Goal: Task Accomplishment & Management: Use online tool/utility

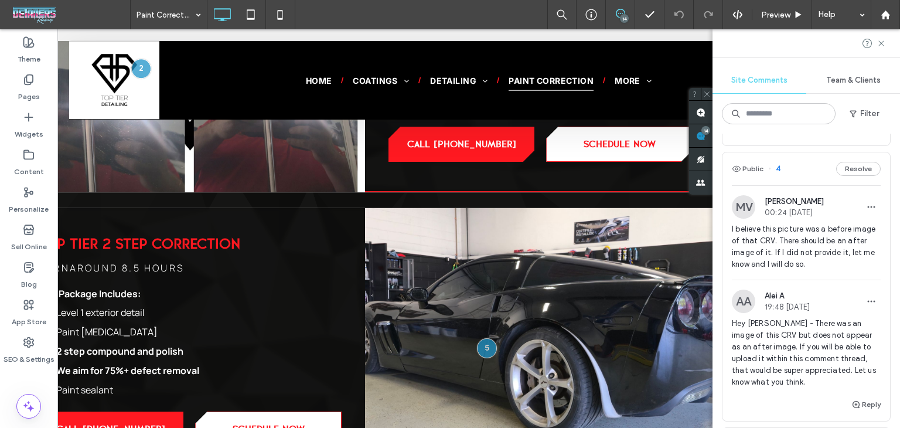
scroll to position [1071, 0]
click at [794, 186] on div "Public 4 Resolve" at bounding box center [807, 169] width 168 height 33
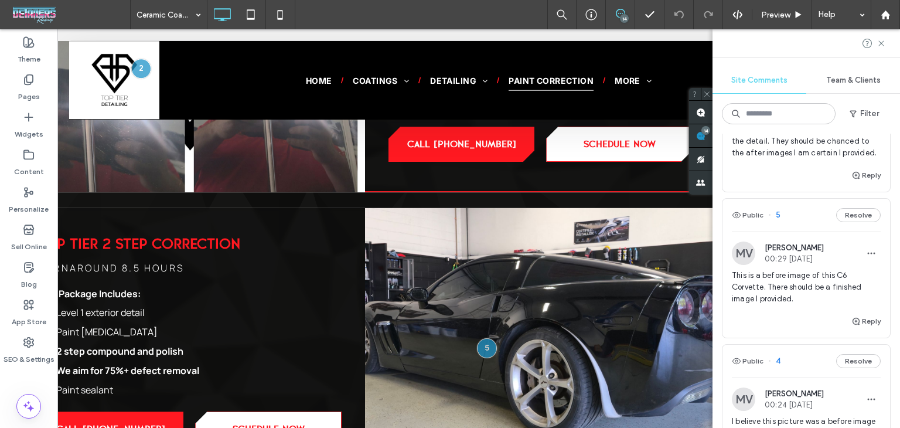
scroll to position [878, 0]
click at [802, 233] on div "Public 5 Resolve" at bounding box center [807, 216] width 168 height 33
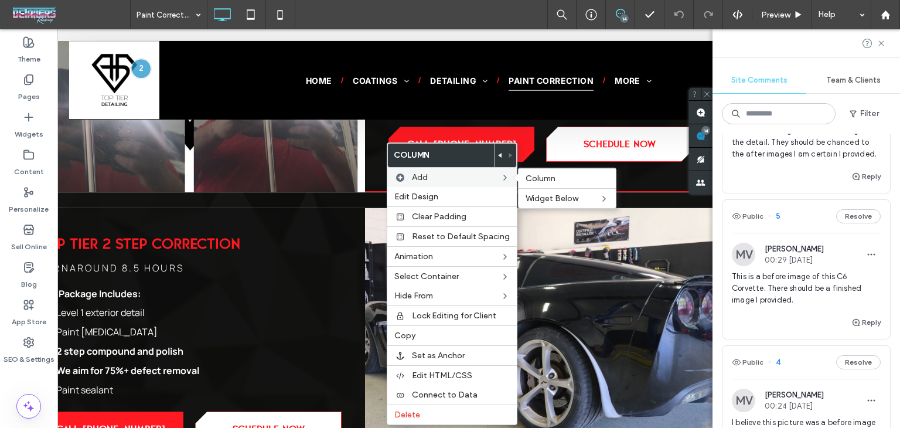
click at [438, 169] on div "Add Column Widget Below" at bounding box center [452, 177] width 130 height 19
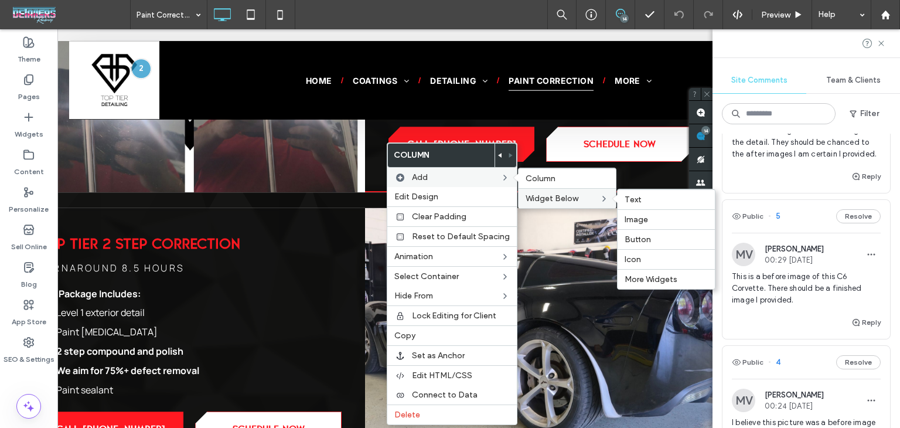
click at [559, 197] on span "Widget Below" at bounding box center [552, 198] width 53 height 10
click at [644, 281] on span "More Widgets" at bounding box center [651, 279] width 53 height 10
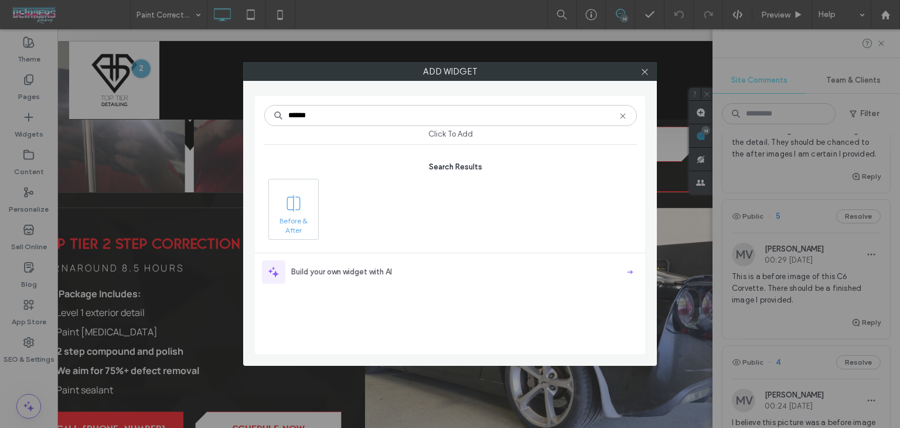
type input "******"
click at [291, 219] on span "Before & After" at bounding box center [293, 224] width 49 height 16
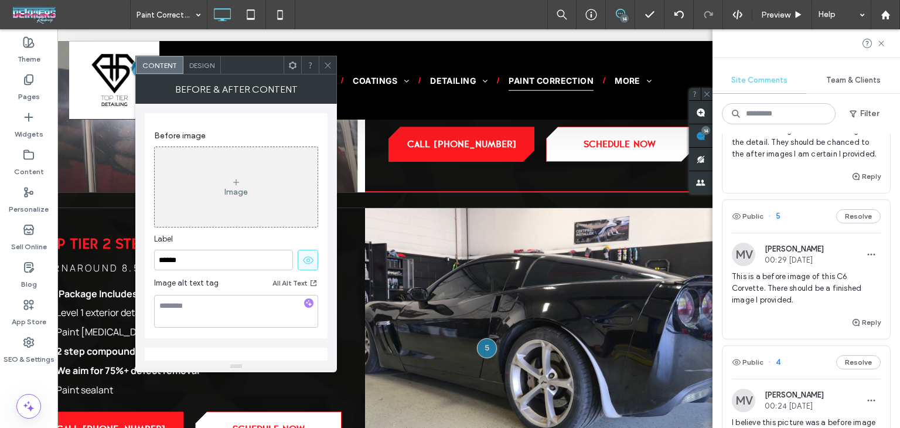
click at [333, 64] on div at bounding box center [328, 65] width 18 height 18
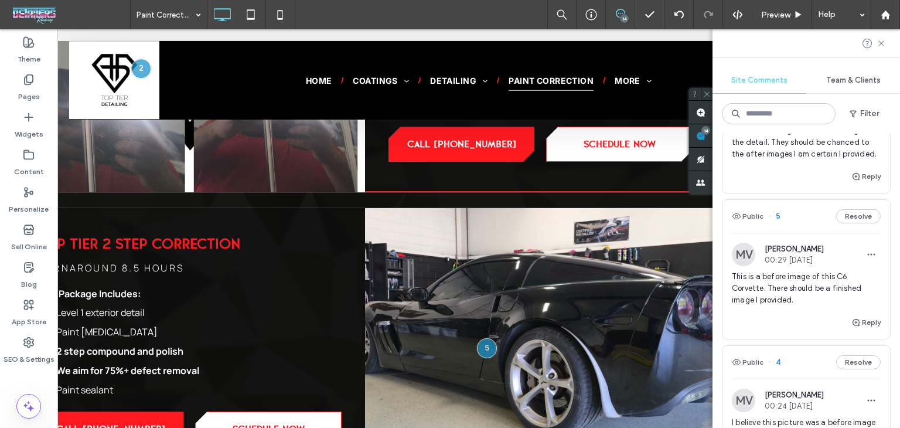
drag, startPoint x: 885, startPoint y: 42, endPoint x: 860, endPoint y: 85, distance: 49.4
click at [885, 43] on icon at bounding box center [881, 43] width 9 height 9
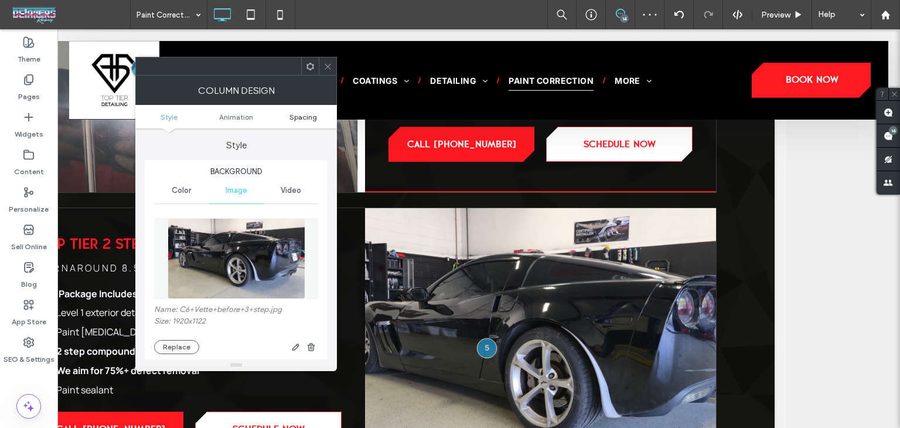
drag, startPoint x: 308, startPoint y: 107, endPoint x: 308, endPoint y: 113, distance: 6.4
click at [308, 108] on ul "Style Animation Spacing" at bounding box center [236, 116] width 202 height 23
click at [312, 120] on span "Spacing" at bounding box center [304, 117] width 28 height 9
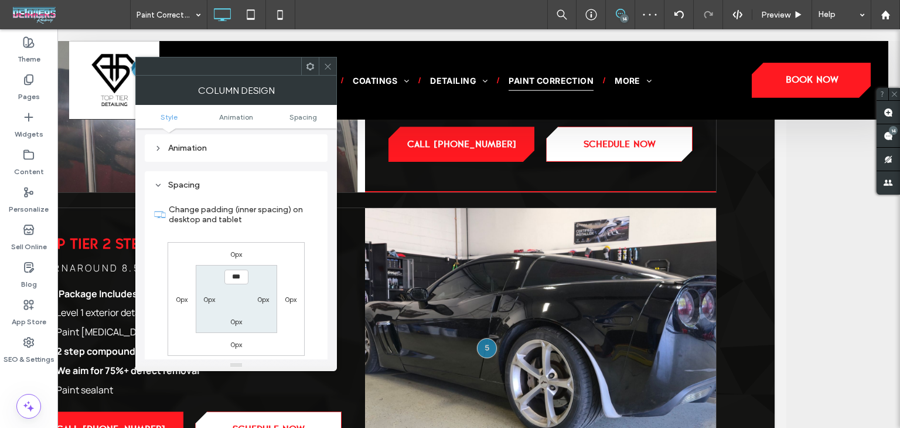
scroll to position [619, 0]
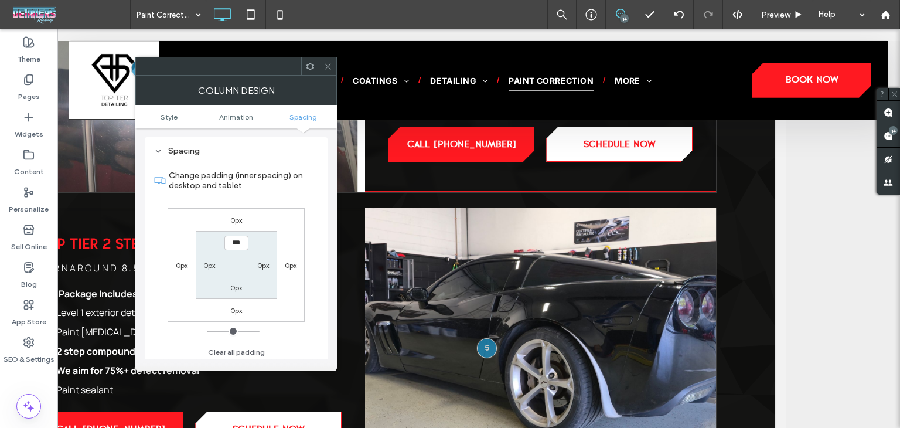
click at [326, 64] on icon at bounding box center [328, 66] width 9 height 9
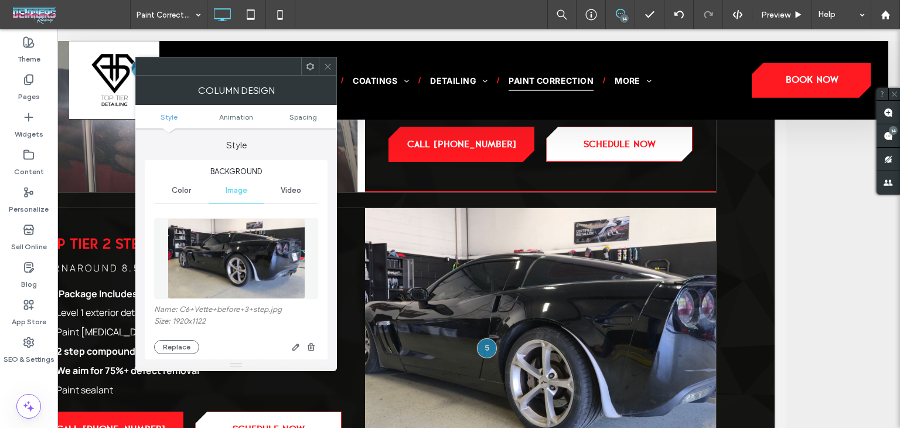
click at [330, 67] on icon at bounding box center [328, 66] width 9 height 9
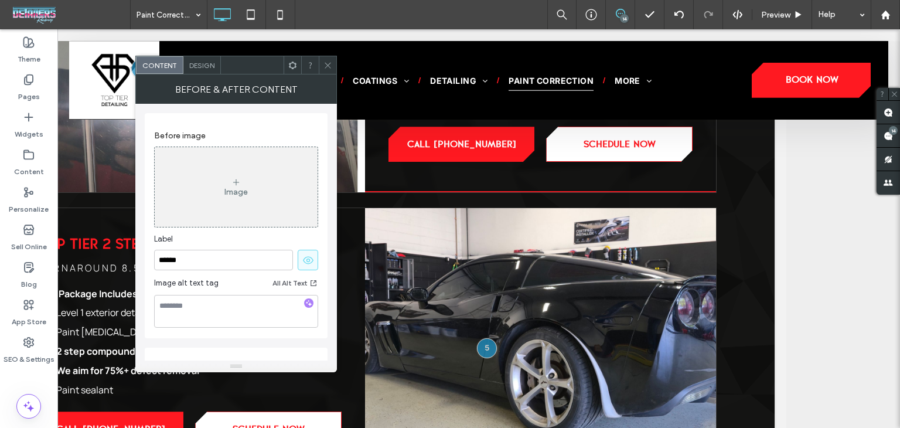
click at [207, 190] on div "Image" at bounding box center [236, 186] width 163 height 77
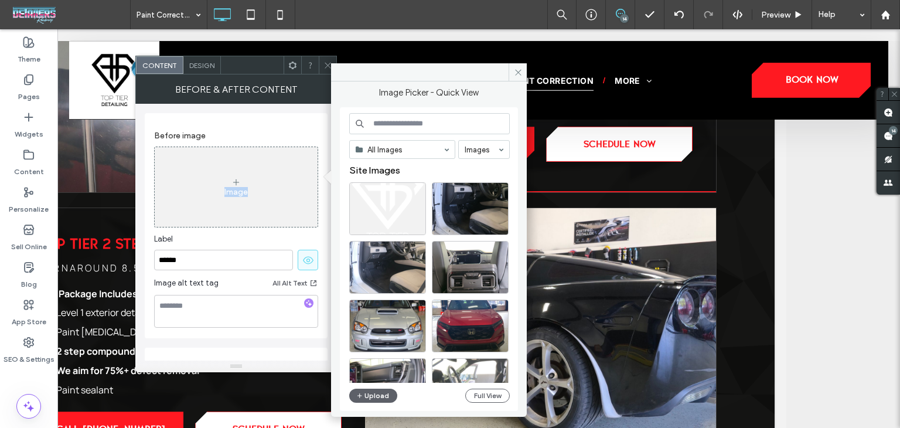
click at [207, 190] on div "Image" at bounding box center [236, 186] width 163 height 77
click at [474, 328] on div "Select" at bounding box center [470, 326] width 77 height 53
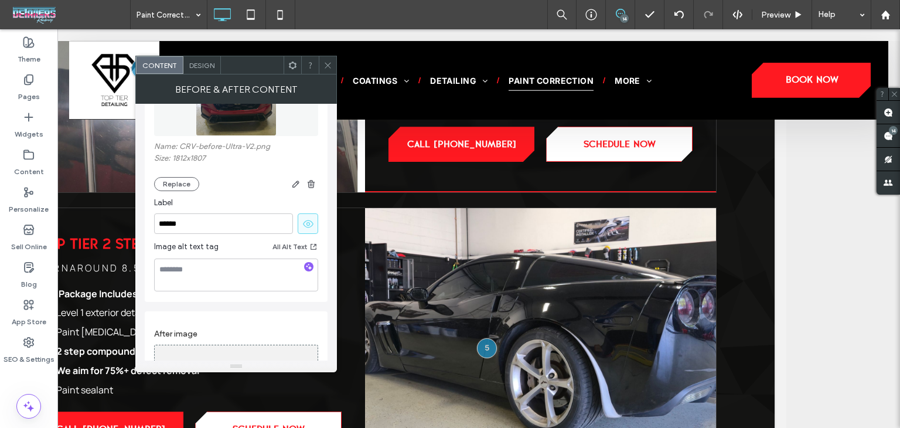
scroll to position [273, 0]
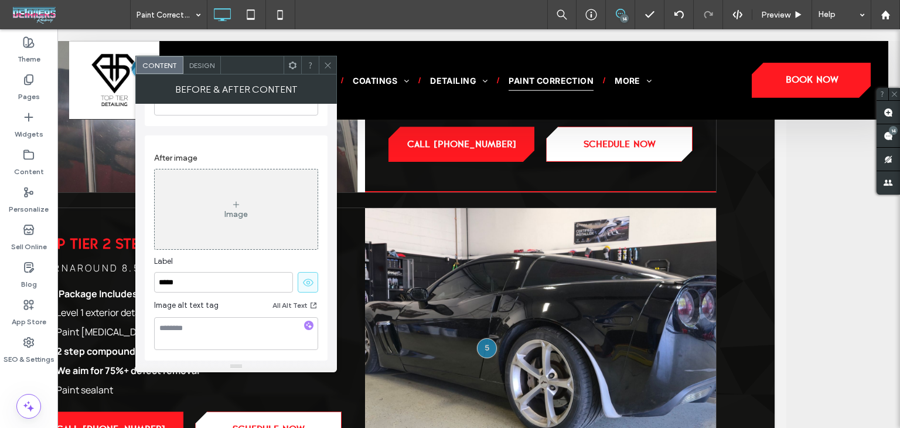
click at [239, 216] on div "Image" at bounding box center [235, 214] width 23 height 10
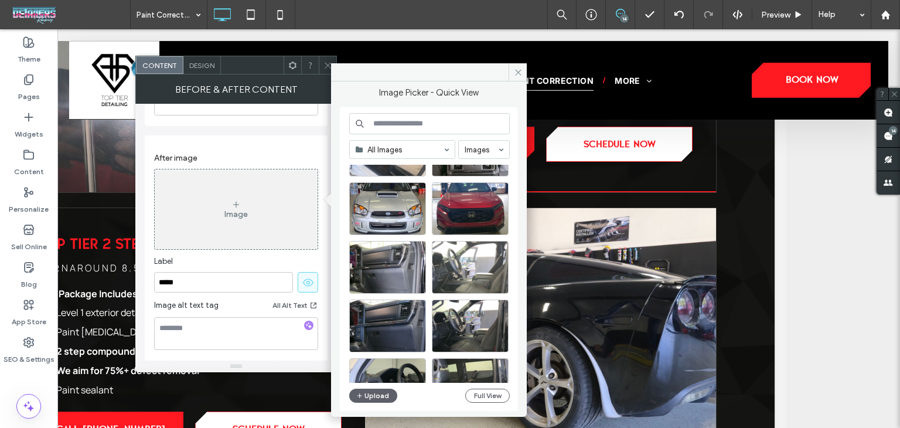
scroll to position [293, 0]
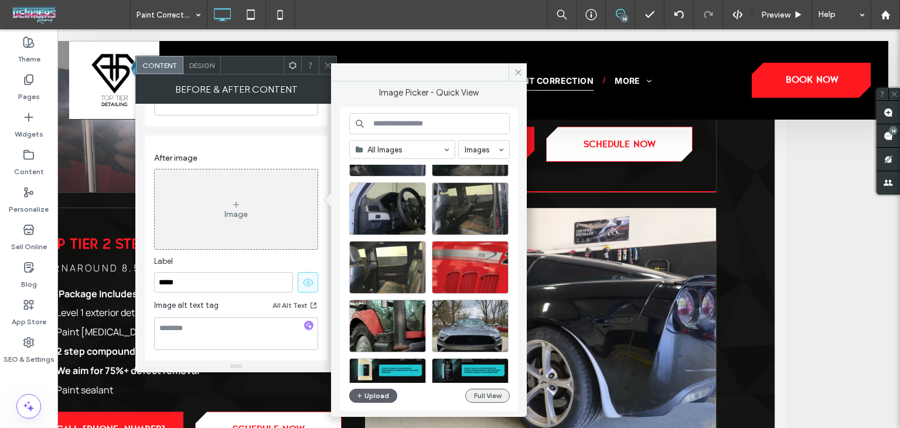
click at [493, 399] on button "Full View" at bounding box center [487, 396] width 45 height 14
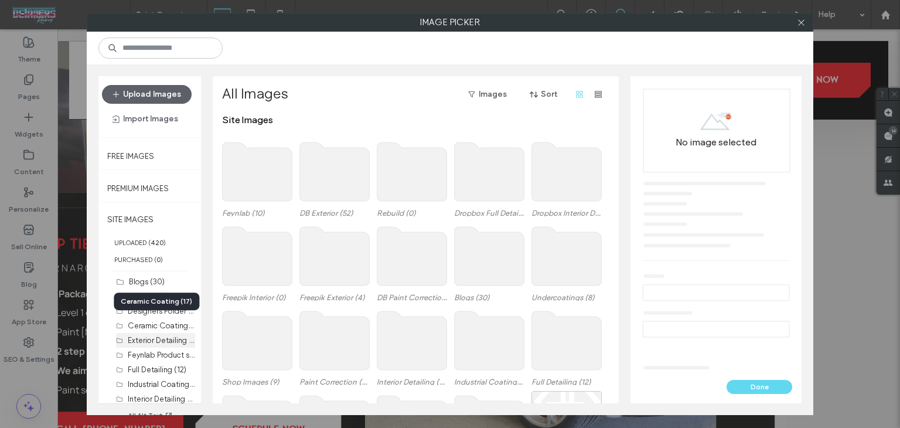
drag, startPoint x: 161, startPoint y: 327, endPoint x: 176, endPoint y: 335, distance: 17.3
click at [160, 327] on label "Ceramic Coating (17)" at bounding box center [165, 324] width 74 height 11
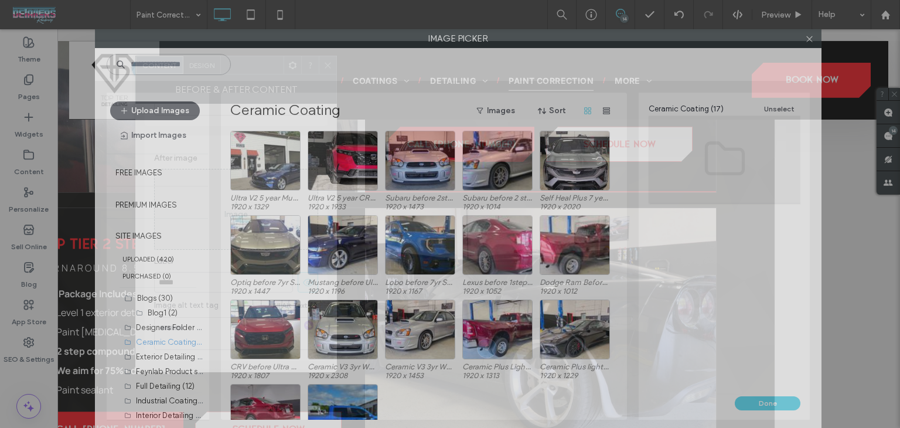
drag, startPoint x: 260, startPoint y: 19, endPoint x: 234, endPoint y: 176, distance: 158.7
click at [268, 25] on div "Image Picker Upload Images Import Images Free Images Premium Images SITE IMAGES…" at bounding box center [450, 214] width 900 height 428
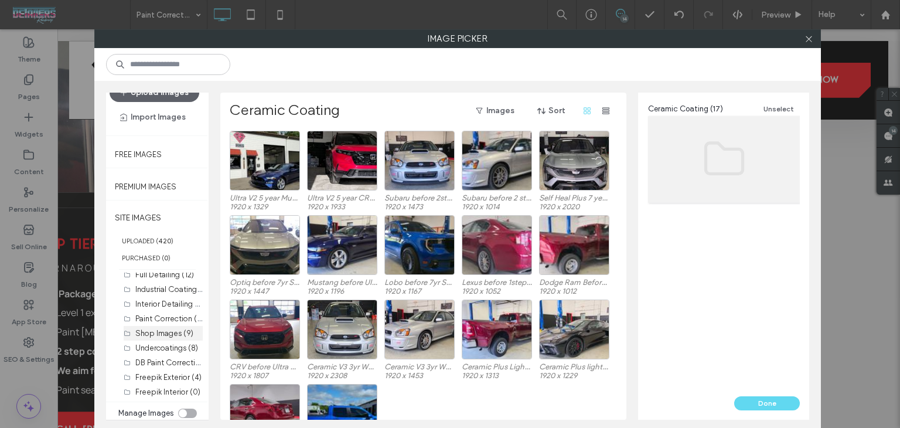
scroll to position [91, 0]
click at [166, 317] on label "Paint Correction (13)" at bounding box center [170, 320] width 71 height 11
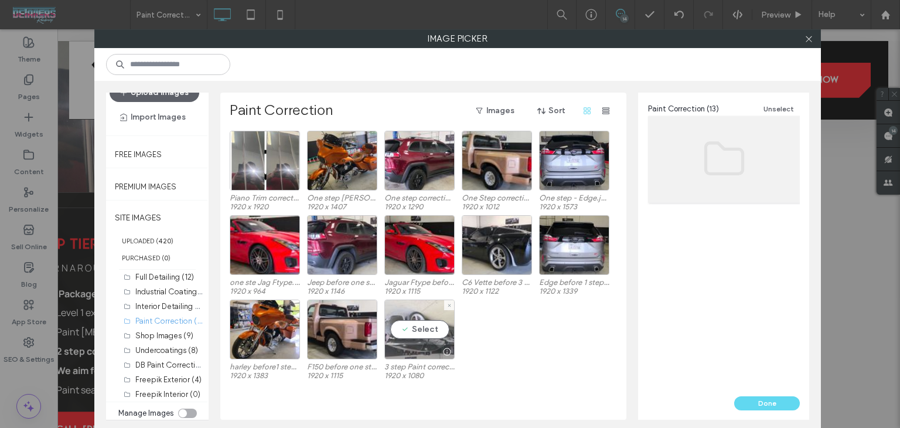
click at [415, 334] on div "Select" at bounding box center [420, 329] width 70 height 59
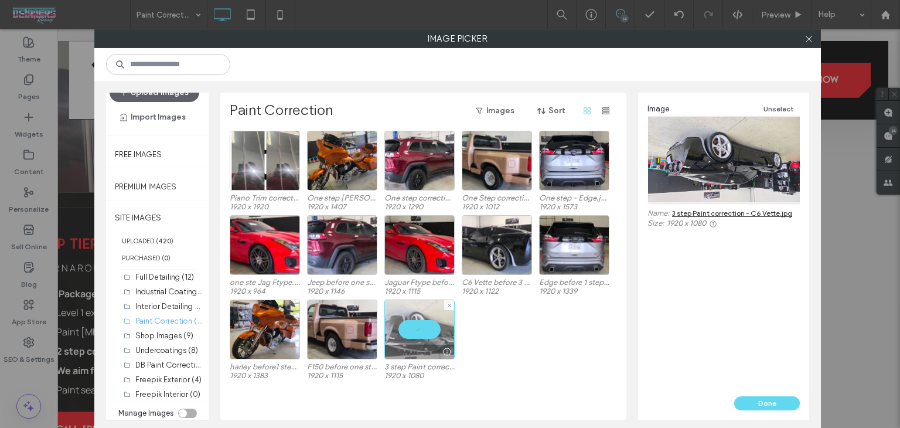
click at [431, 329] on div at bounding box center [420, 329] width 70 height 59
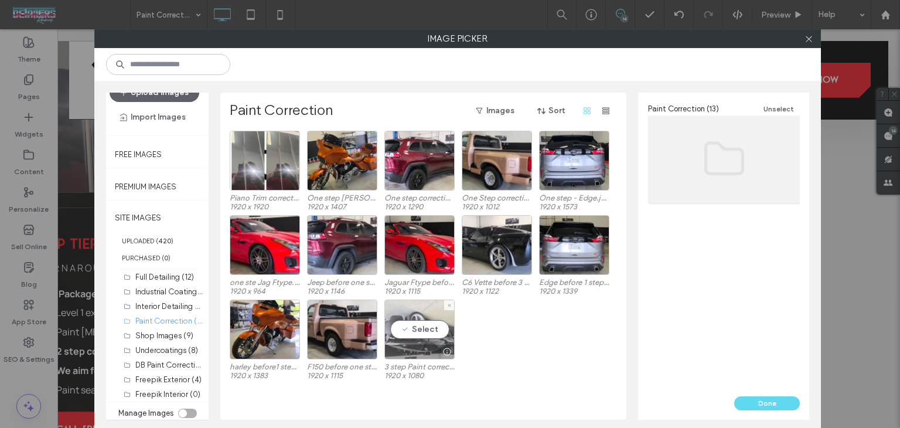
click at [435, 324] on div "Select" at bounding box center [420, 329] width 70 height 59
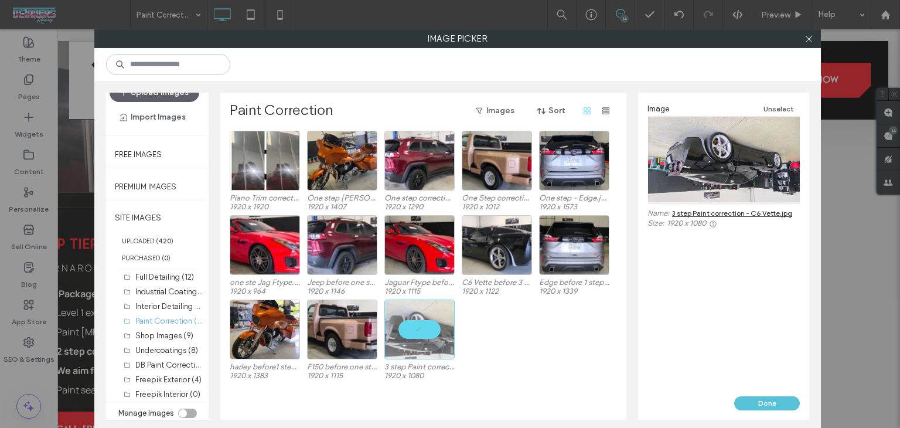
click at [776, 399] on button "Done" at bounding box center [767, 403] width 66 height 14
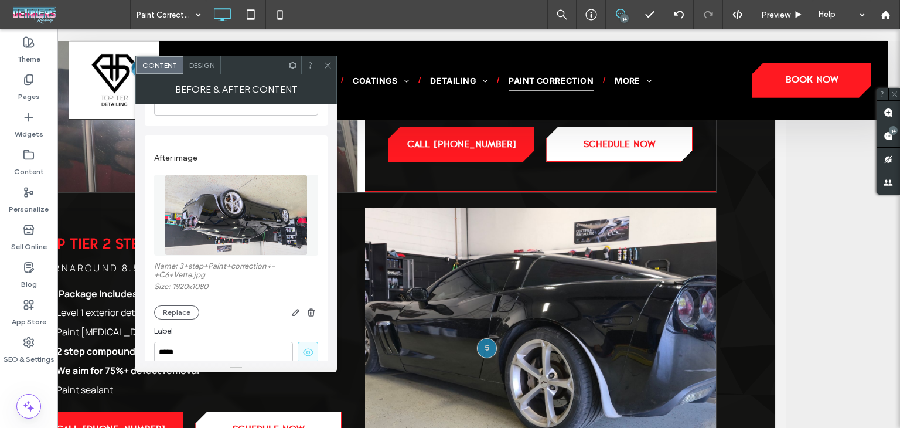
click at [164, 325] on div "After image Name: 3+step+Paint+correction+-+C6+Vette.jpg Size: 1920x1080 Replace" at bounding box center [236, 233] width 164 height 184
click at [172, 319] on button "Replace" at bounding box center [176, 312] width 45 height 14
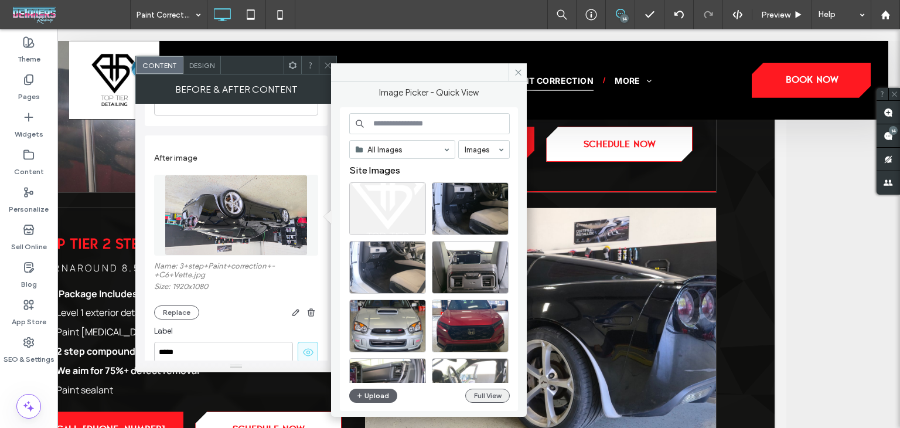
click at [474, 399] on button "Full View" at bounding box center [487, 396] width 45 height 14
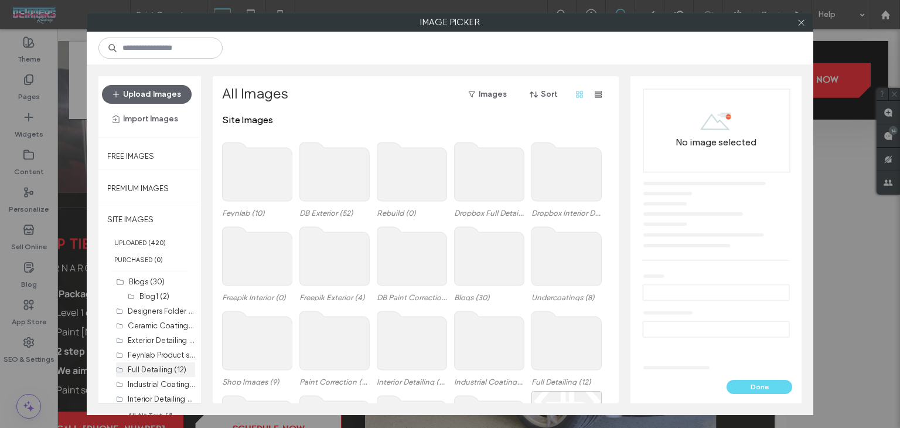
scroll to position [117, 0]
click at [152, 295] on label "Paint Correction (13)" at bounding box center [163, 295] width 71 height 11
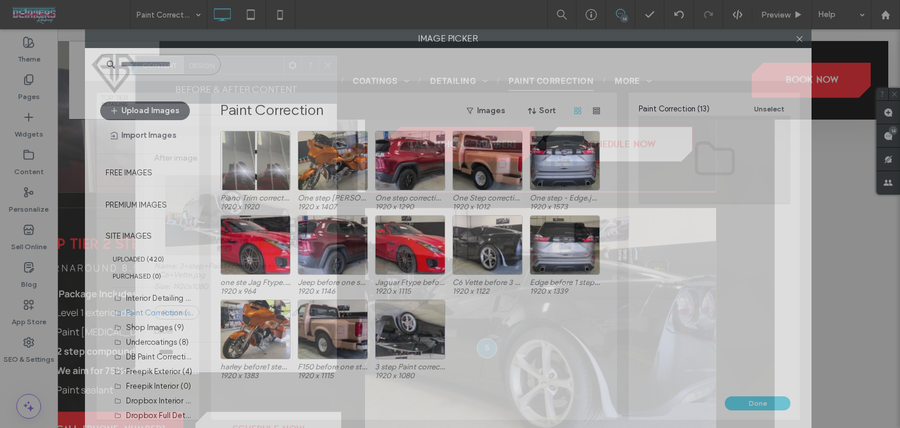
click at [488, 23] on div "Image Picker Upload Images Import Images Free Images Premium Images SITE IMAGES…" at bounding box center [450, 214] width 900 height 428
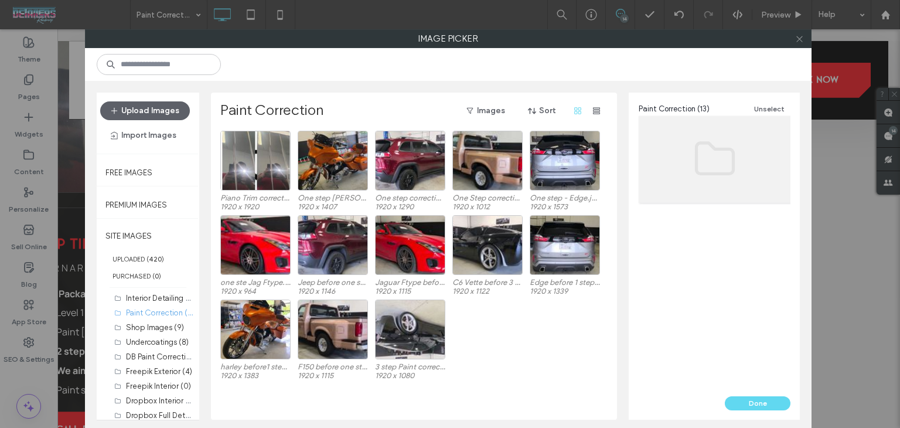
click at [798, 40] on use at bounding box center [800, 39] width 6 height 6
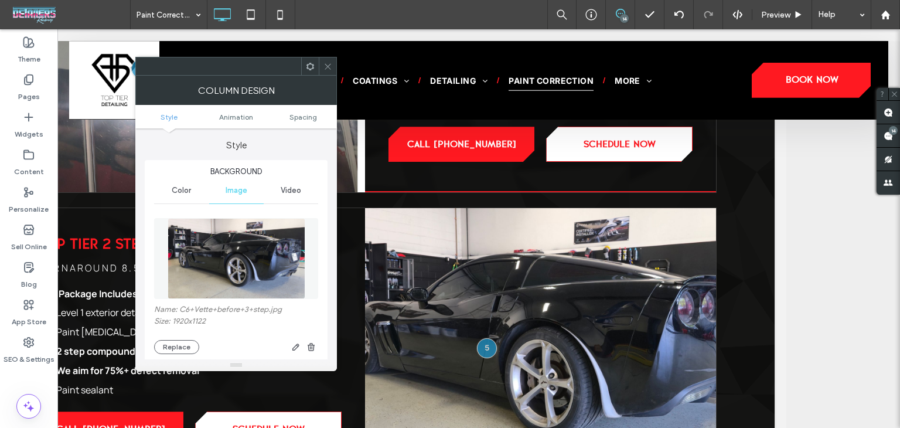
click at [325, 66] on icon at bounding box center [328, 66] width 9 height 9
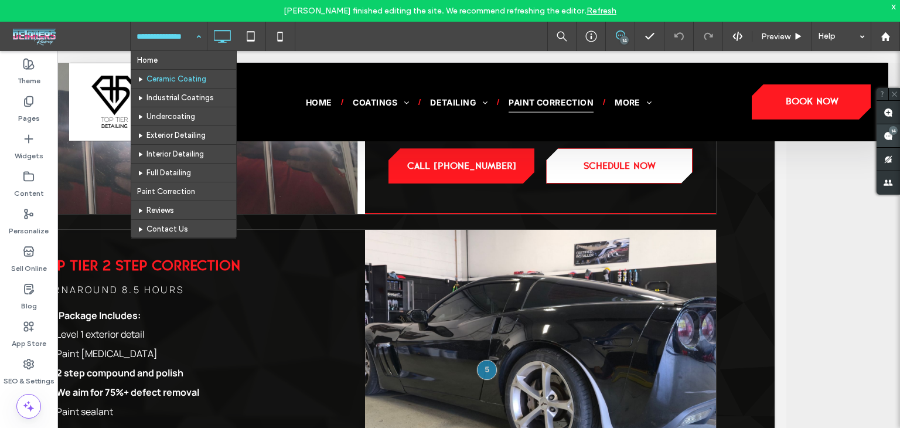
click at [894, 139] on span at bounding box center [888, 135] width 23 height 23
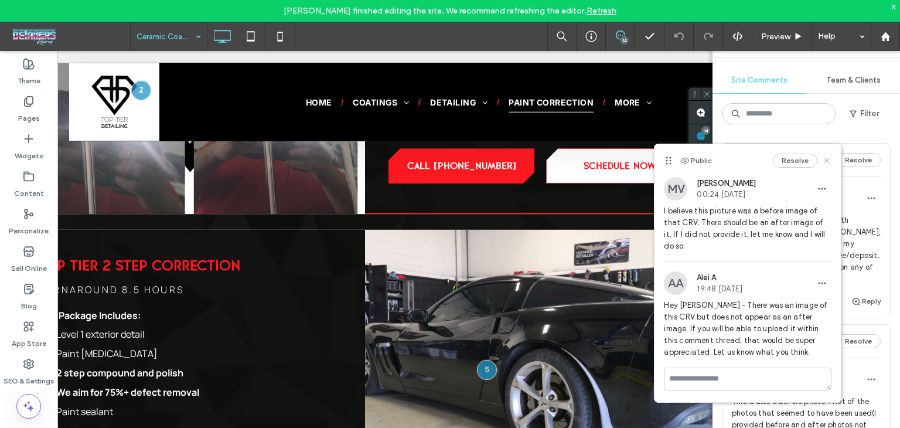
click at [823, 160] on icon at bounding box center [826, 160] width 9 height 9
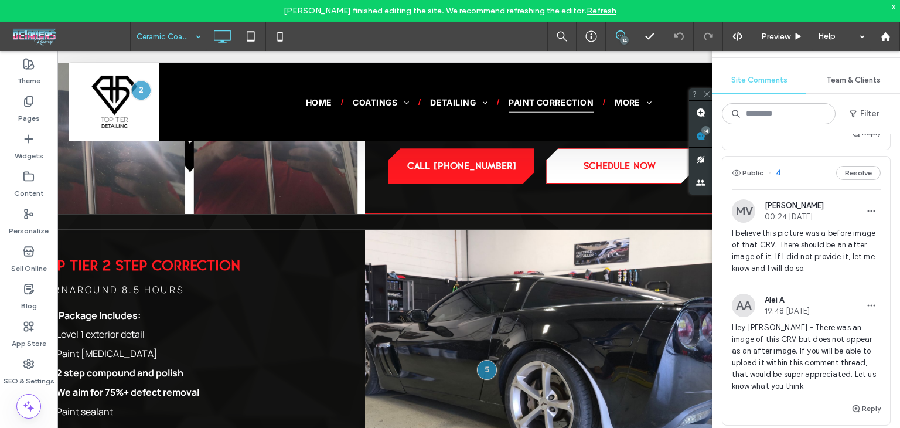
scroll to position [1055, 0]
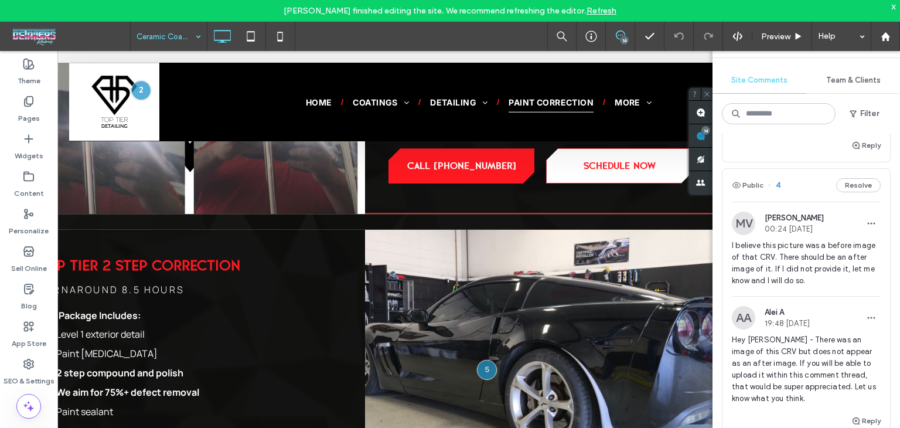
click at [807, 202] on div "Public 4 Resolve" at bounding box center [807, 185] width 168 height 33
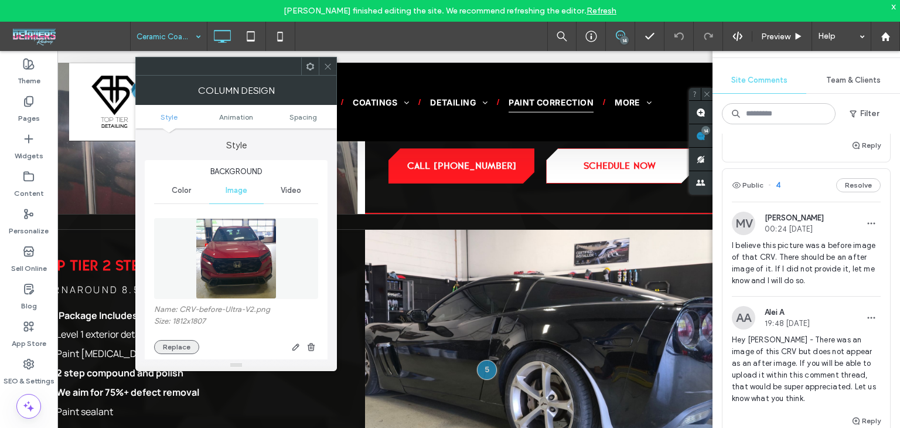
click at [188, 348] on button "Replace" at bounding box center [176, 347] width 45 height 14
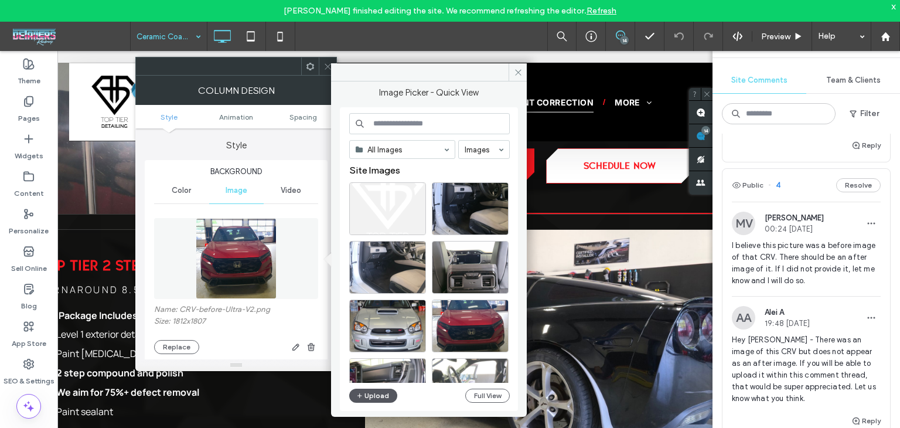
click at [363, 392] on icon "button" at bounding box center [359, 395] width 7 height 9
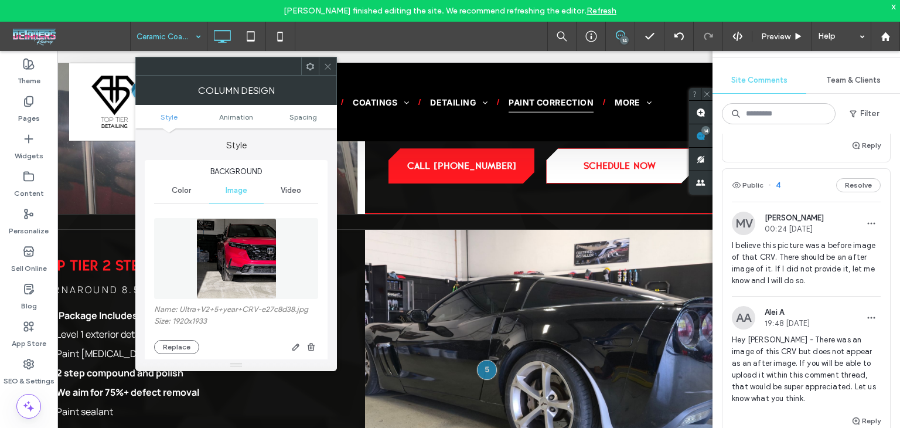
click at [330, 74] on span at bounding box center [328, 66] width 9 height 18
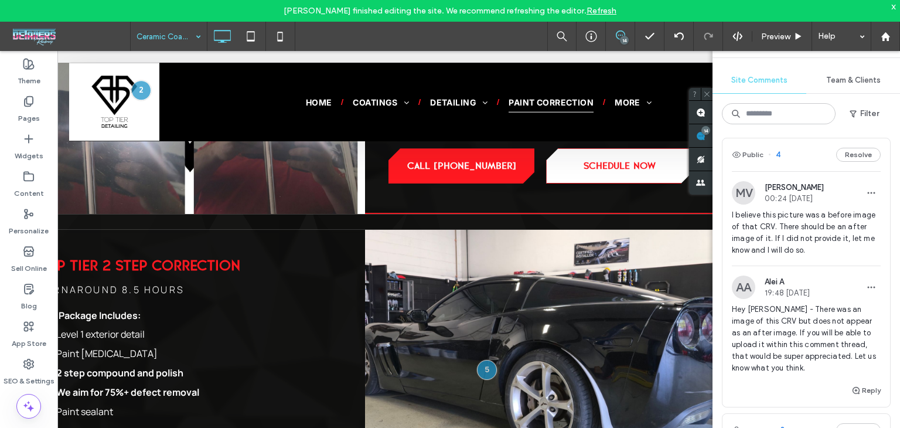
scroll to position [1114, 0]
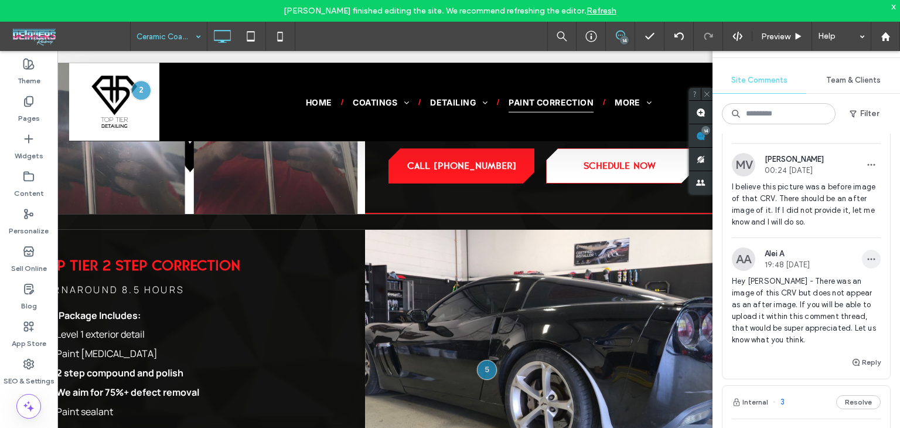
click at [867, 264] on icon "button" at bounding box center [871, 258] width 9 height 9
click at [825, 334] on div "Delete" at bounding box center [819, 332] width 104 height 22
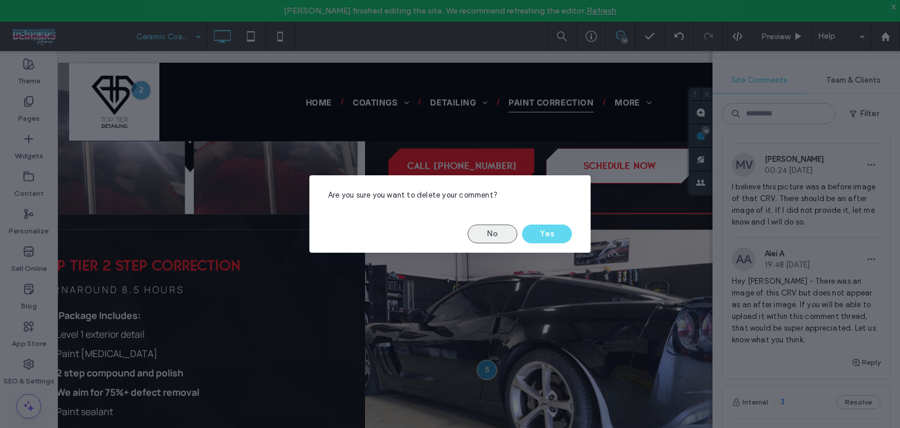
click at [496, 234] on button "No" at bounding box center [493, 233] width 50 height 19
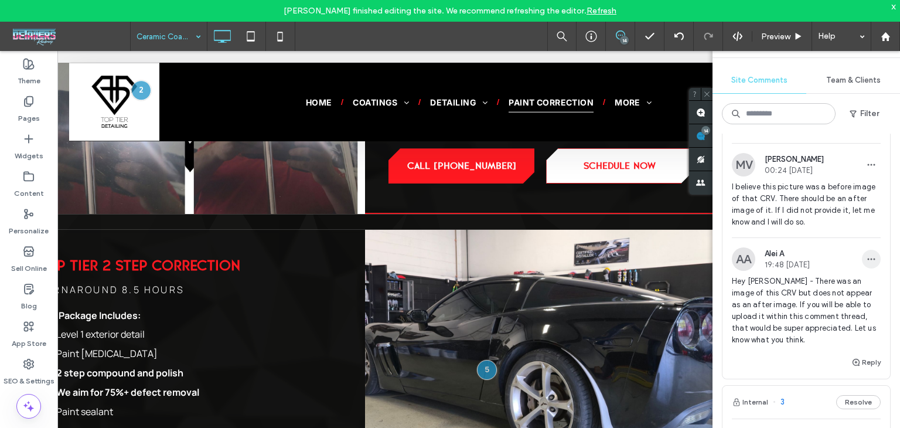
click at [868, 260] on use "button" at bounding box center [872, 259] width 8 height 2
click at [807, 308] on div "Edit" at bounding box center [819, 310] width 104 height 22
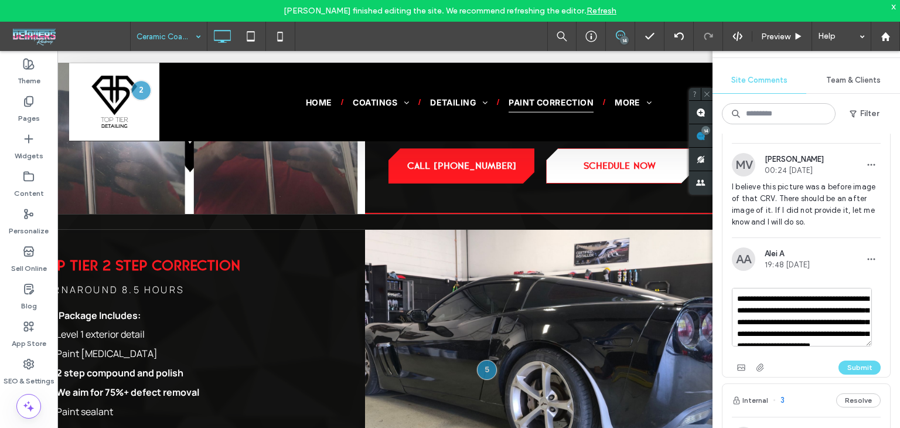
scroll to position [33, 0]
drag, startPoint x: 823, startPoint y: 348, endPoint x: 814, endPoint y: 341, distance: 11.7
click at [814, 341] on textarea "**********" at bounding box center [802, 317] width 140 height 59
drag, startPoint x: 809, startPoint y: 362, endPoint x: 772, endPoint y: 326, distance: 51.0
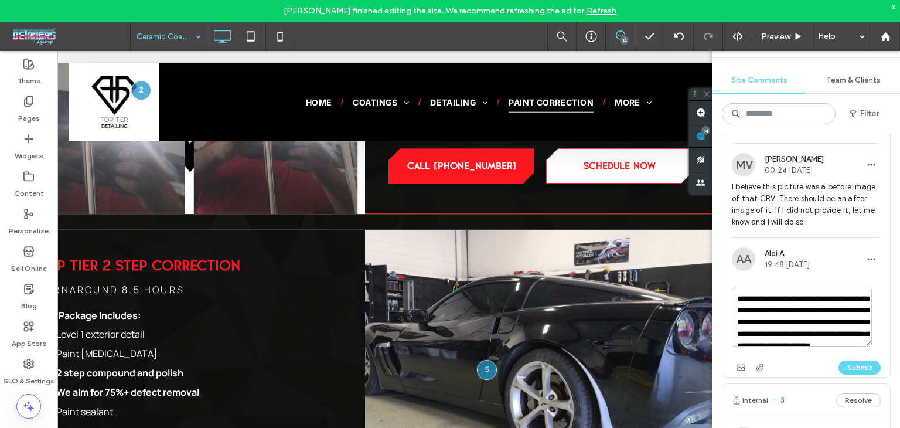
click at [772, 326] on textarea "**********" at bounding box center [802, 317] width 140 height 59
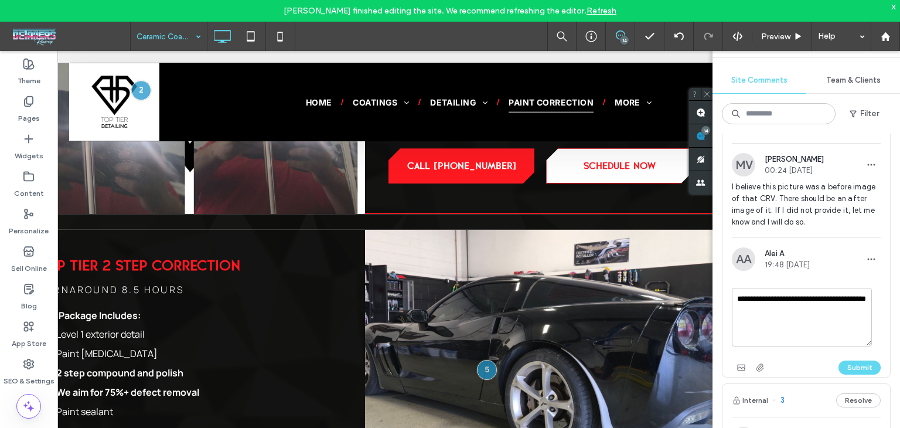
click at [819, 319] on textarea "**********" at bounding box center [802, 317] width 140 height 59
click at [823, 322] on textarea "**********" at bounding box center [802, 317] width 140 height 59
click at [819, 317] on textarea "**********" at bounding box center [802, 317] width 140 height 59
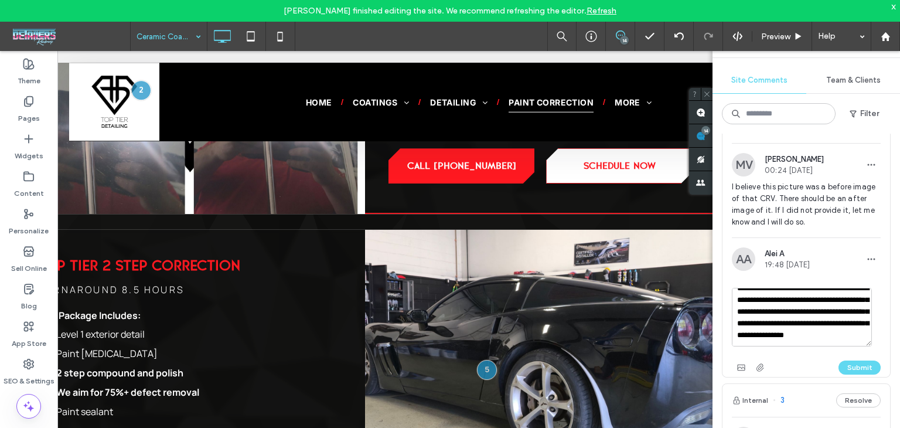
scroll to position [28, 0]
type textarea "**********"
click at [845, 375] on button "Submit" at bounding box center [860, 367] width 42 height 14
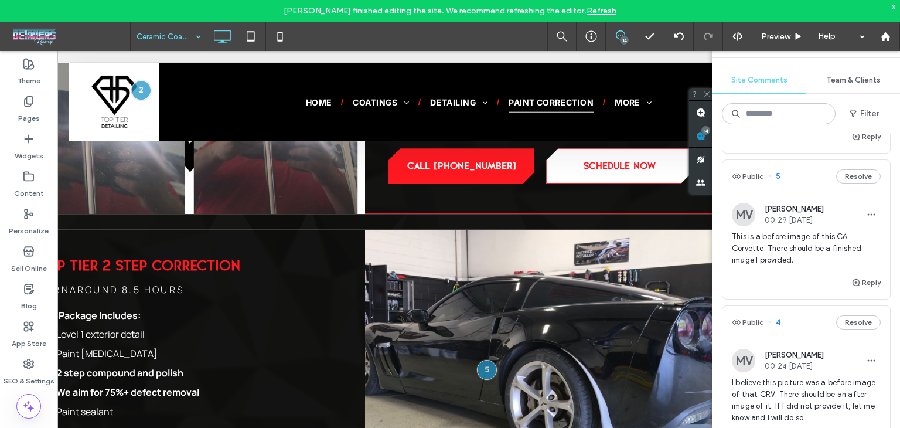
scroll to position [914, 0]
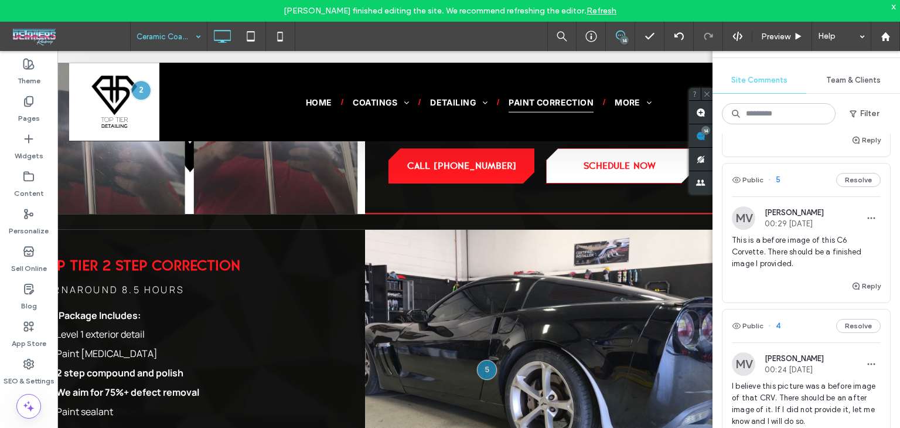
click at [797, 196] on div "Public 5 Resolve" at bounding box center [807, 180] width 168 height 33
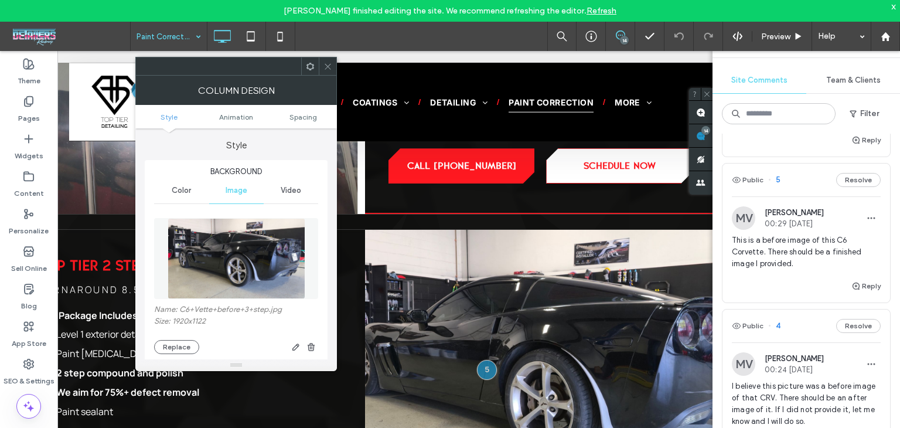
scroll to position [117, 0]
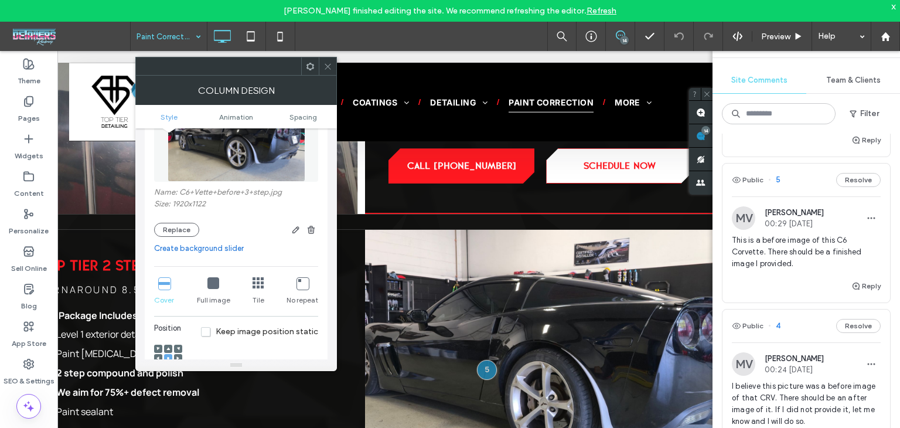
click at [182, 221] on div "Name: C6+Vette+before+3+step.jpg Size: 1920x1122 Replace" at bounding box center [236, 212] width 164 height 49
click at [190, 232] on button "Replace" at bounding box center [176, 230] width 45 height 14
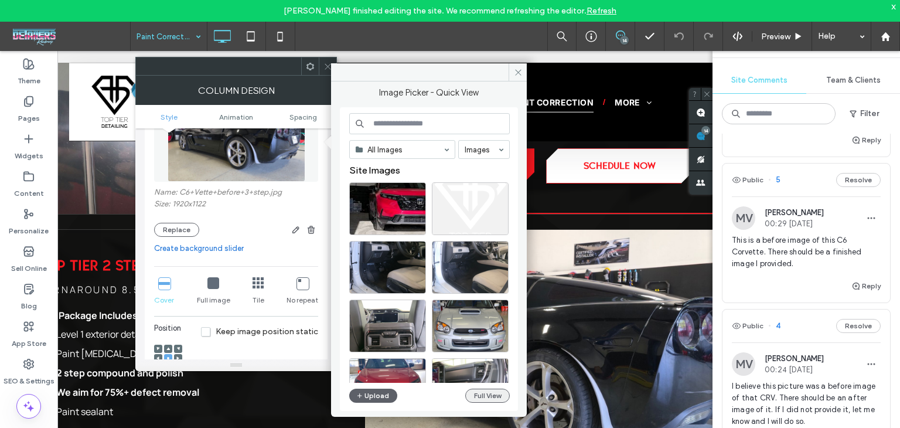
click at [490, 397] on button "Full View" at bounding box center [487, 396] width 45 height 14
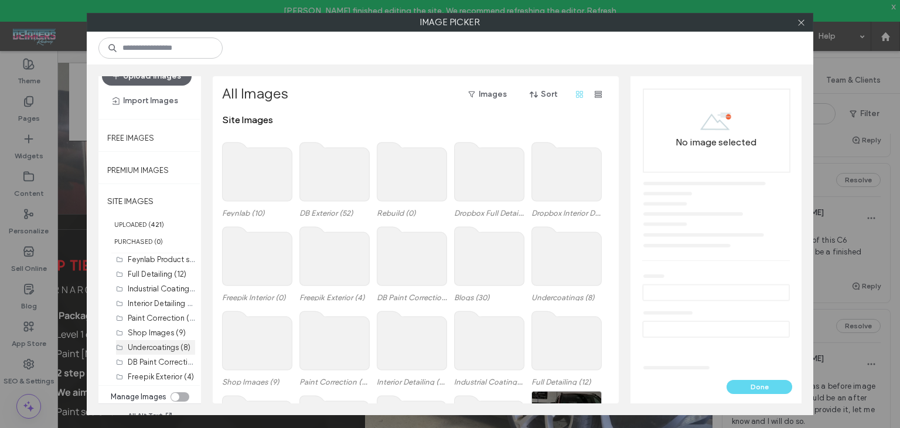
scroll to position [77, 0]
click at [148, 315] on label "Paint Correction (13)" at bounding box center [163, 317] width 71 height 11
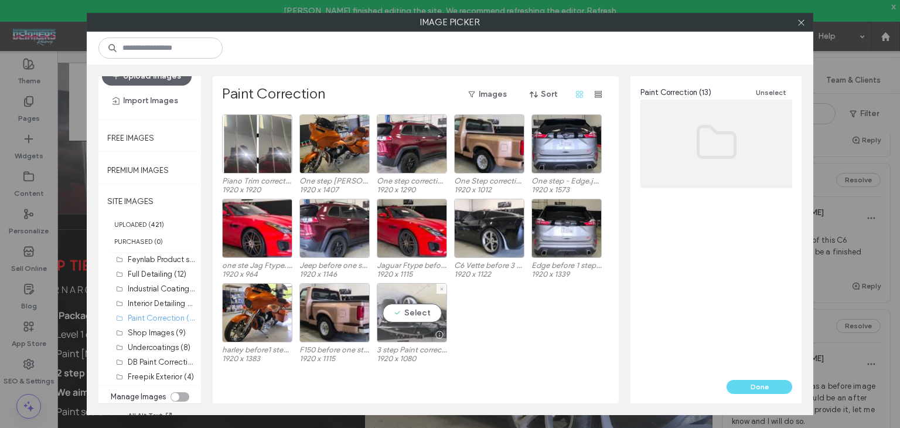
click at [419, 310] on div "Select" at bounding box center [412, 312] width 70 height 59
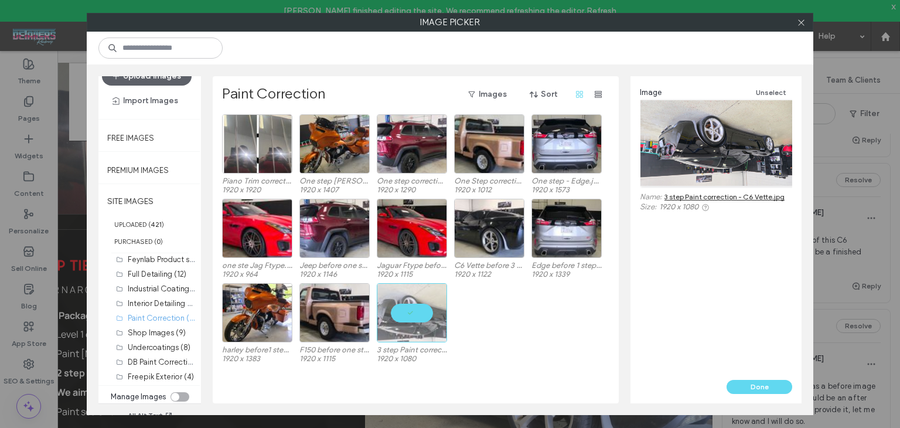
click at [761, 386] on button "Done" at bounding box center [760, 387] width 66 height 14
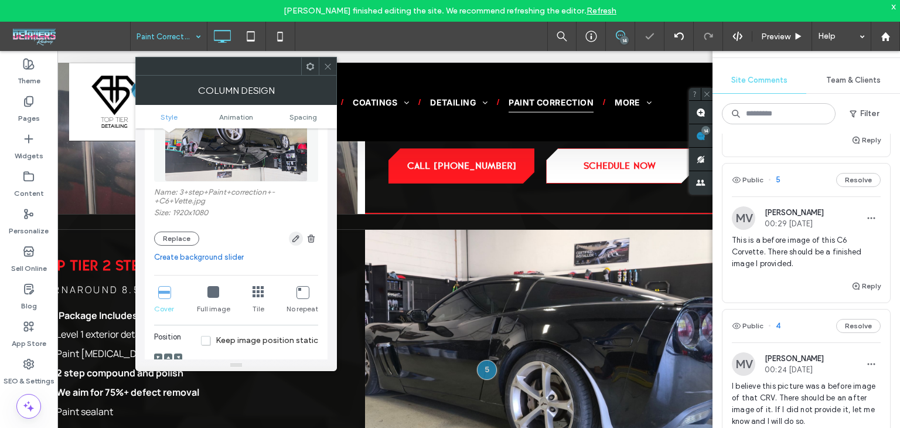
click at [290, 242] on span "button" at bounding box center [296, 239] width 14 height 14
click at [291, 240] on icon "button" at bounding box center [295, 238] width 9 height 9
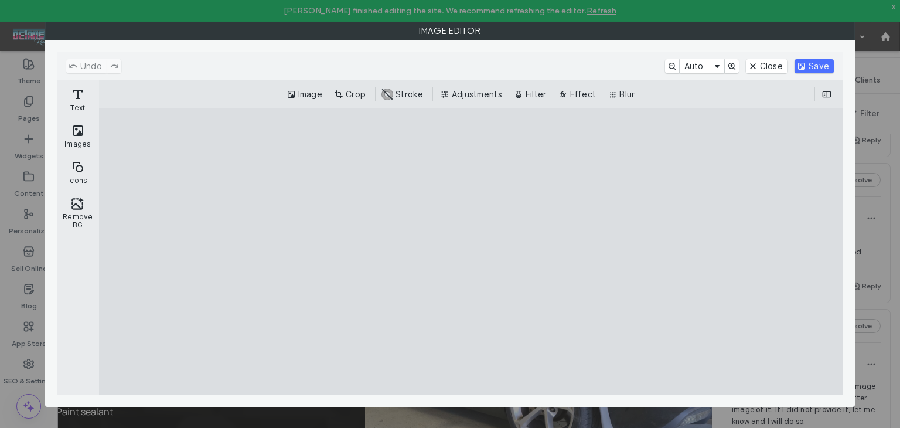
click at [355, 97] on button "Crop" at bounding box center [351, 94] width 39 height 14
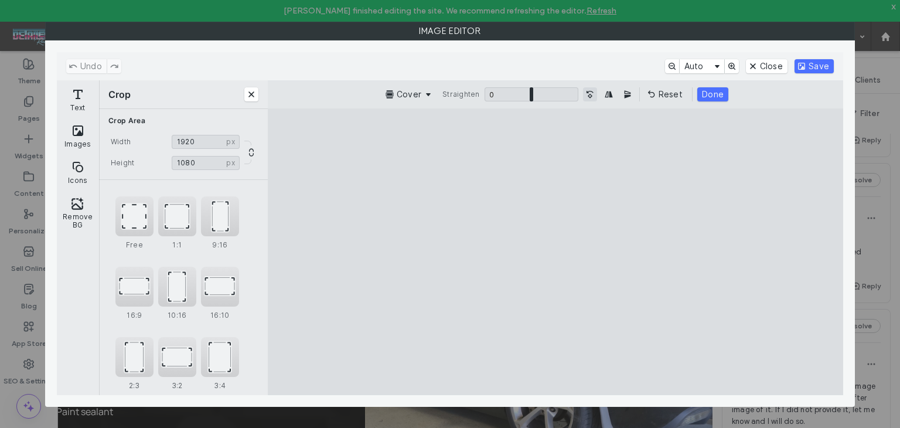
click at [590, 94] on button "Turn the Image 90˚ Counterclockwise" at bounding box center [590, 94] width 14 height 14
click at [721, 95] on button "Done" at bounding box center [713, 94] width 31 height 14
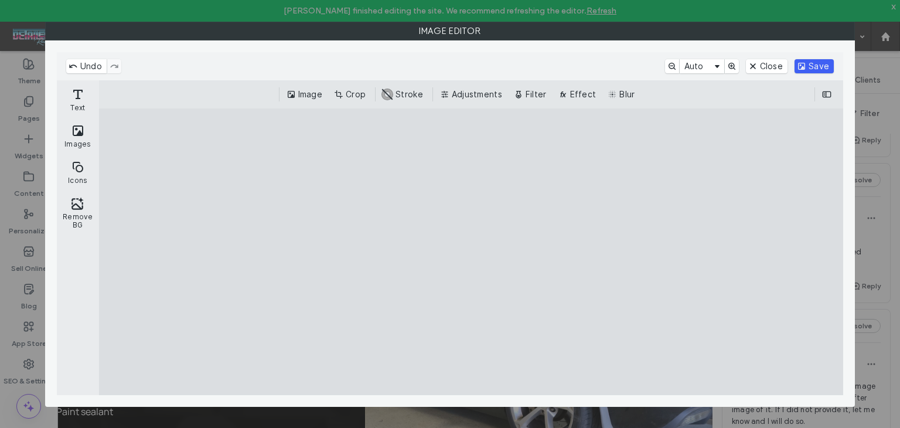
click at [807, 68] on button "Save" at bounding box center [814, 66] width 39 height 14
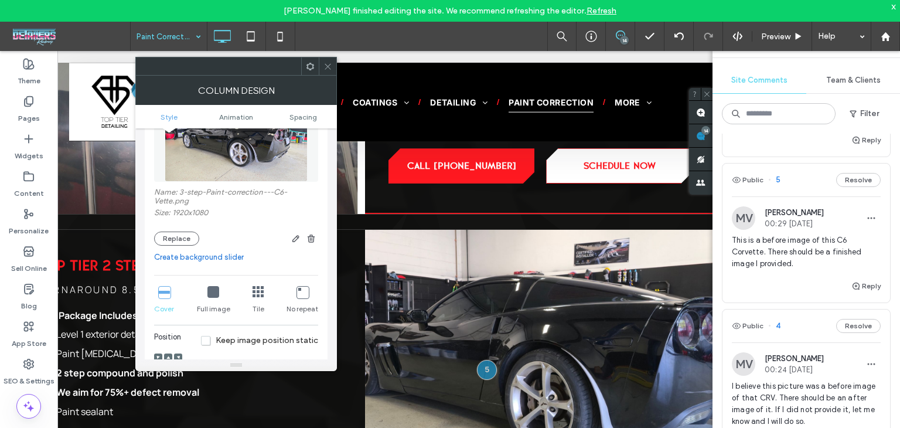
click at [326, 71] on span at bounding box center [328, 66] width 9 height 18
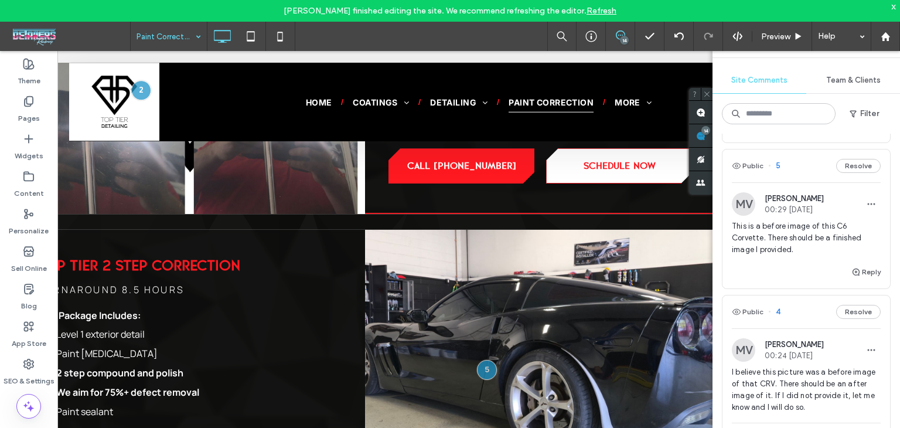
scroll to position [923, 0]
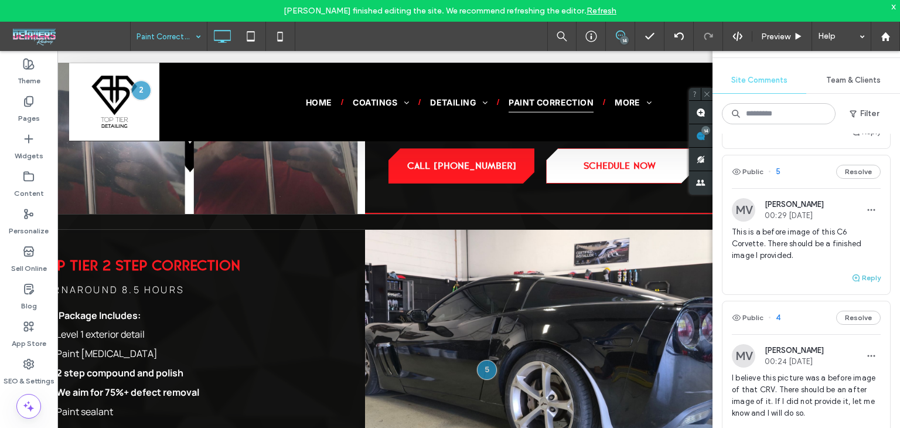
click at [856, 285] on button "Reply" at bounding box center [866, 278] width 29 height 14
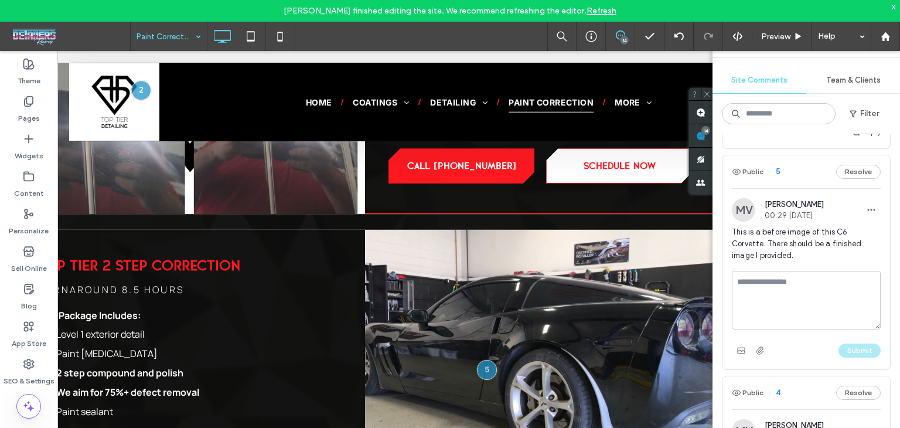
click at [789, 298] on textarea at bounding box center [806, 300] width 149 height 59
type textarea "****"
click at [839, 358] on button "Submit" at bounding box center [860, 350] width 42 height 14
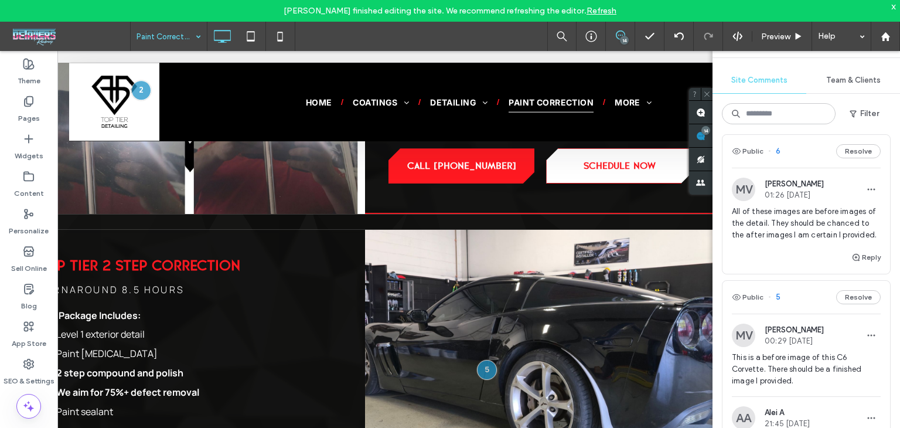
scroll to position [795, 0]
click at [809, 163] on div "Public 6 Resolve" at bounding box center [807, 153] width 168 height 33
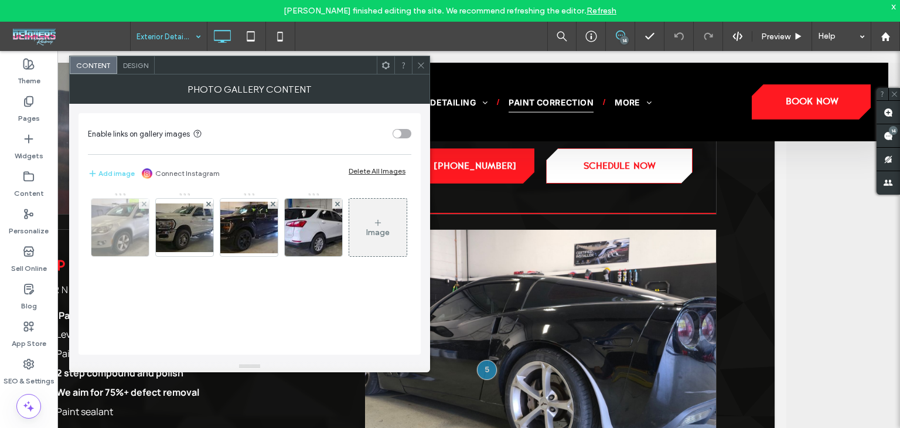
click at [110, 224] on img at bounding box center [120, 227] width 93 height 57
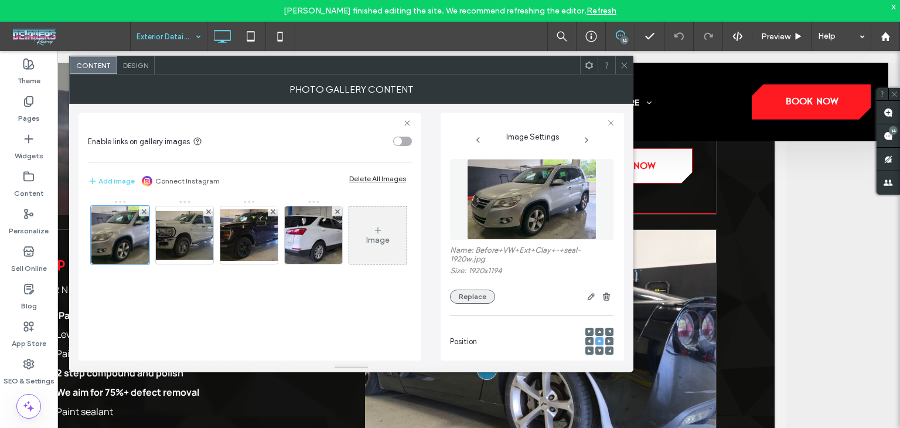
click at [488, 297] on button "Replace" at bounding box center [472, 297] width 45 height 14
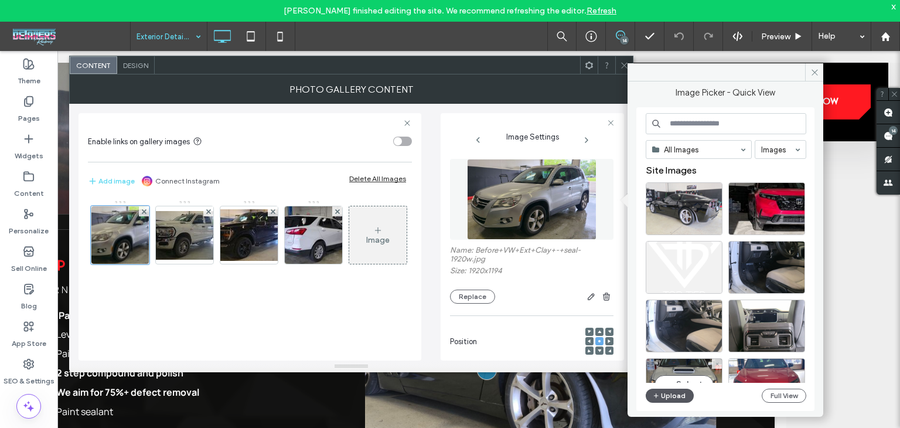
click at [682, 396] on button "Upload" at bounding box center [670, 396] width 48 height 14
click at [781, 394] on button "Full View" at bounding box center [784, 396] width 45 height 14
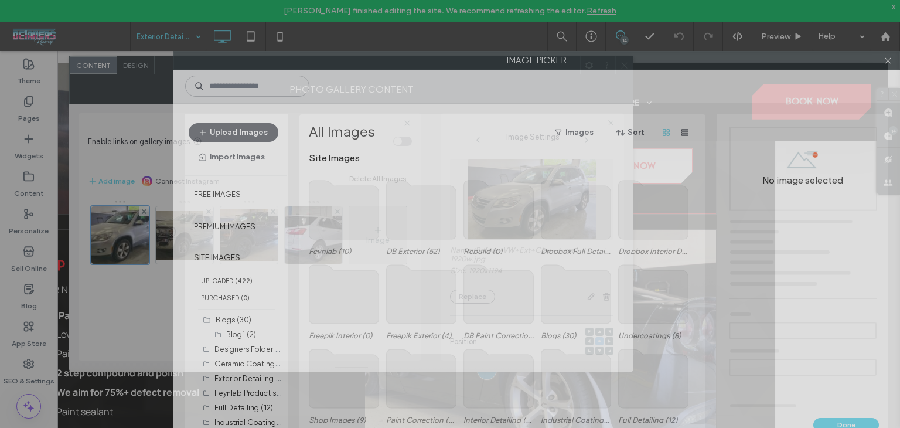
drag, startPoint x: 521, startPoint y: 36, endPoint x: 573, endPoint y: 38, distance: 52.8
click at [521, 36] on div "Image Picker Upload Images Import Images Free Images Premium Images SITE IMAGES…" at bounding box center [450, 214] width 900 height 428
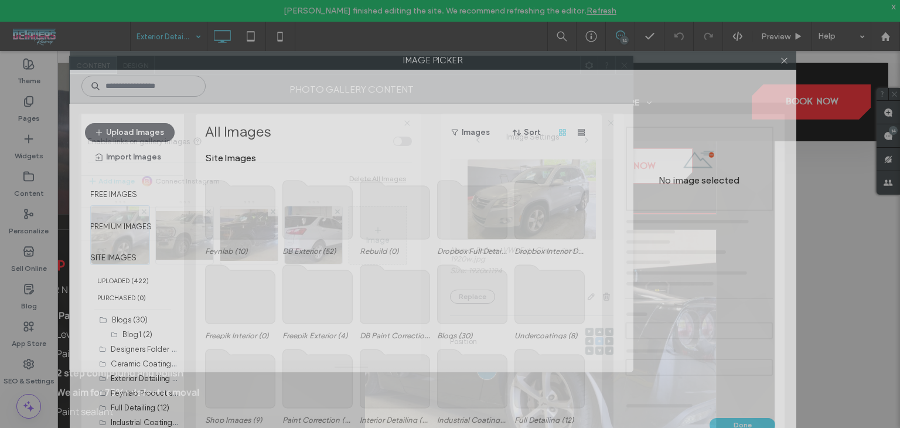
drag, startPoint x: 484, startPoint y: 62, endPoint x: 380, endPoint y: 18, distance: 112.7
click at [380, 18] on div "Image Picker Upload Images Import Images Free Images Premium Images SITE IMAGES…" at bounding box center [450, 214] width 900 height 428
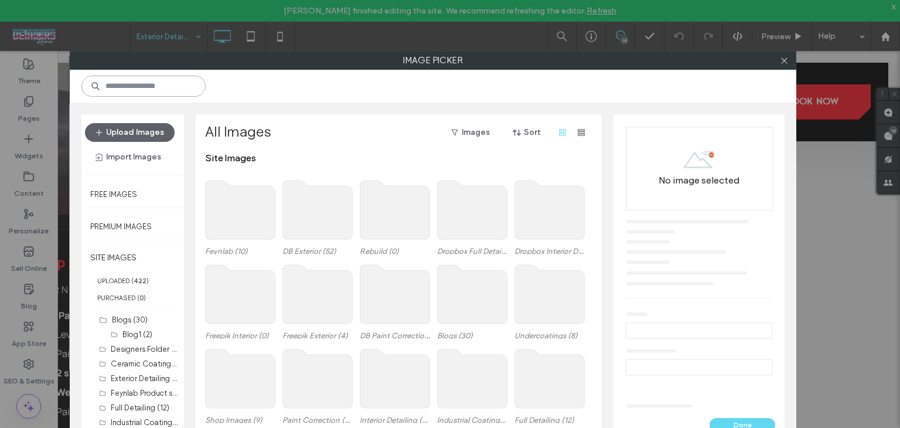
click at [147, 84] on input at bounding box center [143, 86] width 124 height 21
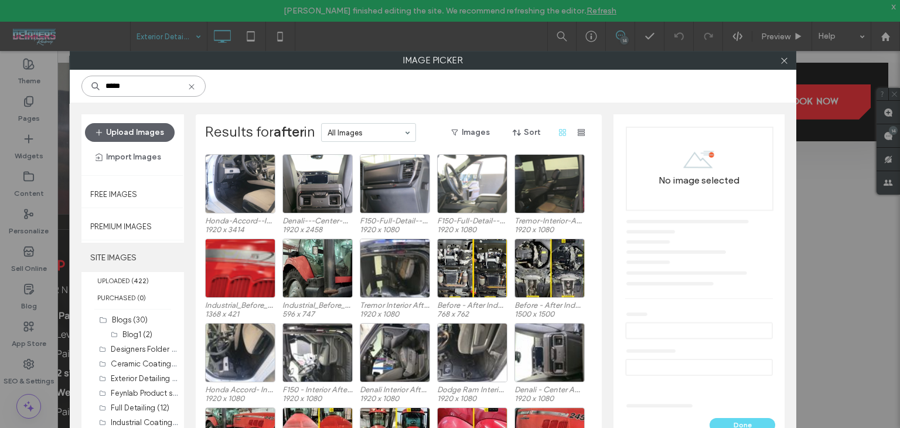
scroll to position [21, 0]
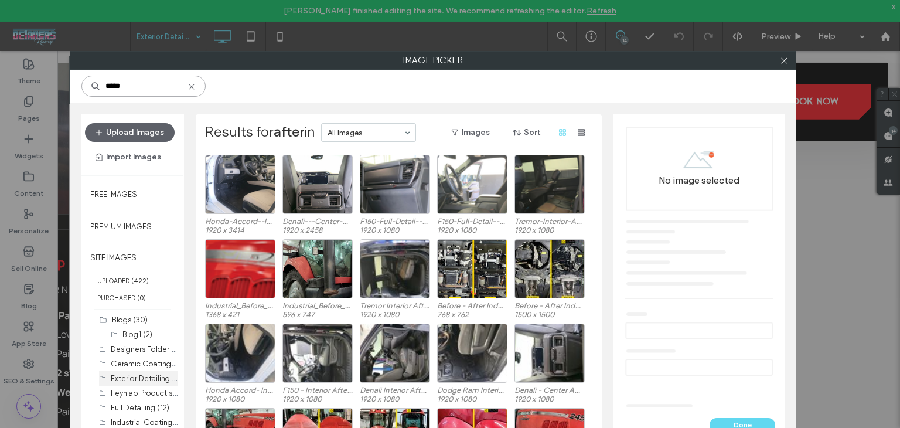
type input "*****"
click at [136, 376] on label "Exterior Detailing (16)" at bounding box center [148, 377] width 74 height 11
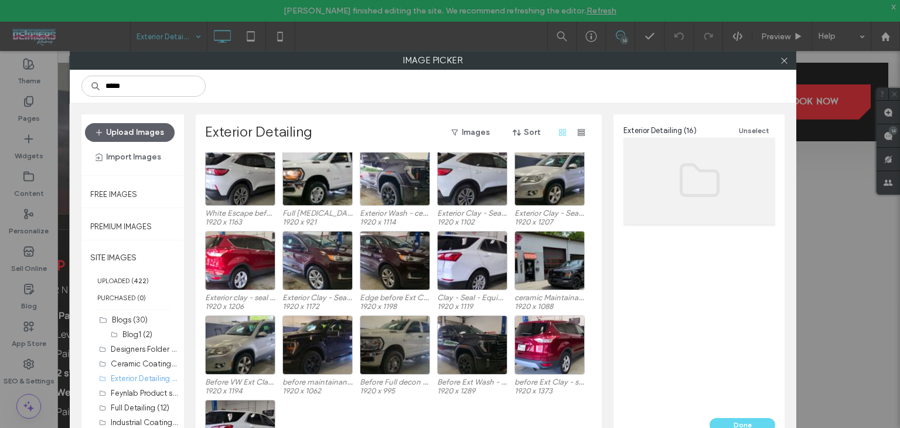
scroll to position [0, 0]
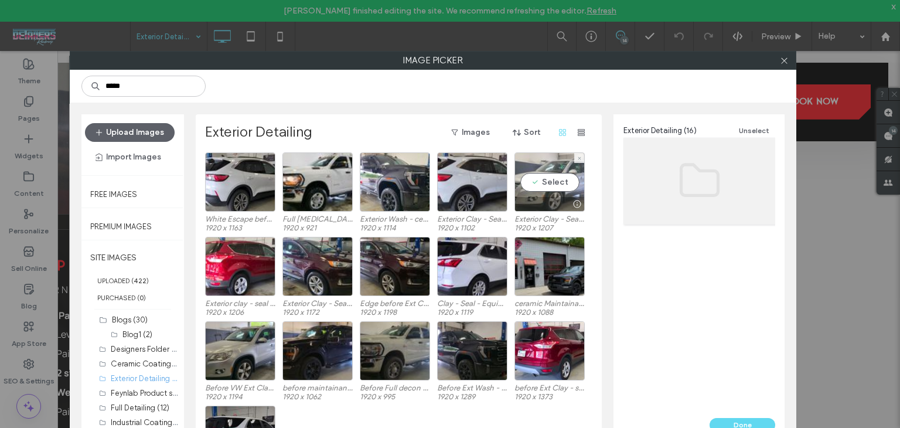
click at [557, 186] on div "Select" at bounding box center [550, 181] width 70 height 59
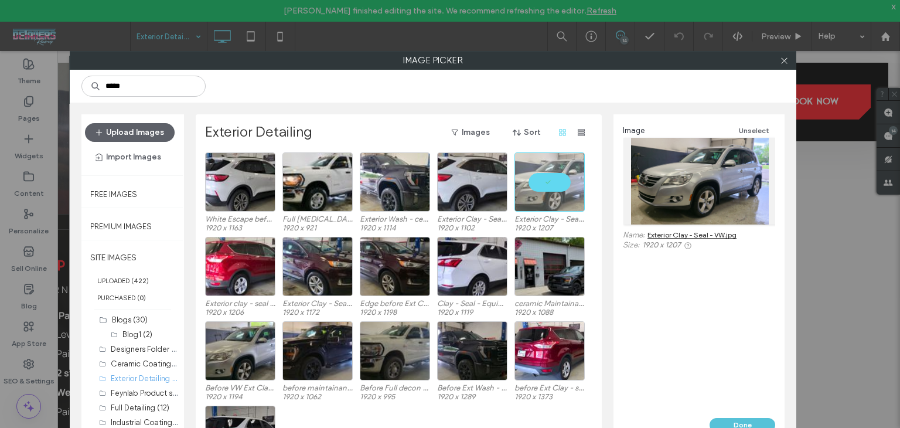
click at [748, 421] on button "Done" at bounding box center [743, 425] width 66 height 14
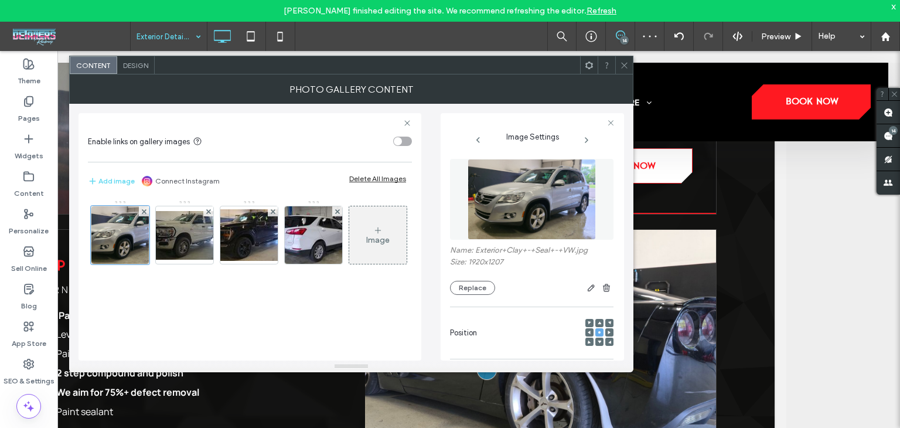
drag, startPoint x: 186, startPoint y: 243, endPoint x: 230, endPoint y: 278, distance: 55.8
click at [187, 241] on img at bounding box center [185, 235] width 94 height 49
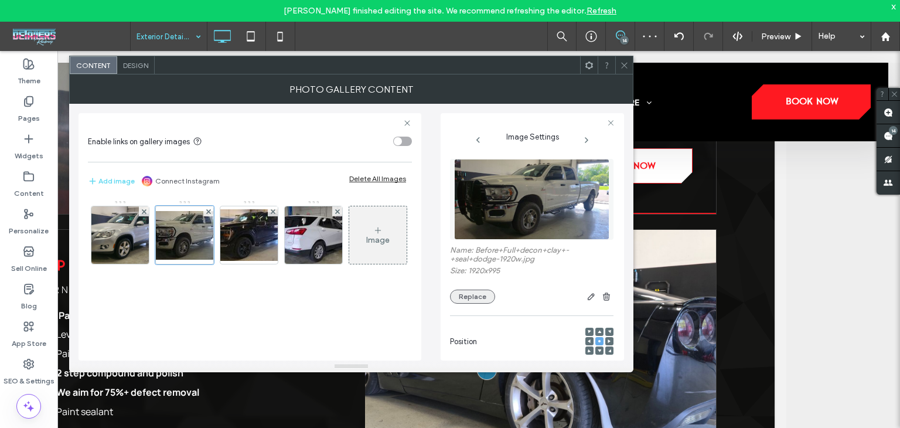
click at [458, 300] on button "Replace" at bounding box center [472, 297] width 45 height 14
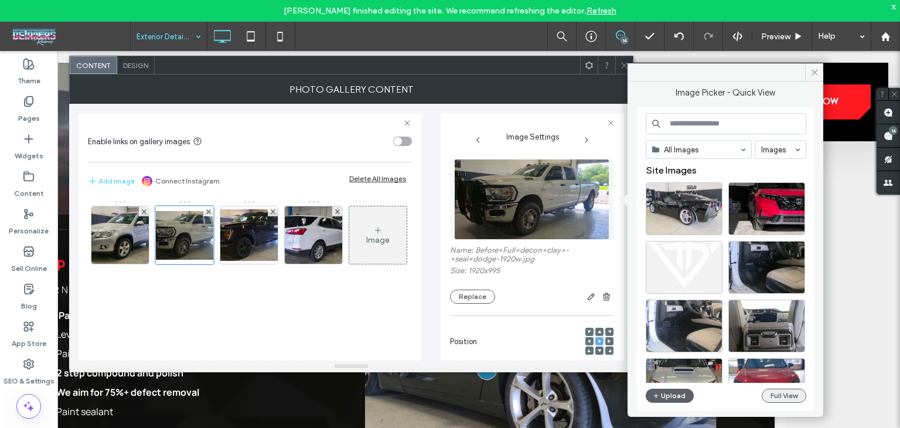
click at [784, 395] on button "Full View" at bounding box center [784, 396] width 45 height 14
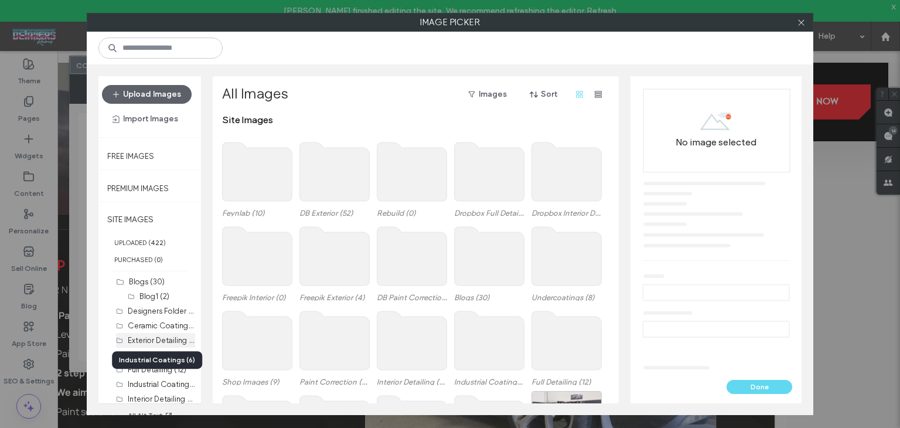
click at [150, 338] on label "Exterior Detailing (16)" at bounding box center [165, 339] width 74 height 11
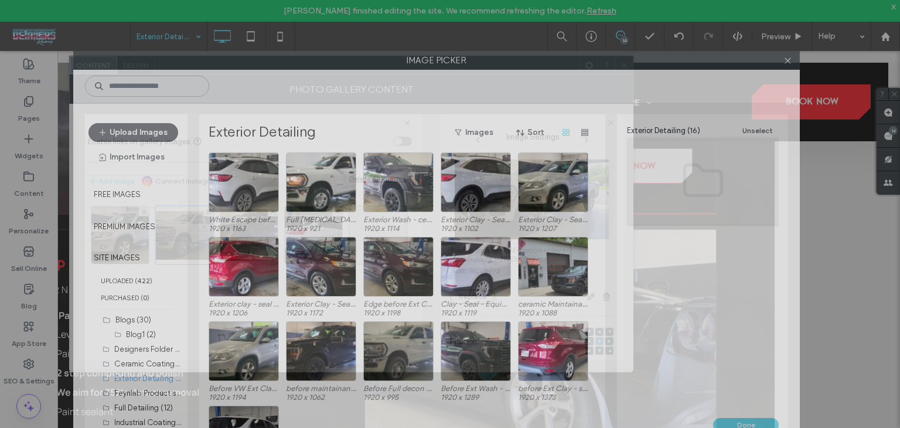
drag, startPoint x: 490, startPoint y: 25, endPoint x: 471, endPoint y: 52, distance: 33.7
click at [476, 11] on div "Image Picker Upload Images Import Images Free Images Premium Images SITE IMAGES…" at bounding box center [450, 214] width 900 height 428
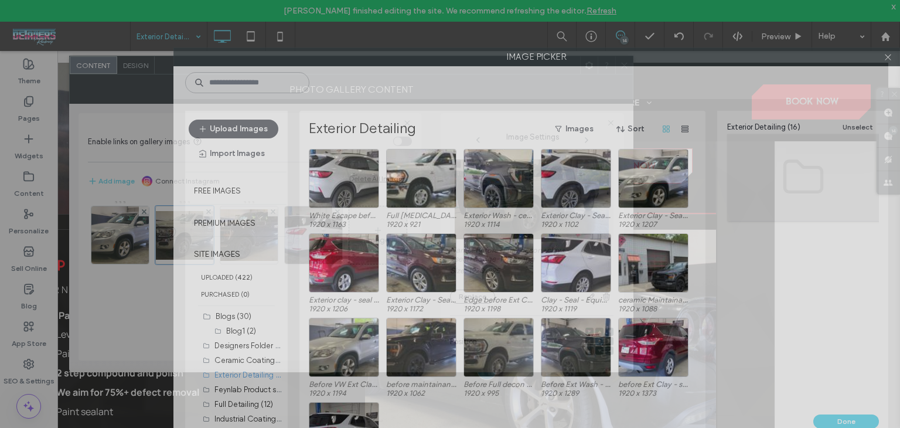
drag, startPoint x: 778, startPoint y: 55, endPoint x: 844, endPoint y: 104, distance: 82.1
click at [844, 104] on div "Image Picker Upload Images Import Images Free Images Premium Images SITE IMAGES…" at bounding box center [537, 248] width 727 height 402
drag, startPoint x: 491, startPoint y: 57, endPoint x: 588, endPoint y: 91, distance: 102.9
click at [588, 91] on div "Image Picker Upload Images Import Images Free Images Premium Images SITE IMAGES…" at bounding box center [537, 248] width 727 height 402
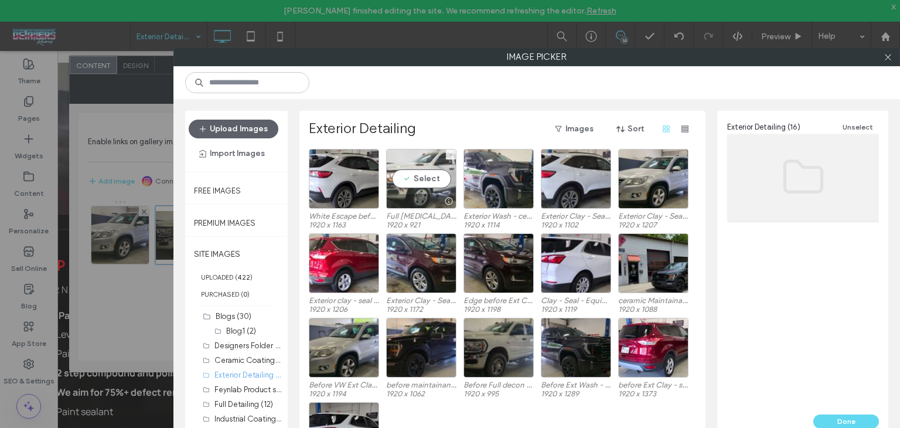
click at [406, 174] on div "Select" at bounding box center [421, 178] width 70 height 59
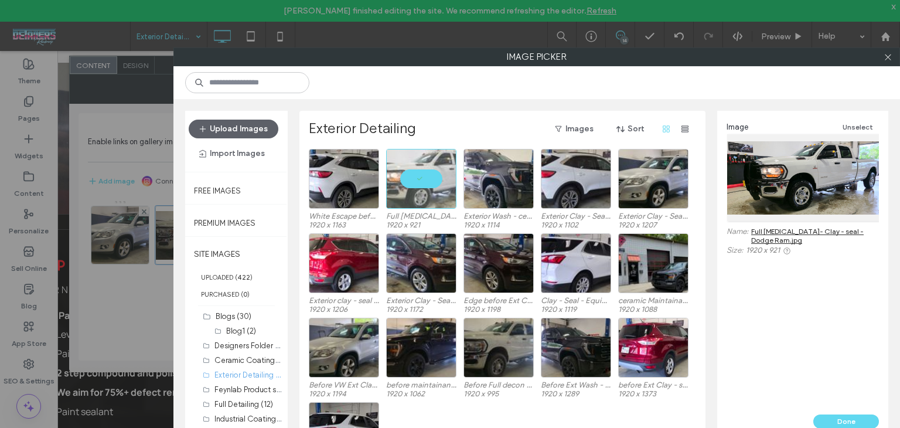
drag, startPoint x: 840, startPoint y: 418, endPoint x: 705, endPoint y: 328, distance: 161.9
click at [839, 418] on button "Done" at bounding box center [847, 421] width 66 height 14
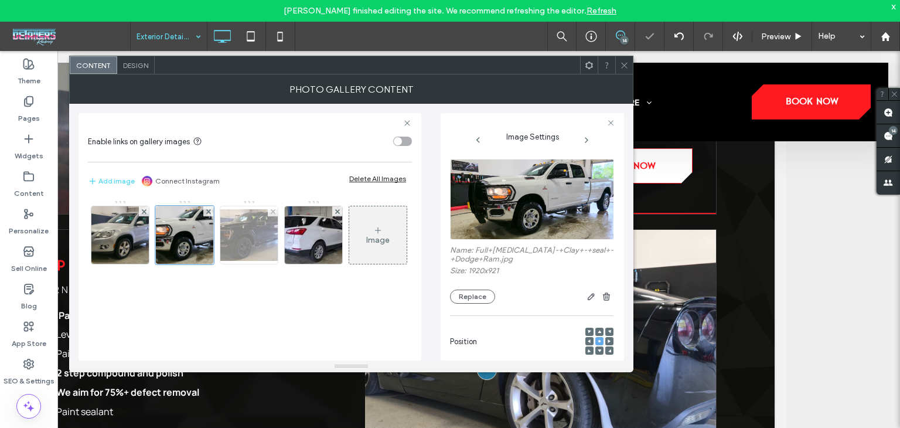
click at [258, 242] on img at bounding box center [249, 235] width 94 height 52
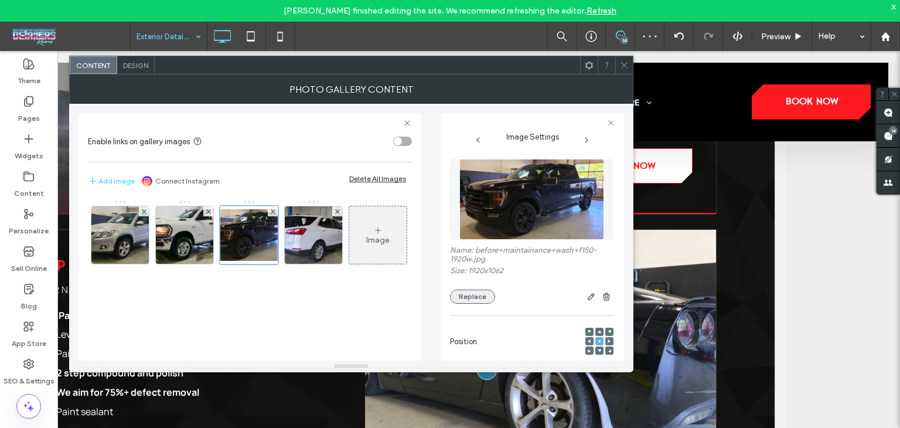
click at [474, 296] on button "Replace" at bounding box center [472, 297] width 45 height 14
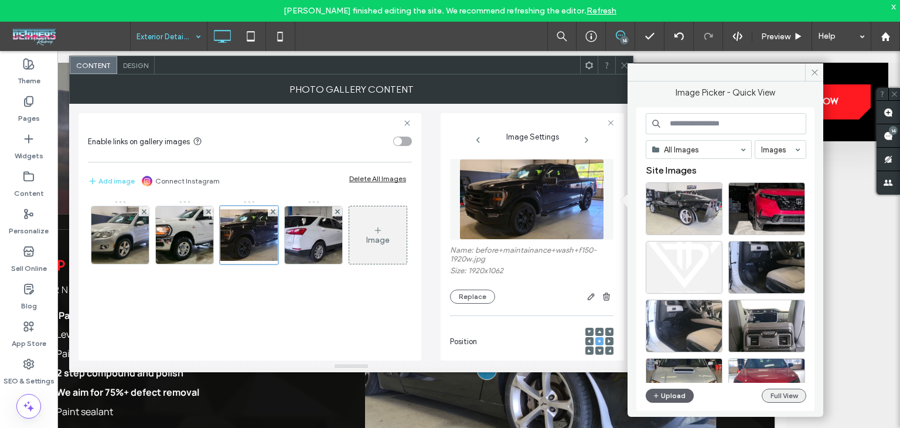
click at [798, 396] on button "Full View" at bounding box center [784, 396] width 45 height 14
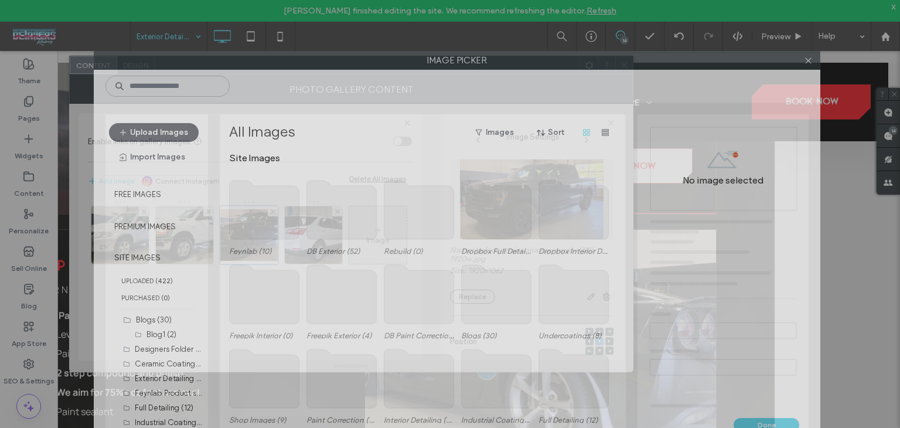
drag, startPoint x: 499, startPoint y: 21, endPoint x: 516, endPoint y: 50, distance: 33.4
click at [507, 0] on html "[PERSON_NAME] finished editing the site. We recommend refreshing the editor. Re…" at bounding box center [450, 214] width 900 height 428
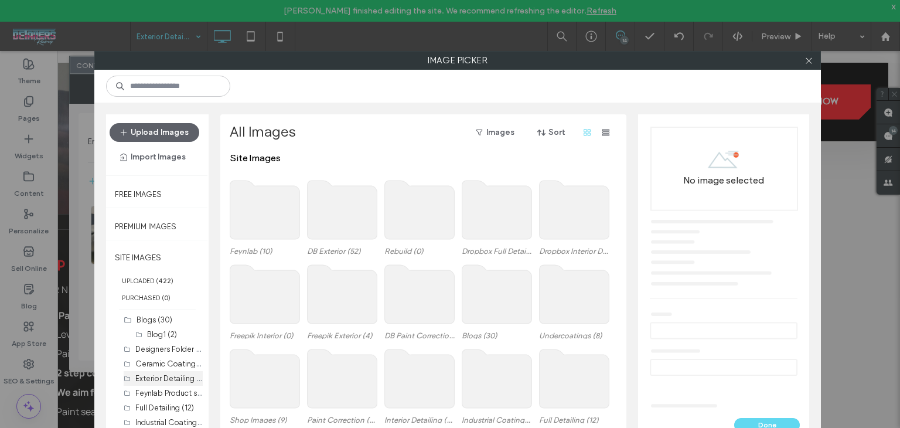
click at [152, 380] on label "Exterior Detailing (16)" at bounding box center [172, 377] width 74 height 11
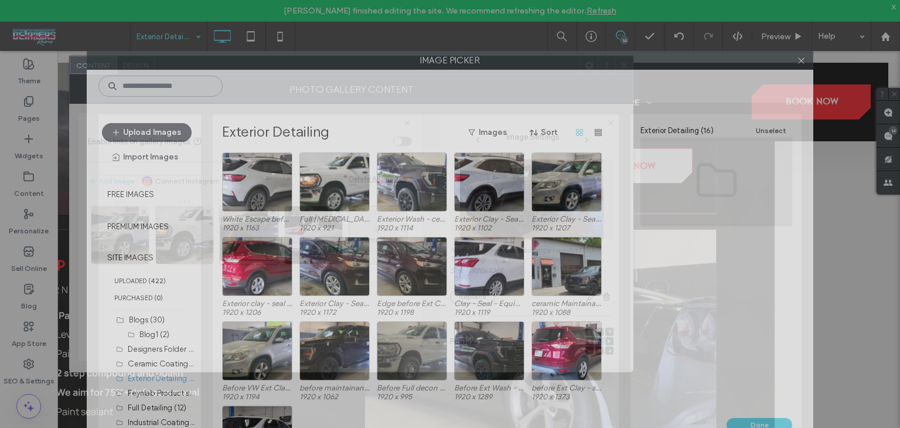
drag, startPoint x: 406, startPoint y: 59, endPoint x: 441, endPoint y: 338, distance: 281.9
click at [397, 40] on div "Image Picker Upload Images Import Images Free Images Premium Images SITE IMAGES…" at bounding box center [450, 214] width 900 height 428
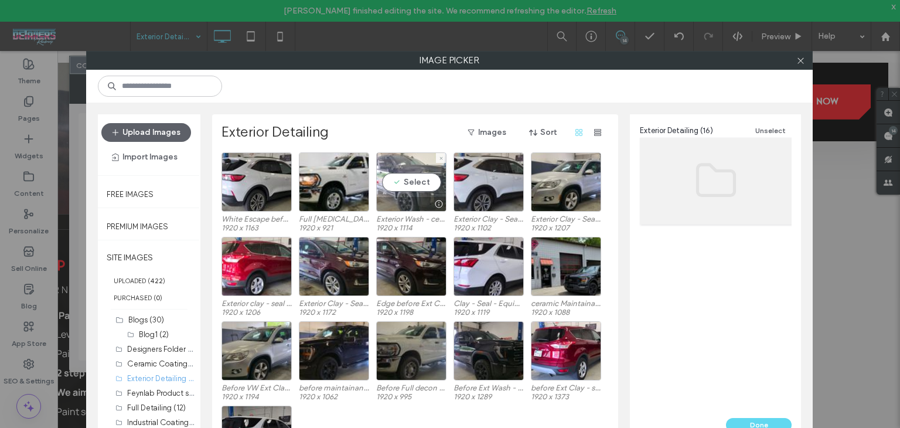
click at [409, 182] on div "Select" at bounding box center [411, 181] width 70 height 59
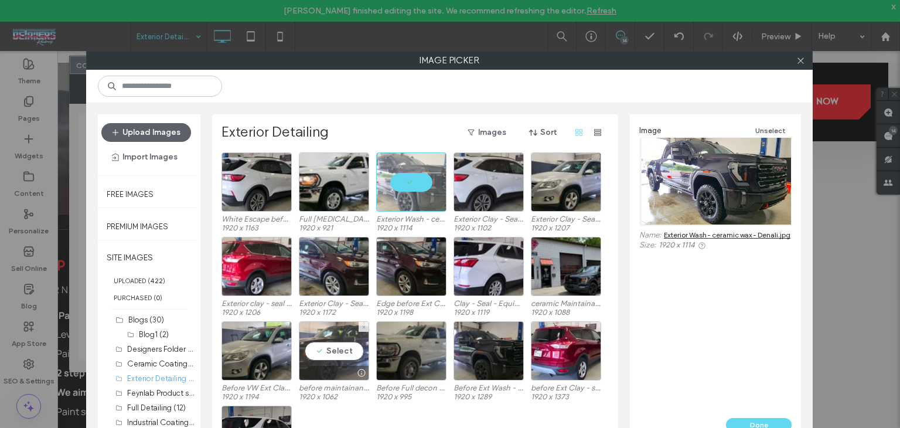
click at [348, 349] on div "Select" at bounding box center [334, 350] width 70 height 59
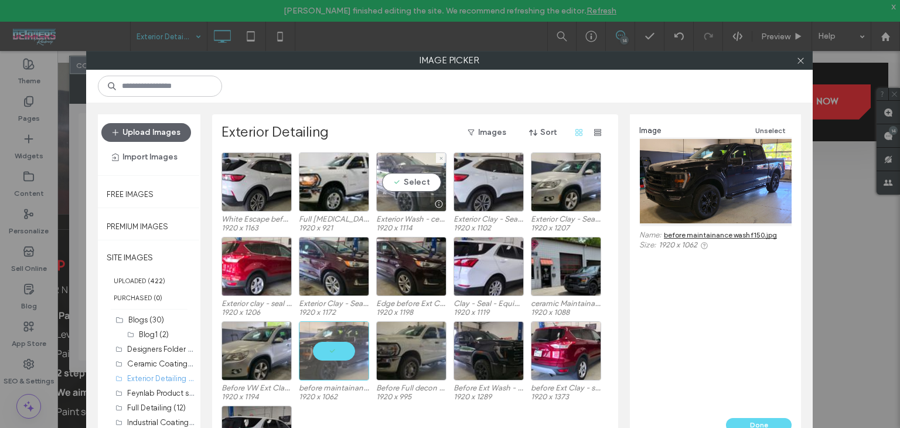
click at [408, 178] on div "Select" at bounding box center [411, 181] width 70 height 59
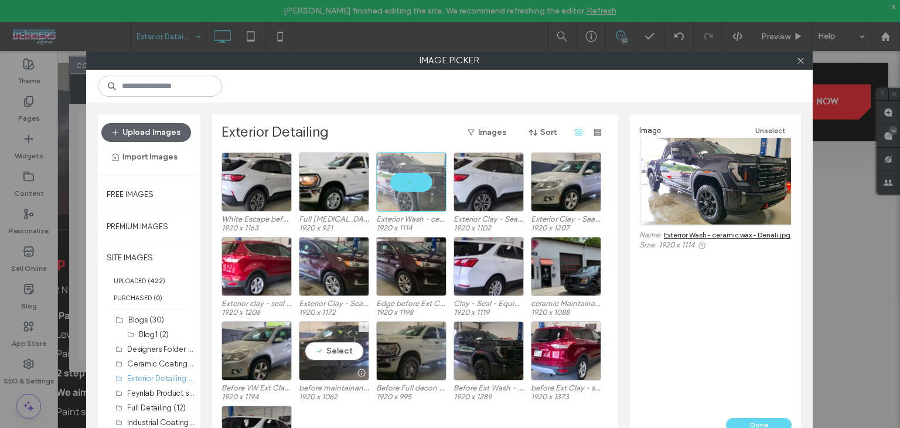
click at [318, 359] on div "Select" at bounding box center [334, 350] width 70 height 59
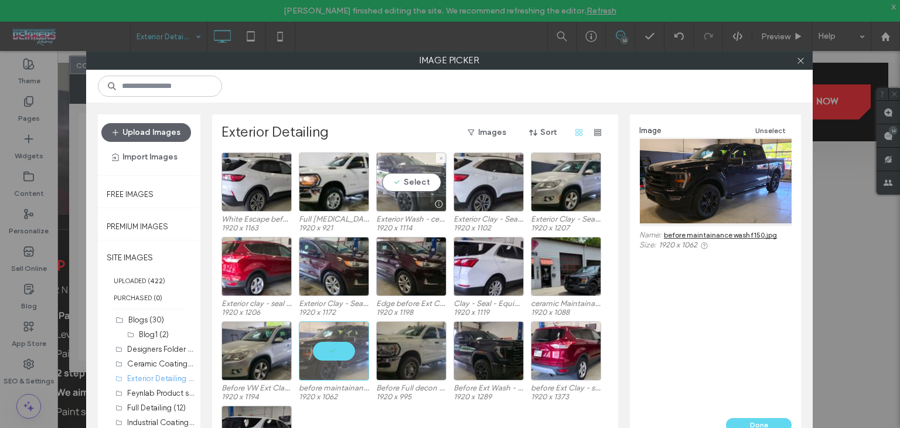
click at [399, 182] on div "Select" at bounding box center [411, 181] width 70 height 59
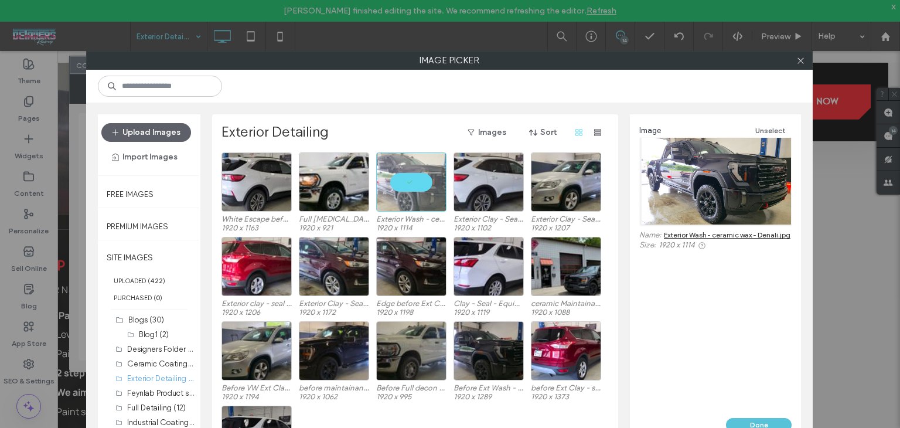
click at [741, 420] on button "Done" at bounding box center [759, 425] width 66 height 14
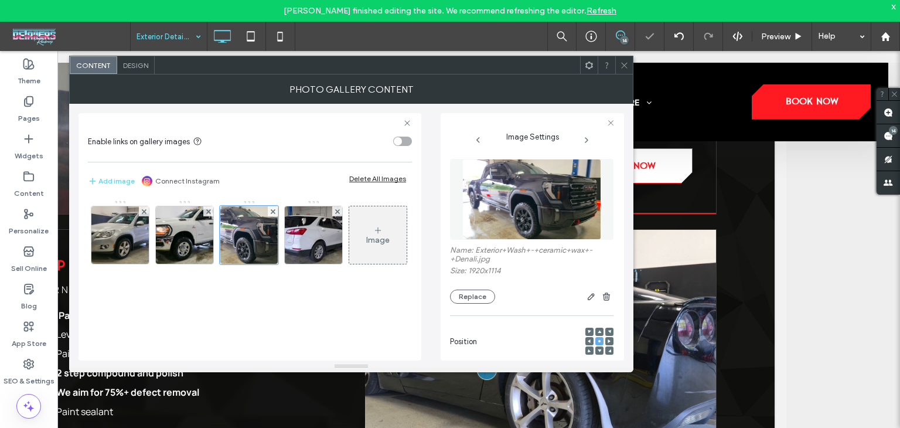
click at [297, 239] on img at bounding box center [313, 234] width 84 height 57
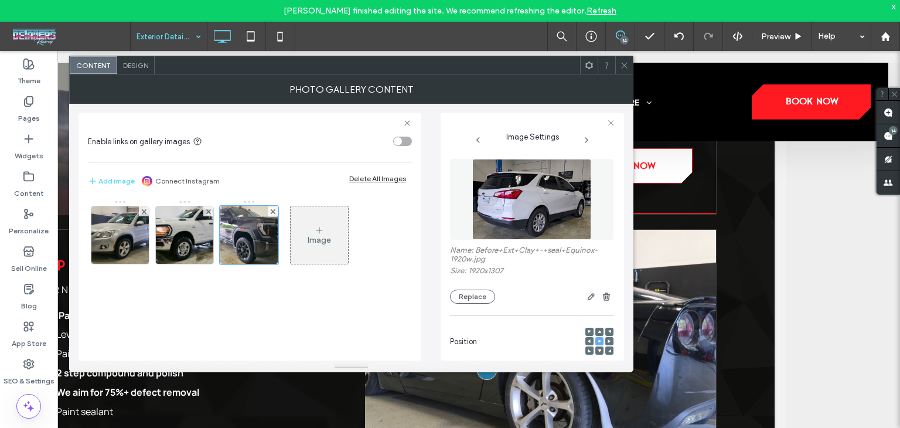
click at [624, 63] on icon at bounding box center [624, 65] width 9 height 9
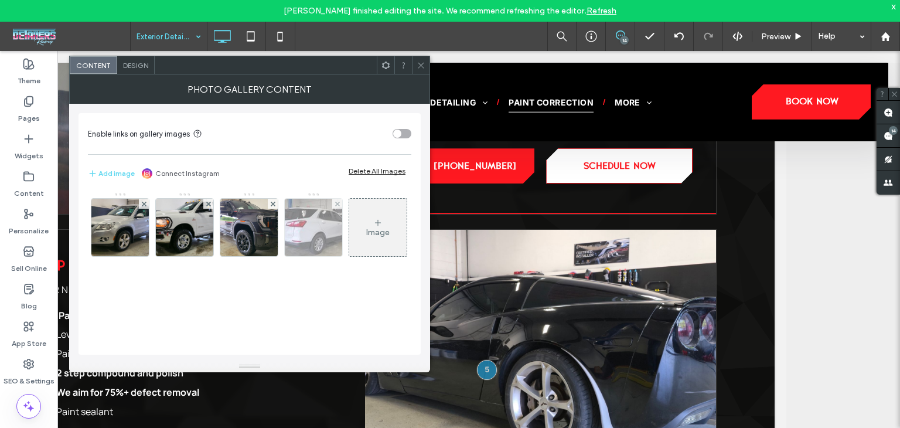
click at [301, 230] on img at bounding box center [313, 227] width 84 height 57
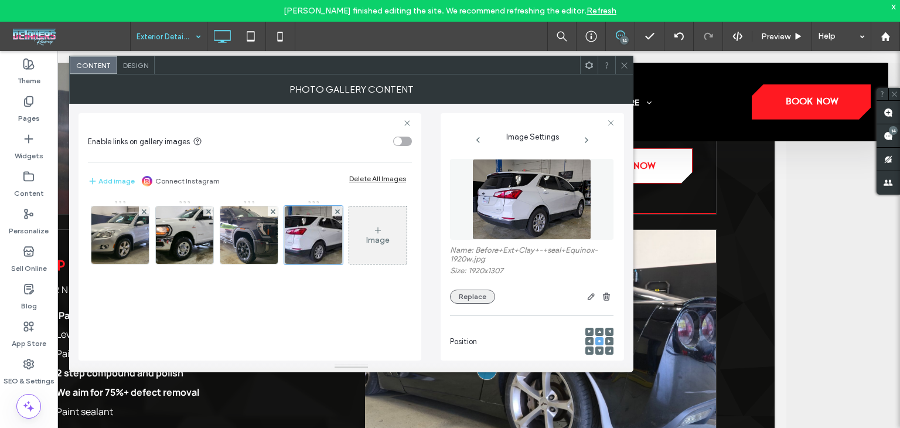
click at [467, 294] on button "Replace" at bounding box center [472, 297] width 45 height 14
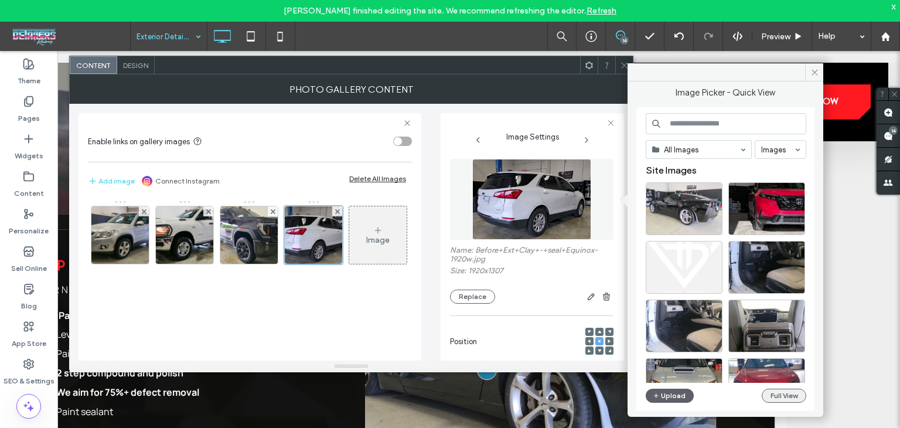
click at [771, 400] on button "Full View" at bounding box center [784, 396] width 45 height 14
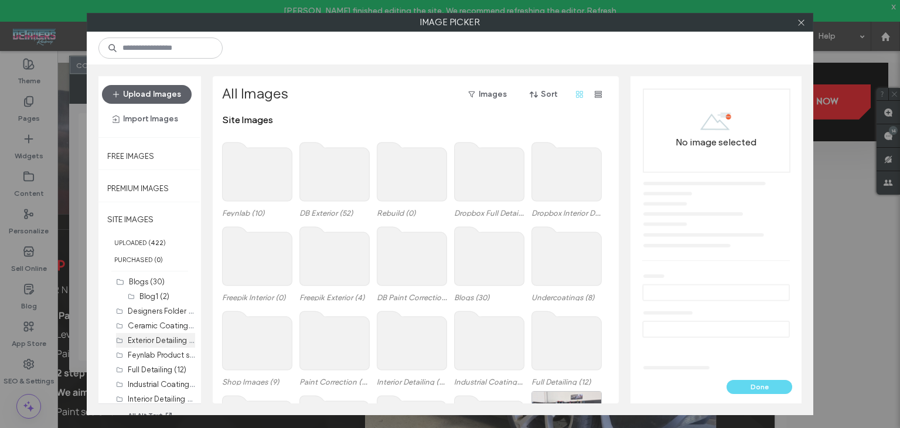
click at [135, 336] on label "Exterior Detailing (16)" at bounding box center [165, 339] width 74 height 11
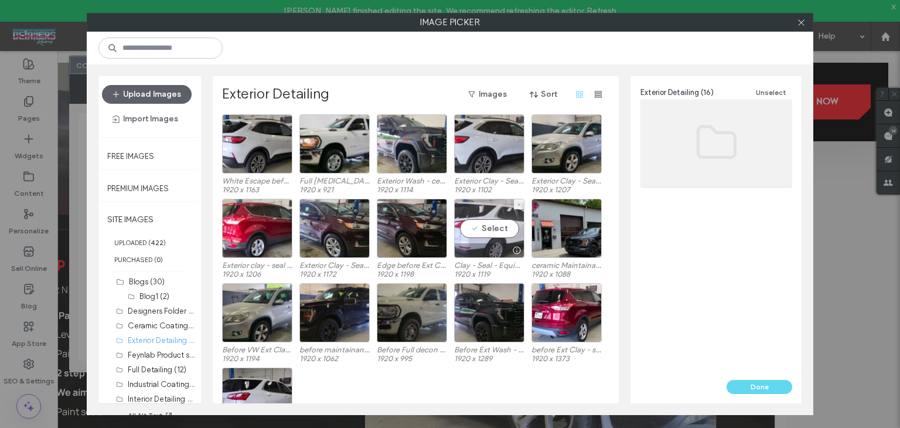
click at [492, 226] on div "Select" at bounding box center [489, 228] width 70 height 59
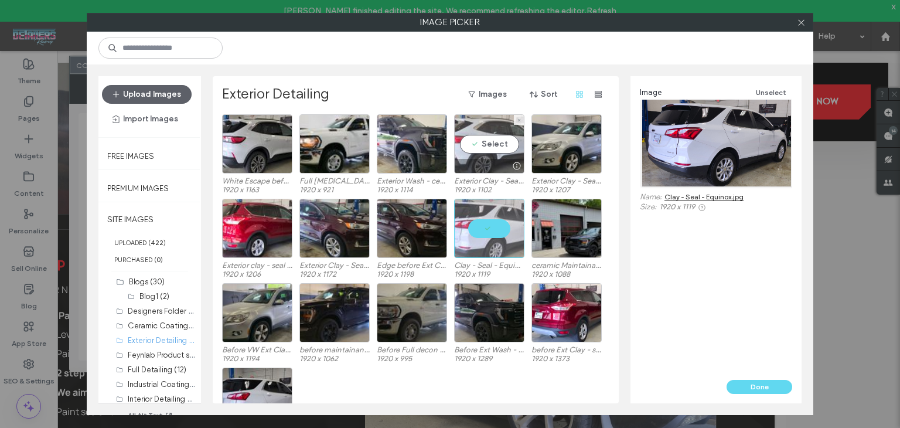
click at [487, 151] on div "Select" at bounding box center [489, 143] width 70 height 59
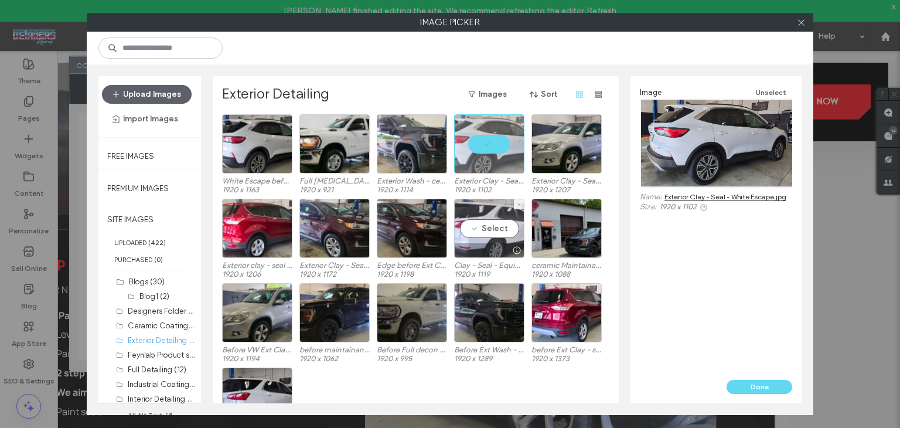
click at [500, 223] on div "Select" at bounding box center [489, 228] width 70 height 59
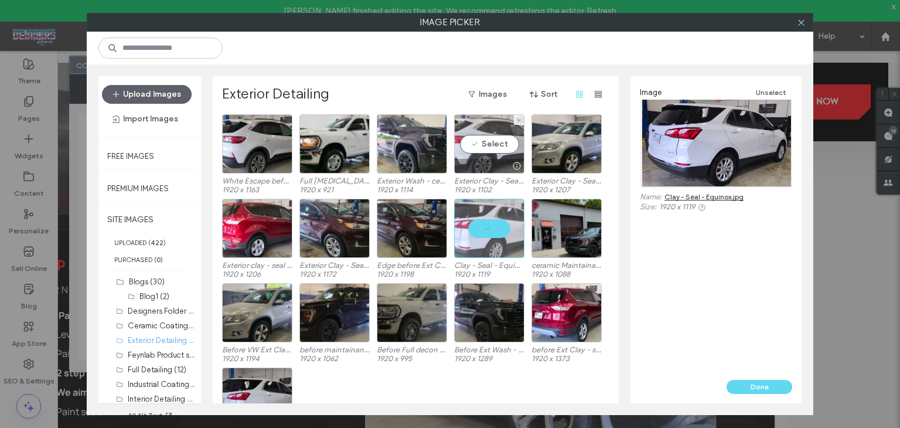
click at [478, 145] on div "Select" at bounding box center [489, 143] width 70 height 59
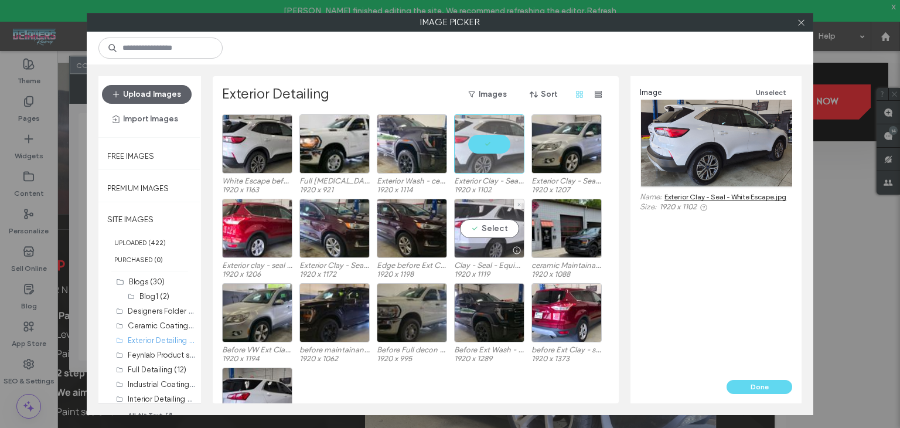
drag, startPoint x: 491, startPoint y: 229, endPoint x: 506, endPoint y: 250, distance: 25.9
click at [491, 229] on div "Select" at bounding box center [489, 228] width 70 height 59
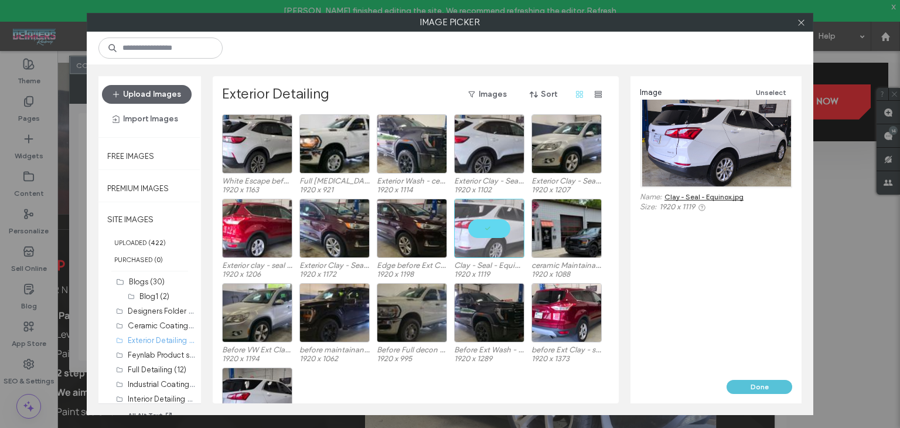
click at [746, 385] on button "Done" at bounding box center [760, 387] width 66 height 14
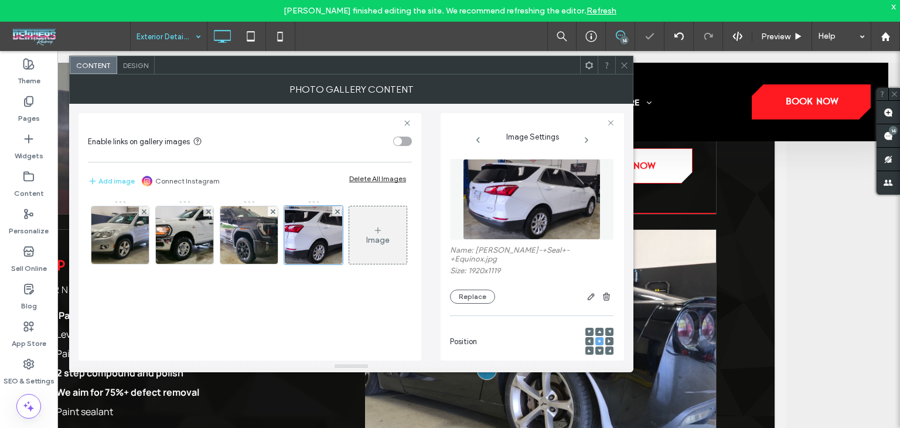
click at [617, 57] on div at bounding box center [624, 65] width 18 height 18
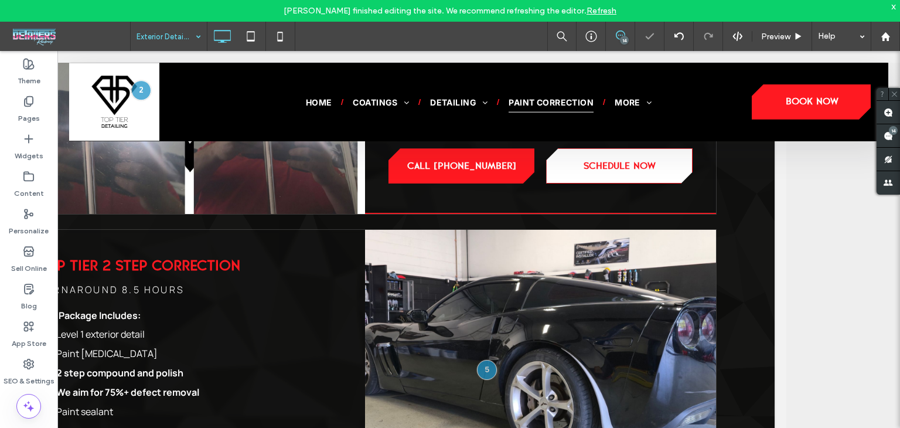
drag, startPoint x: 624, startPoint y: 63, endPoint x: 631, endPoint y: 74, distance: 12.7
click at [625, 64] on icon at bounding box center [624, 65] width 9 height 9
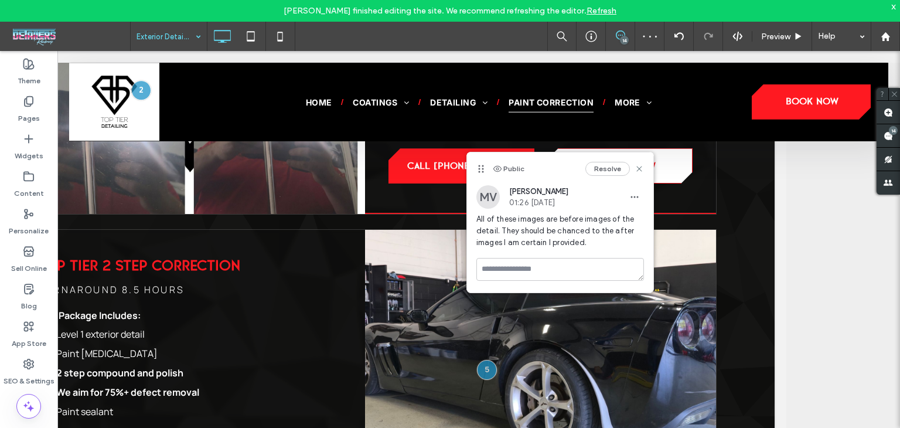
drag, startPoint x: 512, startPoint y: 252, endPoint x: 521, endPoint y: 262, distance: 13.7
click at [514, 254] on div "All of these images are before images of the detail. They should be chanced to …" at bounding box center [561, 235] width 168 height 45
click at [522, 263] on textarea at bounding box center [561, 269] width 168 height 23
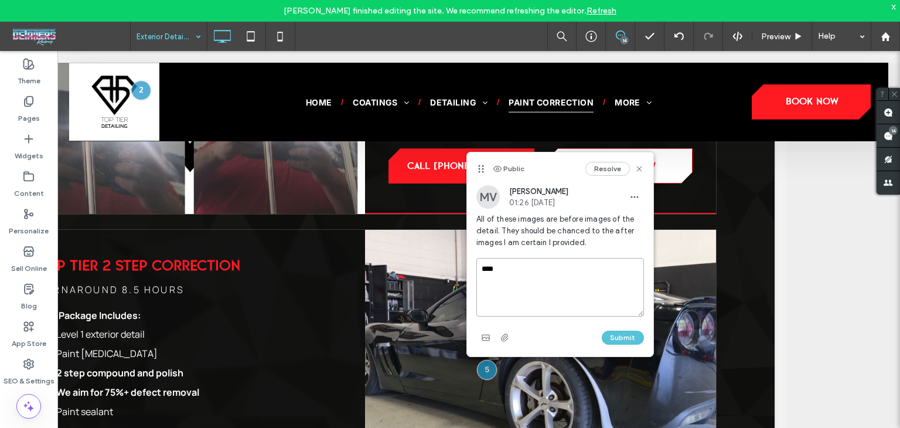
type textarea "****"
click at [637, 332] on button "Submit" at bounding box center [623, 338] width 42 height 14
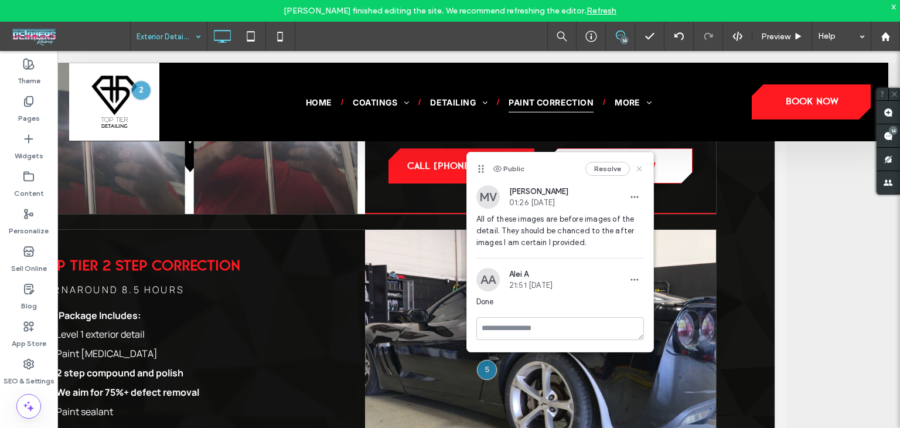
drag, startPoint x: 634, startPoint y: 174, endPoint x: 644, endPoint y: 172, distance: 9.5
click at [637, 173] on div "Resolve" at bounding box center [615, 169] width 59 height 14
click at [640, 163] on div "Resolve" at bounding box center [615, 169] width 59 height 14
click at [638, 167] on use at bounding box center [639, 168] width 5 height 5
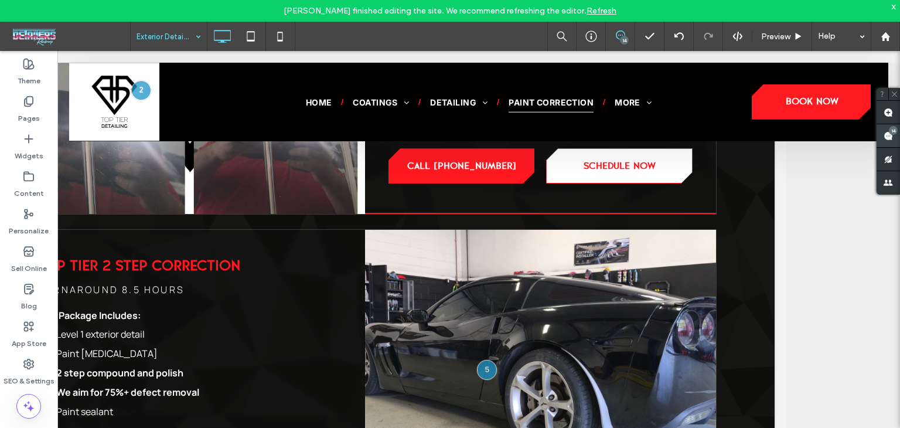
click at [890, 134] on use at bounding box center [888, 135] width 9 height 9
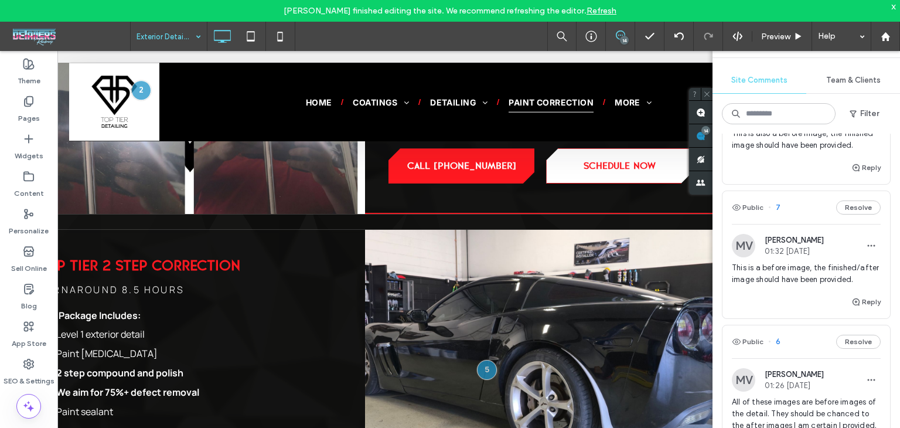
scroll to position [605, 0]
click at [801, 199] on div "Public 7 Resolve" at bounding box center [807, 209] width 168 height 33
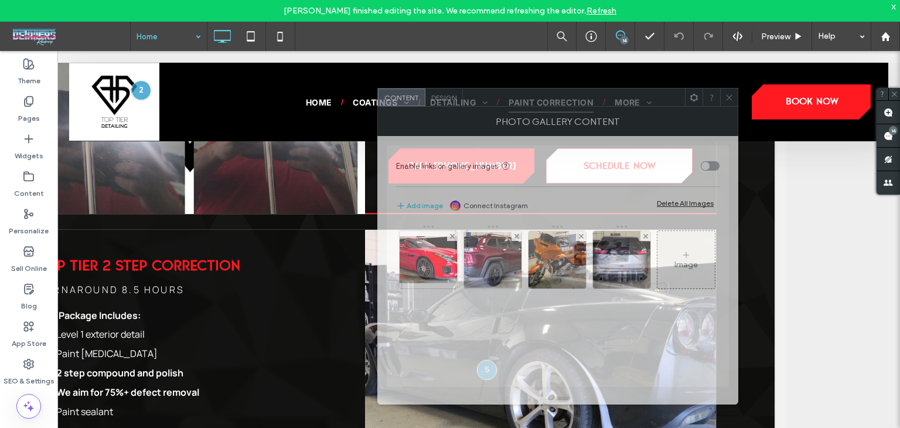
drag, startPoint x: 271, startPoint y: 71, endPoint x: 580, endPoint y: 104, distance: 310.1
click at [580, 104] on div at bounding box center [574, 98] width 222 height 18
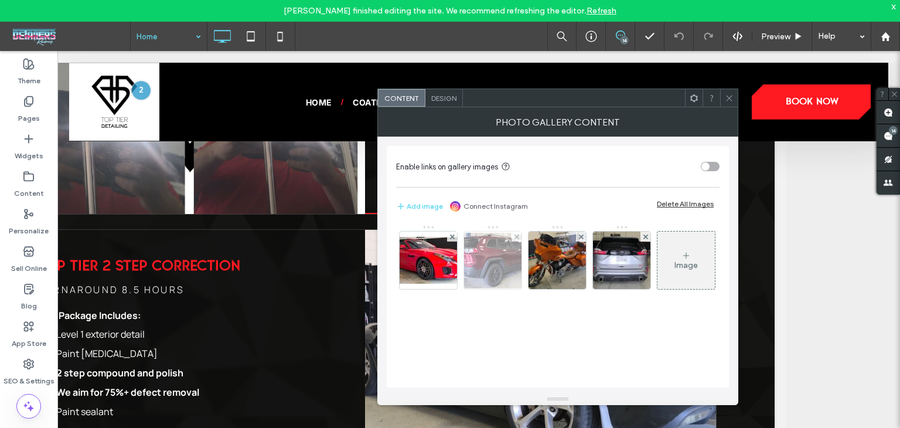
click at [506, 258] on img at bounding box center [493, 261] width 94 height 56
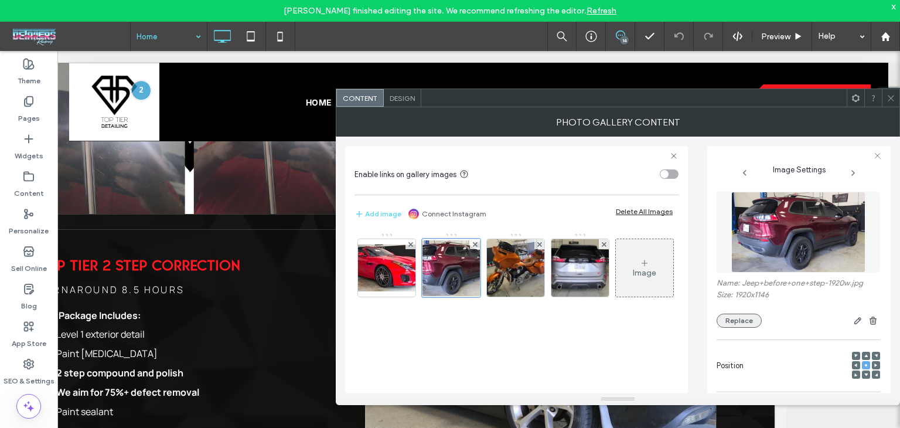
click at [748, 321] on button "Replace" at bounding box center [739, 321] width 45 height 14
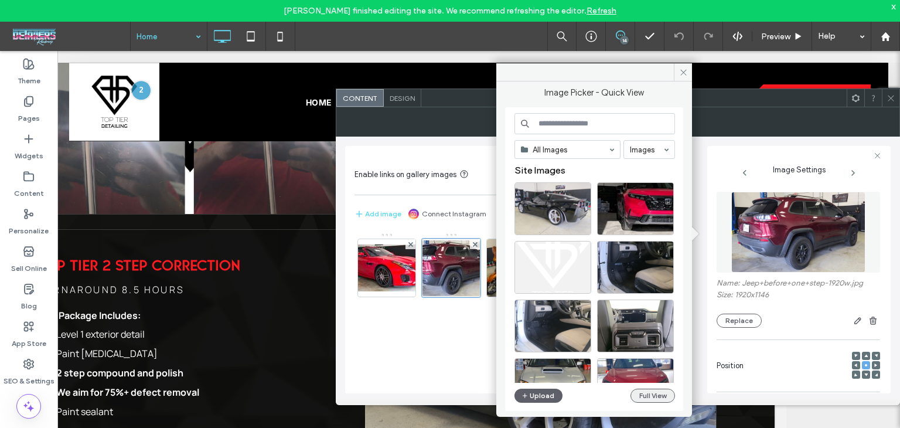
click at [645, 399] on button "Full View" at bounding box center [653, 396] width 45 height 14
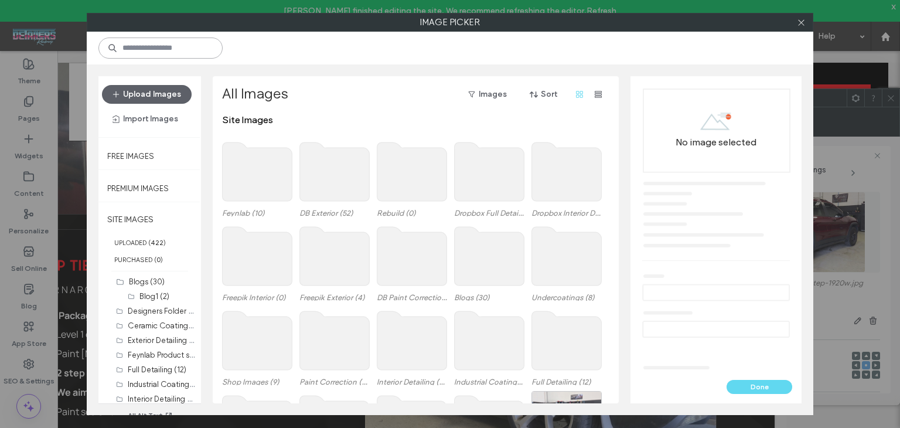
click at [188, 51] on input at bounding box center [160, 48] width 124 height 21
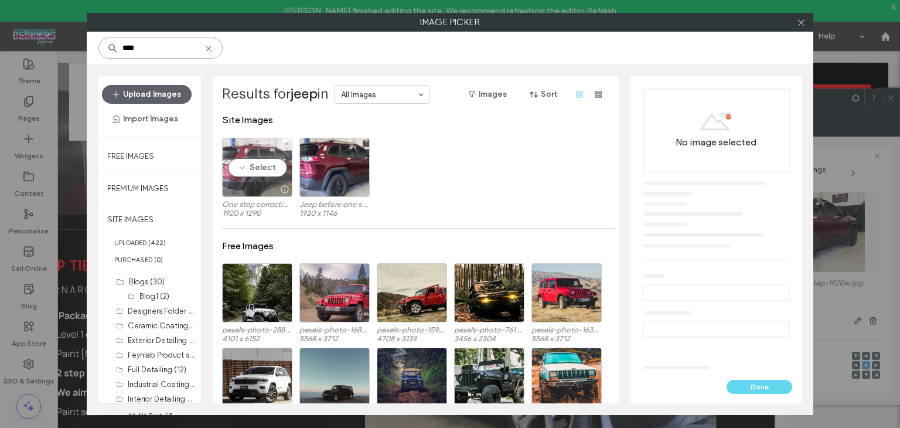
type input "****"
click at [261, 172] on div "Select" at bounding box center [257, 167] width 70 height 59
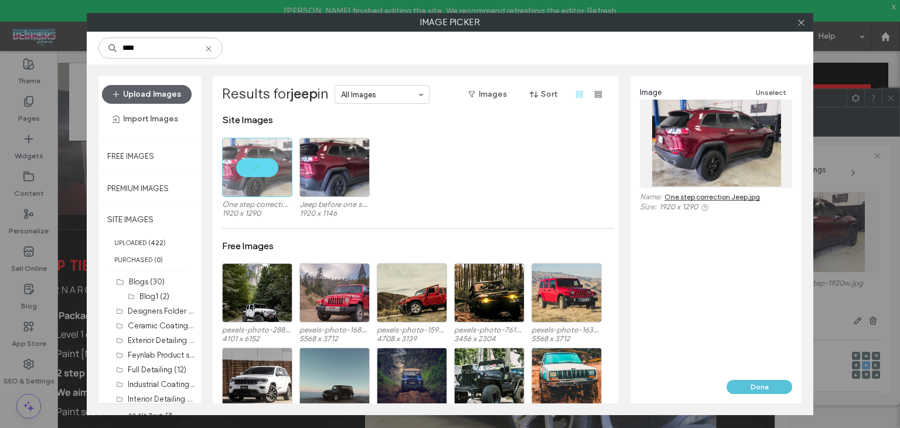
click at [778, 390] on button "Done" at bounding box center [760, 387] width 66 height 14
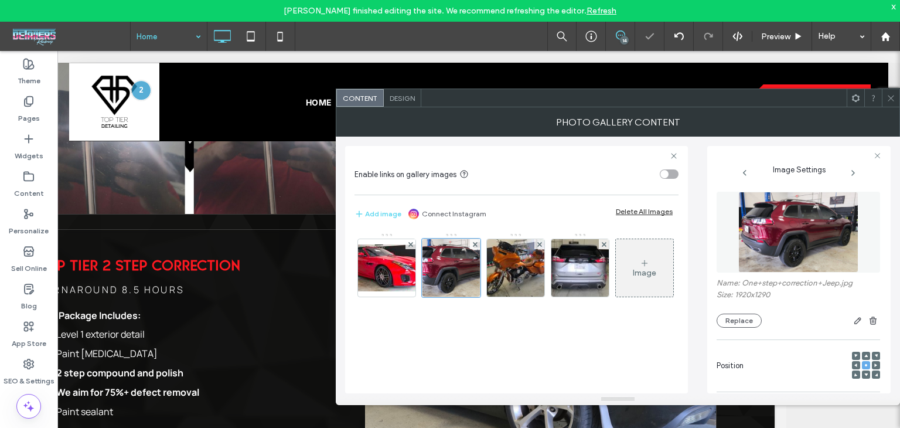
click at [894, 96] on icon at bounding box center [891, 98] width 9 height 9
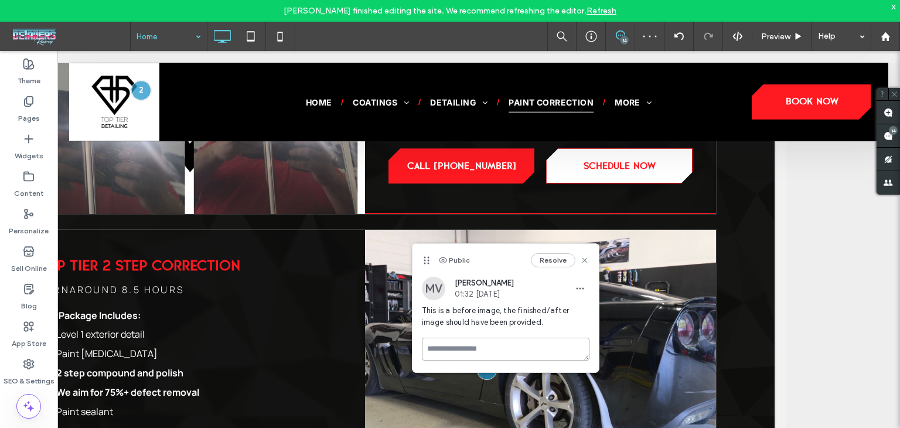
click at [465, 351] on textarea at bounding box center [506, 349] width 168 height 23
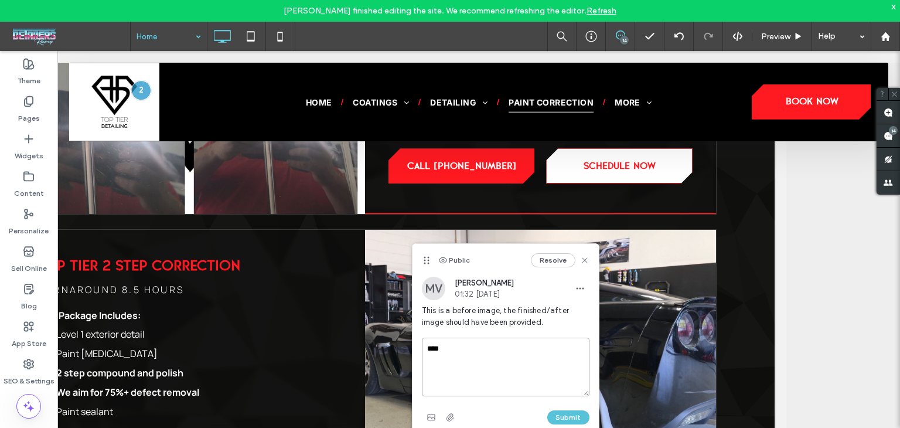
type textarea "****"
click at [567, 413] on button "Submit" at bounding box center [568, 417] width 42 height 14
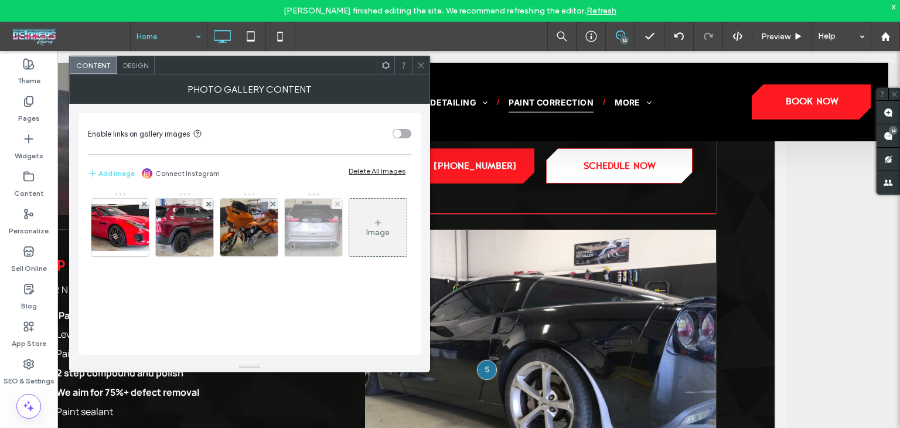
click at [308, 242] on img at bounding box center [313, 227] width 83 height 57
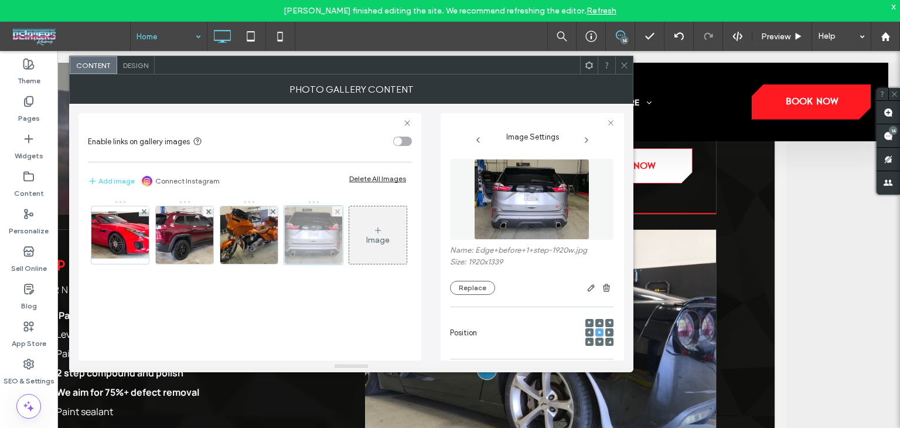
click at [308, 242] on div at bounding box center [313, 235] width 59 height 59
click at [486, 292] on button "Replace" at bounding box center [472, 288] width 45 height 14
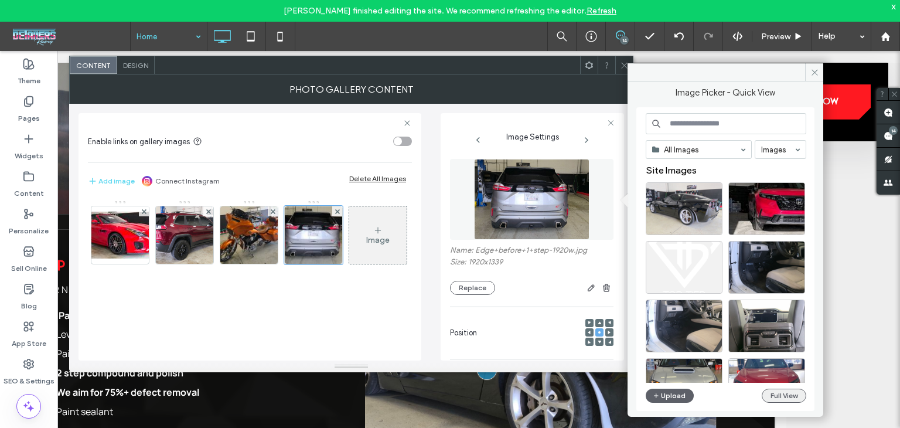
click at [783, 399] on button "Full View" at bounding box center [784, 396] width 45 height 14
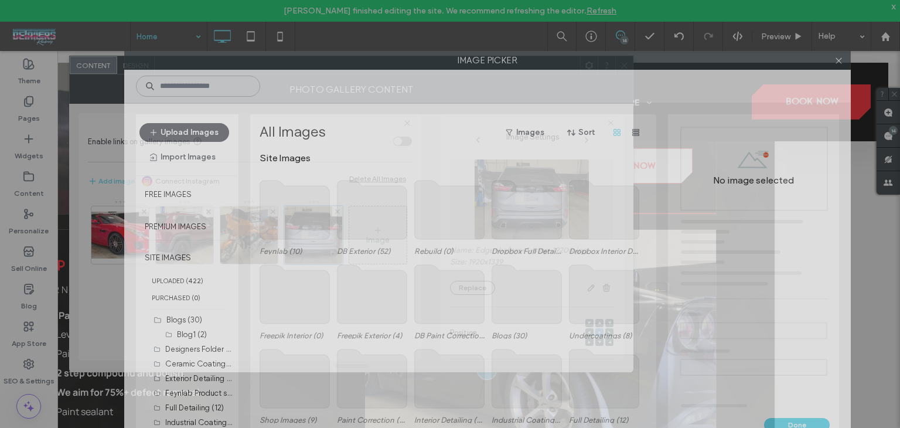
drag, startPoint x: 335, startPoint y: 25, endPoint x: 373, endPoint y: 26, distance: 37.5
click at [373, 26] on div "Image Picker Upload Images Import Images Free Images Premium Images SITE IMAGES…" at bounding box center [450, 214] width 900 height 428
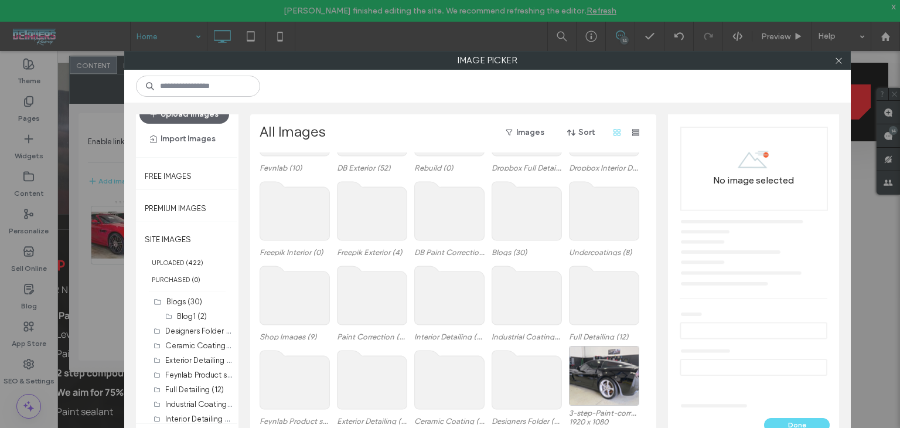
scroll to position [83, 0]
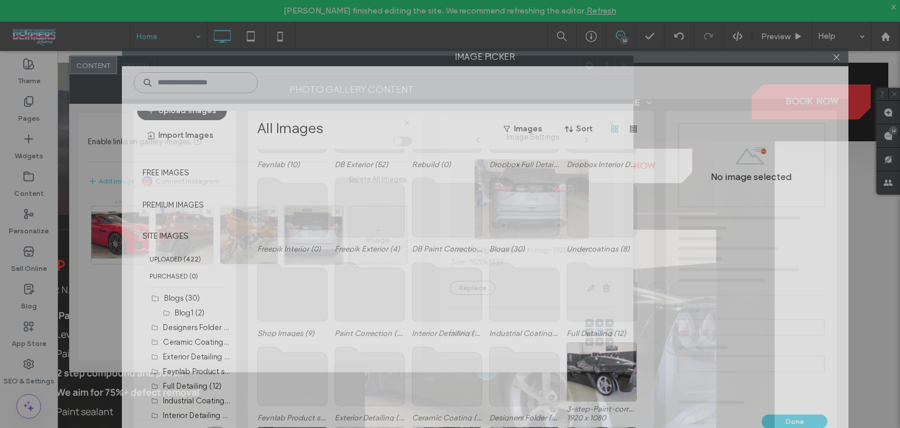
drag, startPoint x: 772, startPoint y: 62, endPoint x: 183, endPoint y: 60, distance: 589.1
click at [761, 59] on label "Image Picker" at bounding box center [486, 57] width 726 height 18
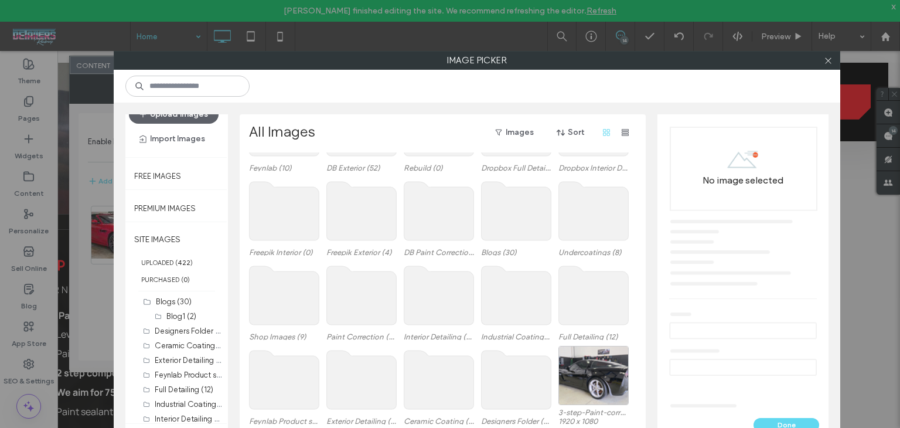
drag, startPoint x: 163, startPoint y: 72, endPoint x: 180, endPoint y: 84, distance: 21.3
click at [172, 78] on div at bounding box center [477, 86] width 727 height 33
click at [180, 84] on input at bounding box center [187, 86] width 124 height 21
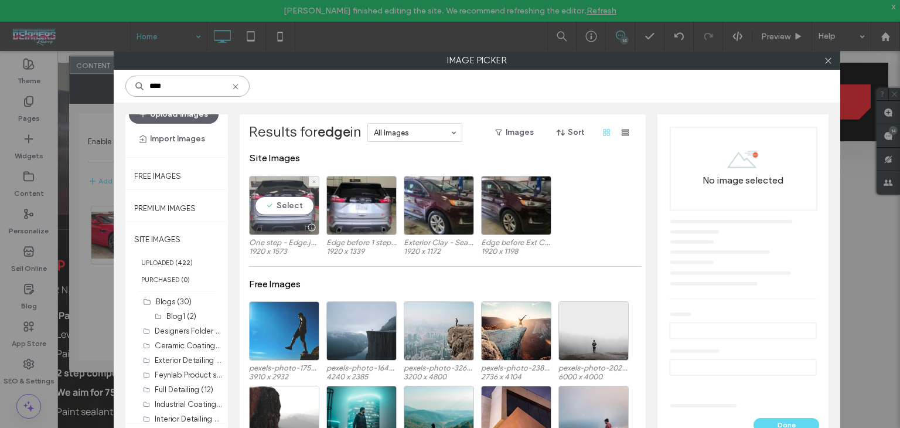
type input "****"
click at [292, 206] on div "Select" at bounding box center [284, 205] width 70 height 59
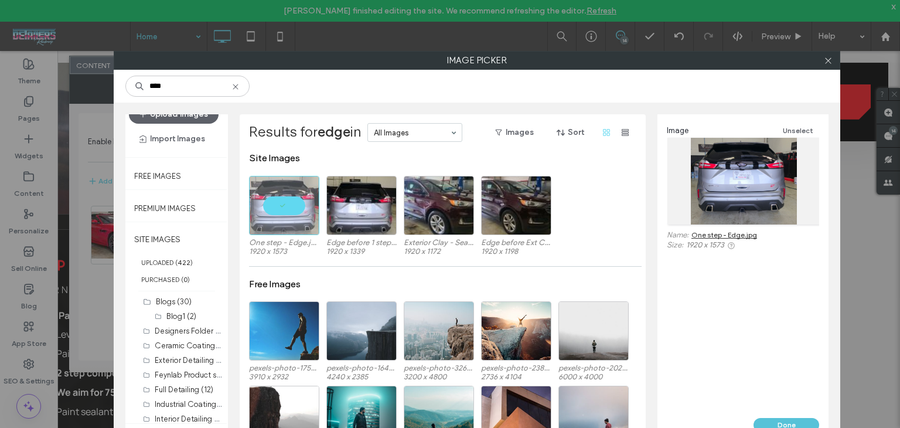
click at [771, 423] on button "Done" at bounding box center [787, 425] width 66 height 14
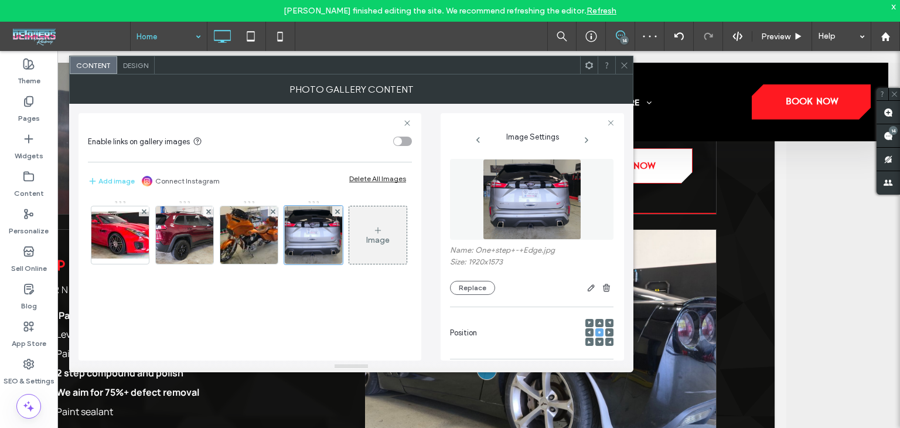
click at [621, 68] on icon at bounding box center [624, 65] width 9 height 9
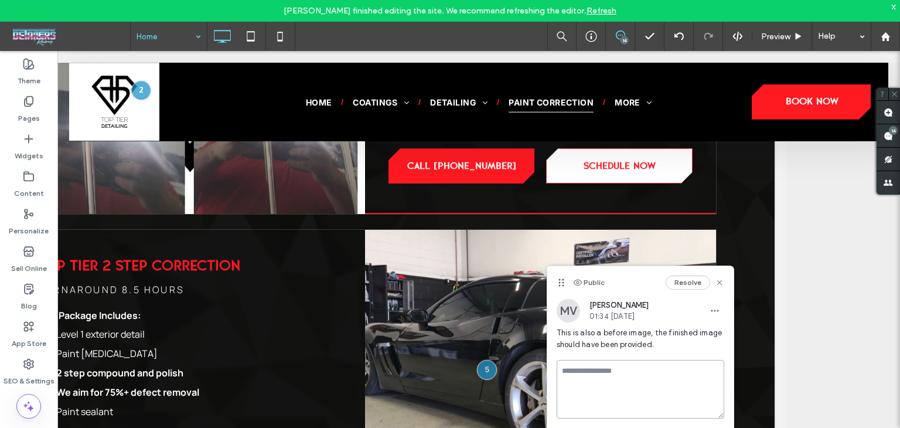
click at [607, 379] on textarea at bounding box center [641, 389] width 168 height 59
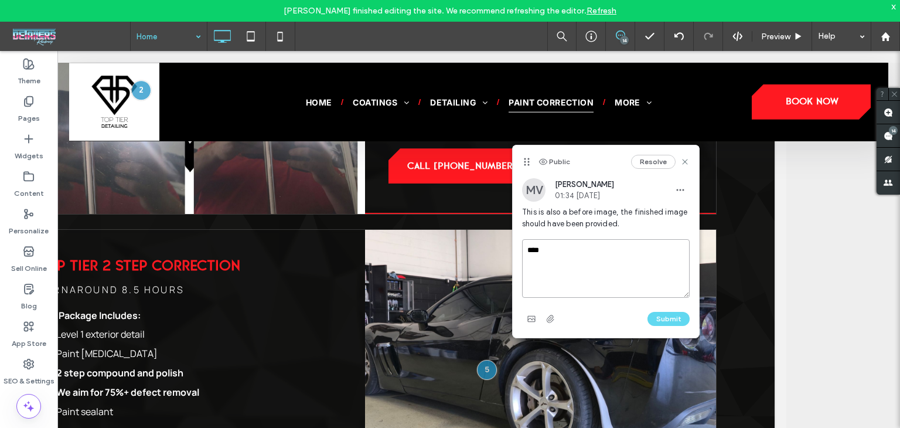
drag, startPoint x: 562, startPoint y: 283, endPoint x: 525, endPoint y: 160, distance: 128.5
click at [525, 160] on icon at bounding box center [526, 161] width 9 height 9
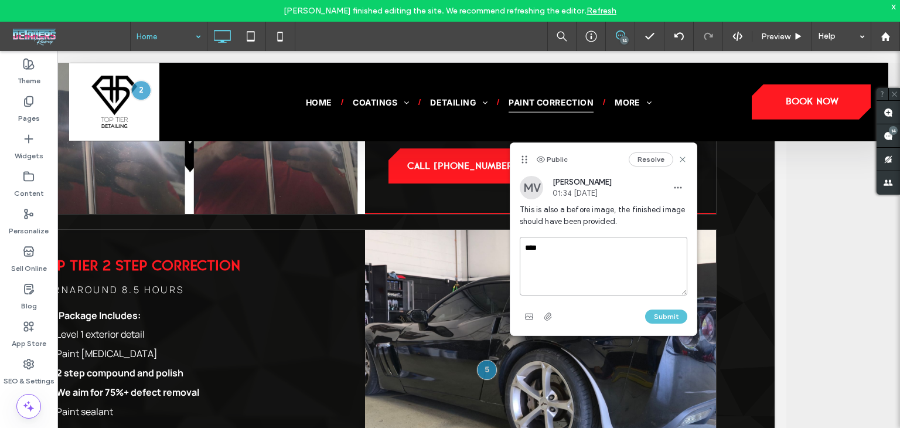
type textarea "****"
click at [659, 312] on button "Submit" at bounding box center [666, 316] width 42 height 14
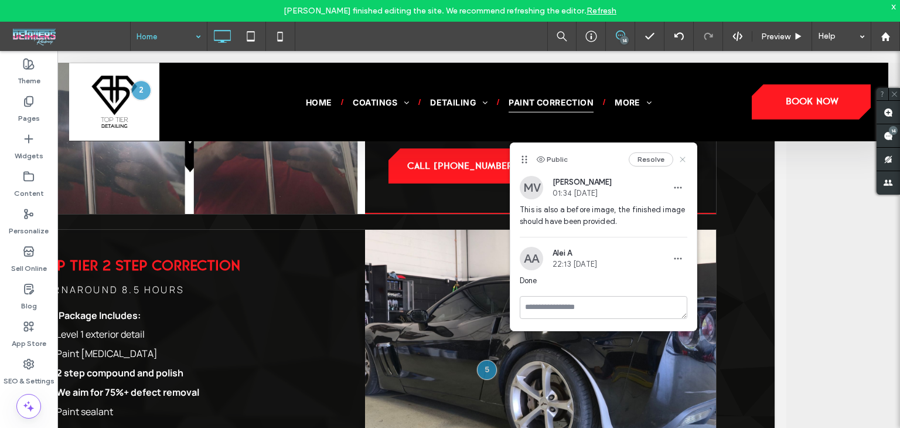
click at [683, 160] on icon at bounding box center [682, 159] width 9 height 9
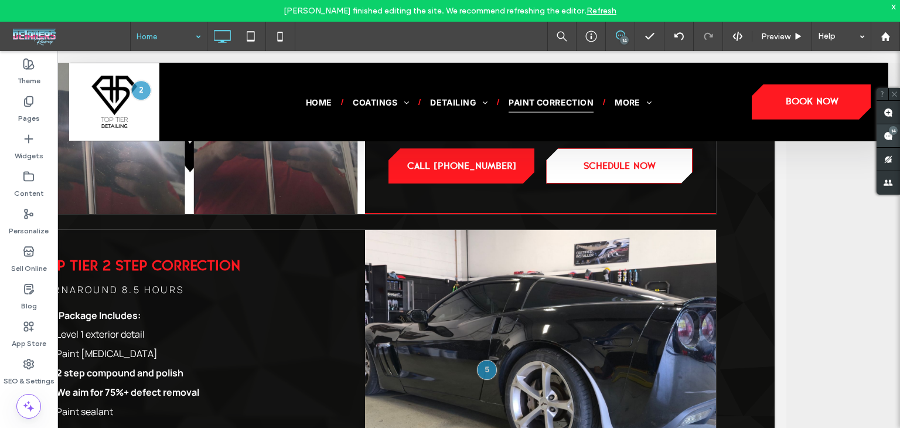
click at [897, 138] on span at bounding box center [888, 135] width 23 height 23
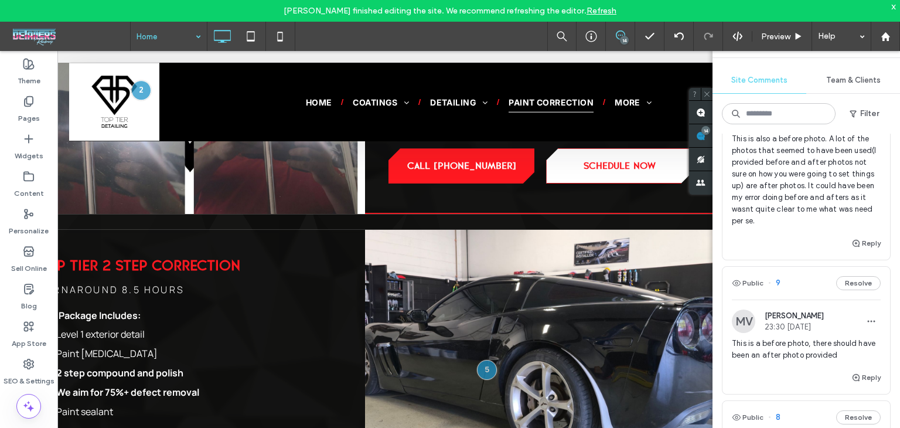
scroll to position [264, 0]
click at [801, 282] on div "Public 9 Resolve" at bounding box center [807, 281] width 168 height 33
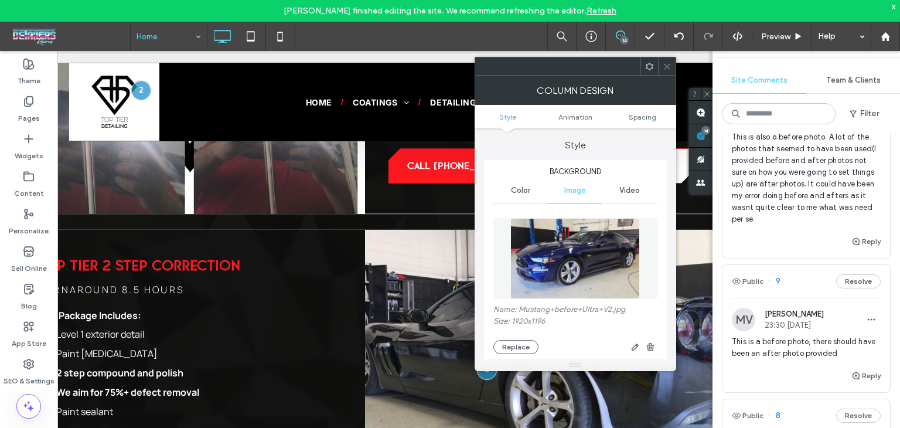
drag, startPoint x: 528, startPoint y: 345, endPoint x: 546, endPoint y: 363, distance: 26.1
click at [526, 345] on button "Replace" at bounding box center [516, 347] width 45 height 14
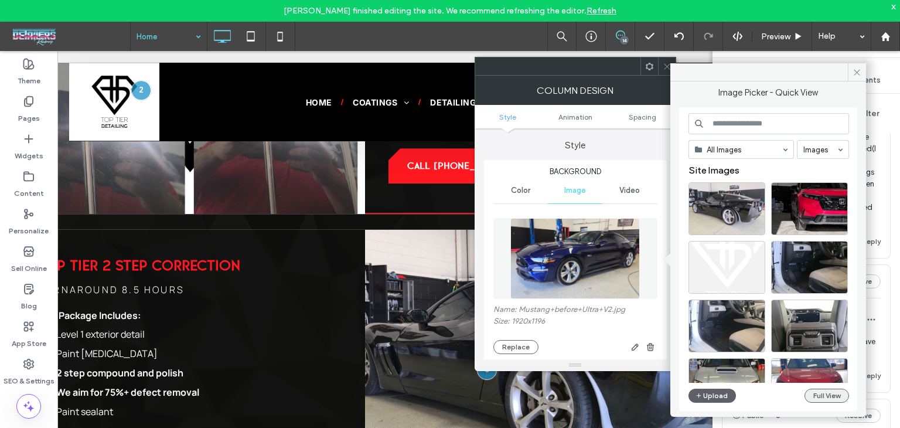
drag, startPoint x: 832, startPoint y: 398, endPoint x: 826, endPoint y: 394, distance: 7.3
click at [826, 394] on button "Full View" at bounding box center [827, 396] width 45 height 14
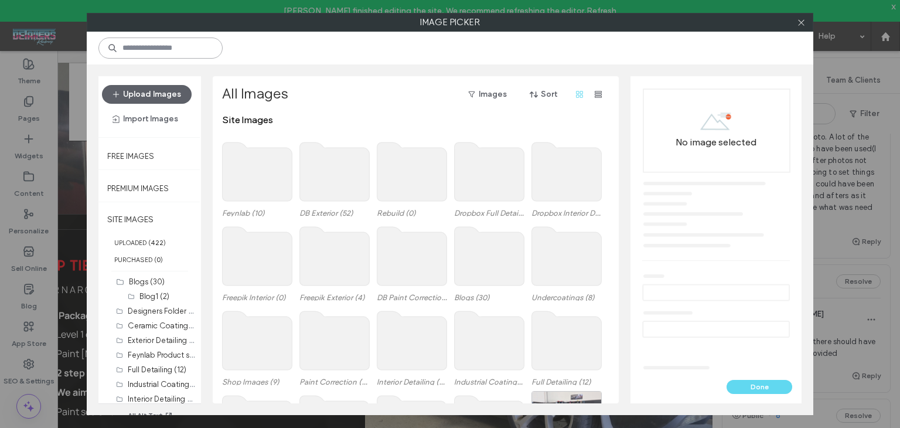
click at [162, 53] on input at bounding box center [160, 48] width 124 height 21
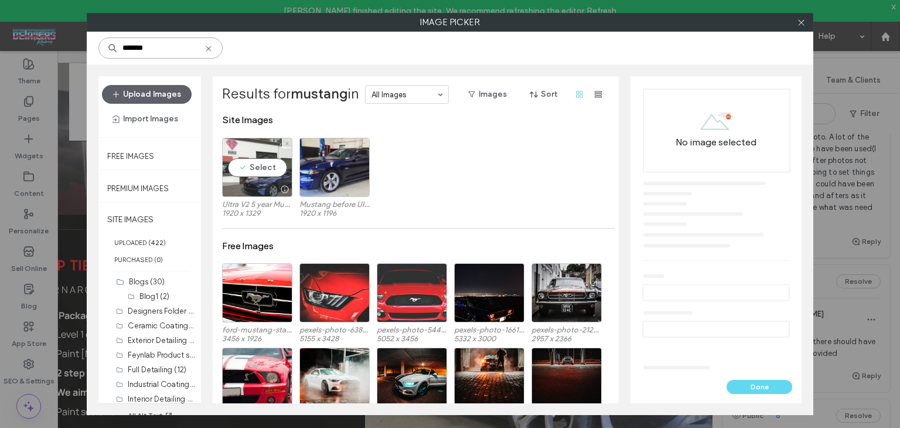
type input "*******"
click at [237, 170] on div "Select" at bounding box center [257, 167] width 70 height 59
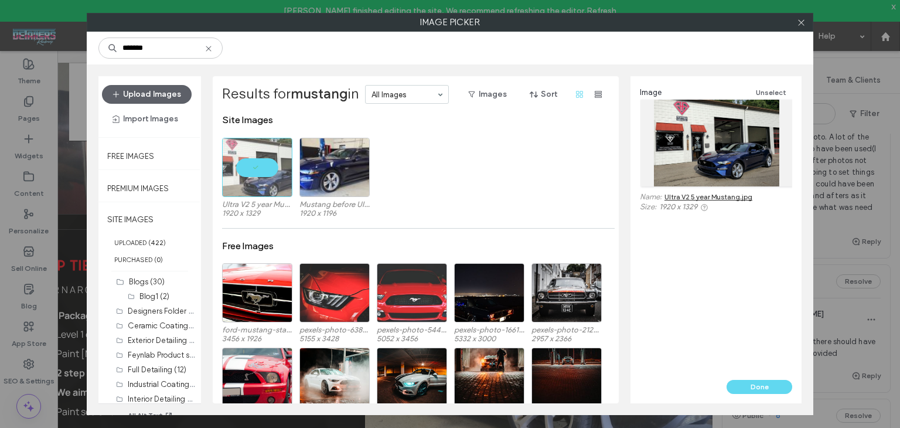
click at [741, 390] on button "Done" at bounding box center [760, 387] width 66 height 14
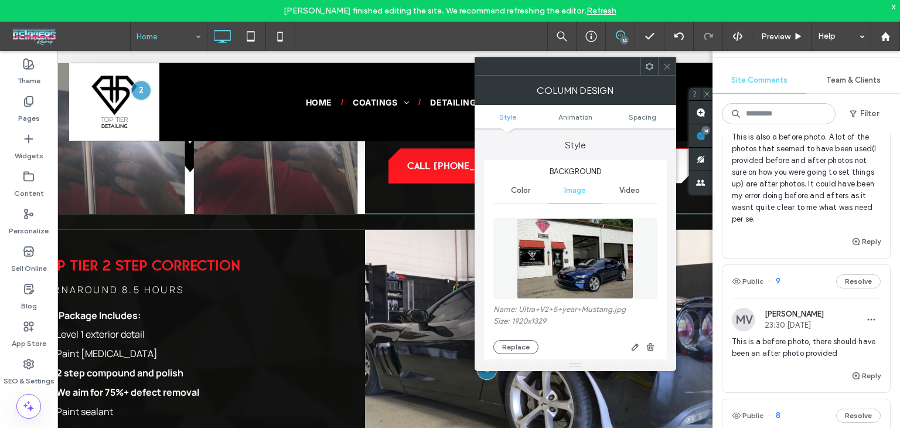
drag, startPoint x: 669, startPoint y: 69, endPoint x: 717, endPoint y: 206, distance: 146.1
click at [671, 69] on icon at bounding box center [667, 66] width 9 height 9
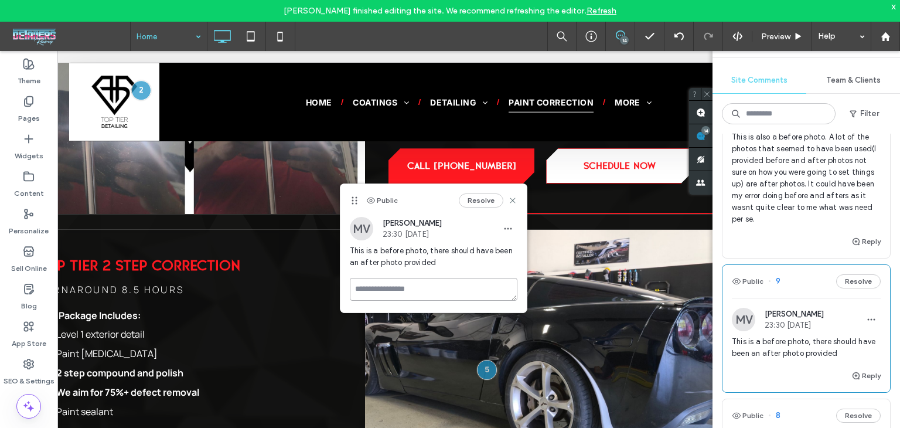
click at [396, 292] on textarea at bounding box center [434, 289] width 168 height 23
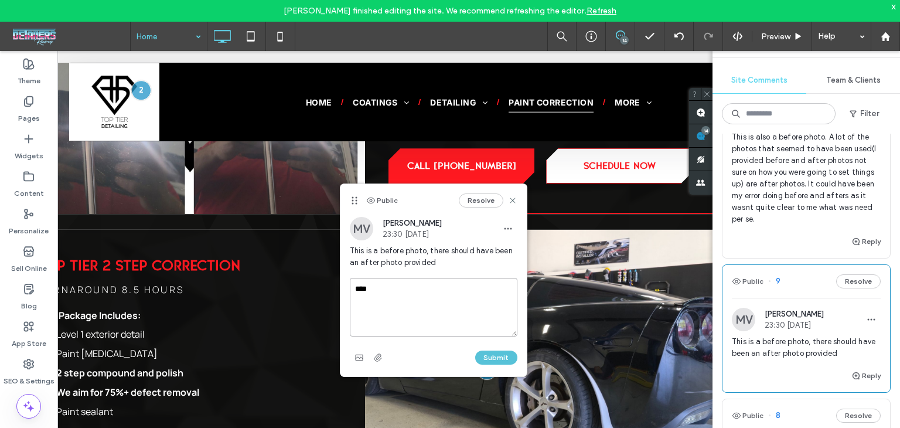
type textarea "****"
click at [491, 355] on button "Submit" at bounding box center [496, 358] width 42 height 14
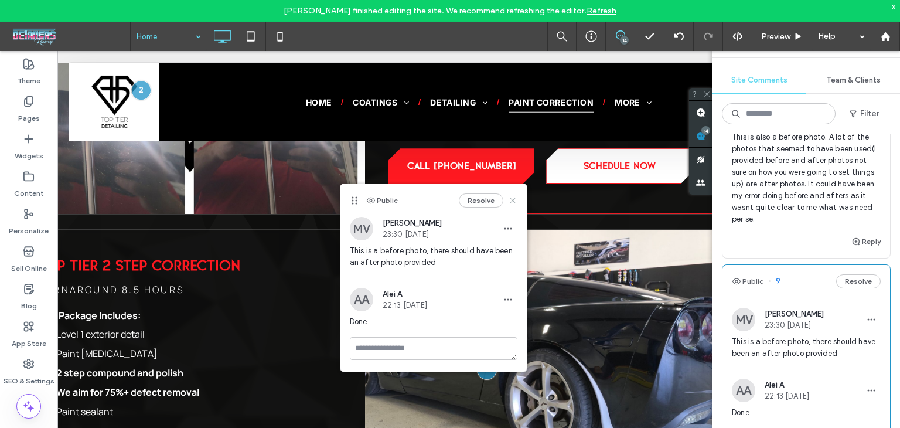
click at [511, 198] on icon at bounding box center [512, 200] width 9 height 9
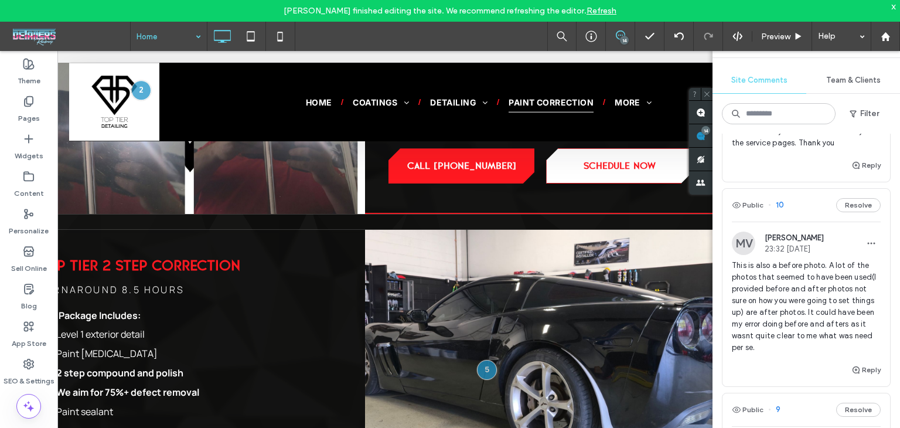
scroll to position [134, 0]
click at [802, 216] on div "Public 10 Resolve" at bounding box center [807, 207] width 168 height 33
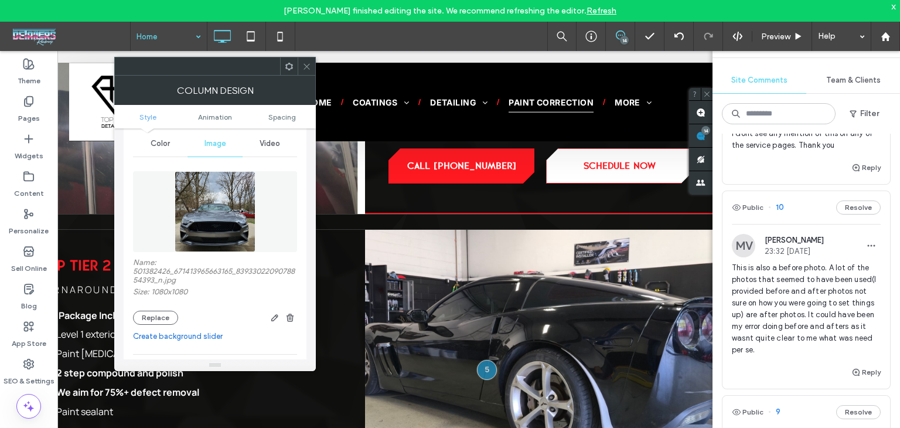
scroll to position [47, 0]
click at [159, 321] on button "Replace" at bounding box center [155, 318] width 45 height 14
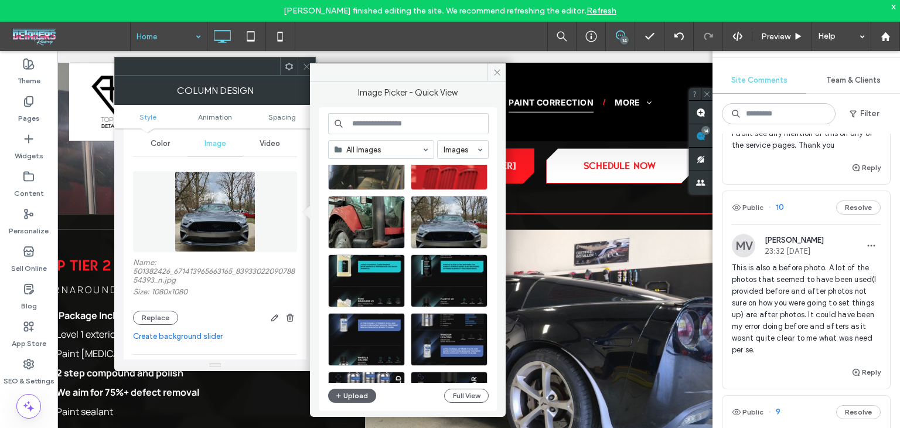
scroll to position [455, 0]
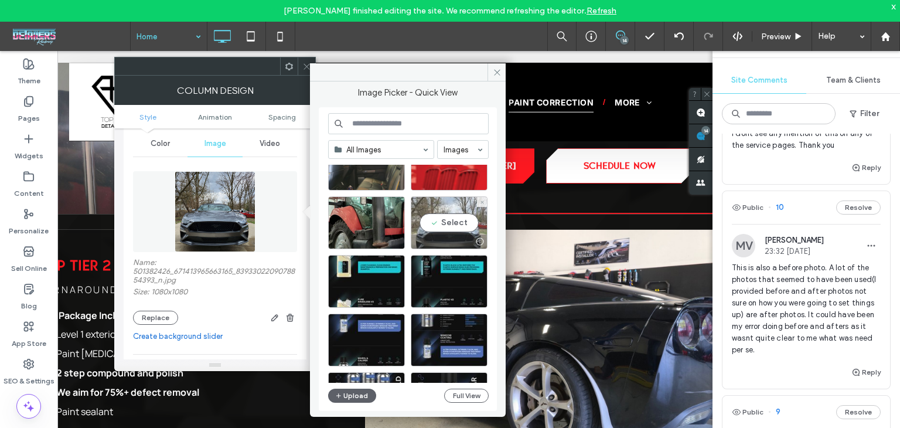
click at [440, 226] on div "Select" at bounding box center [449, 222] width 77 height 53
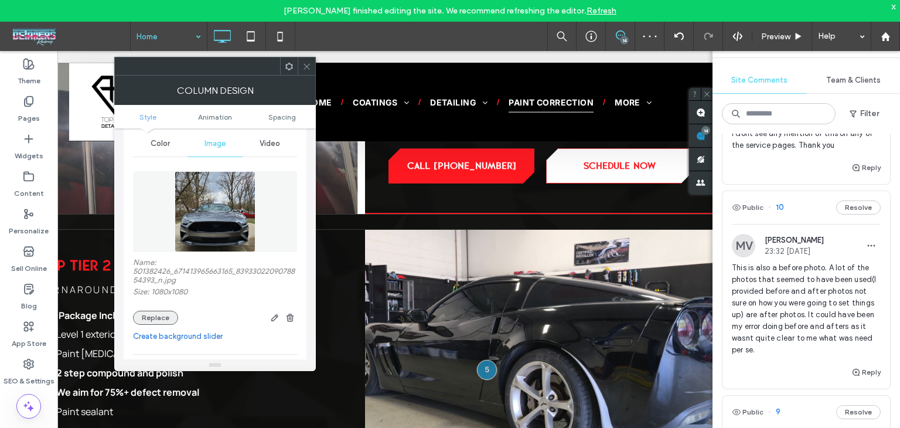
click at [159, 317] on button "Replace" at bounding box center [155, 318] width 45 height 14
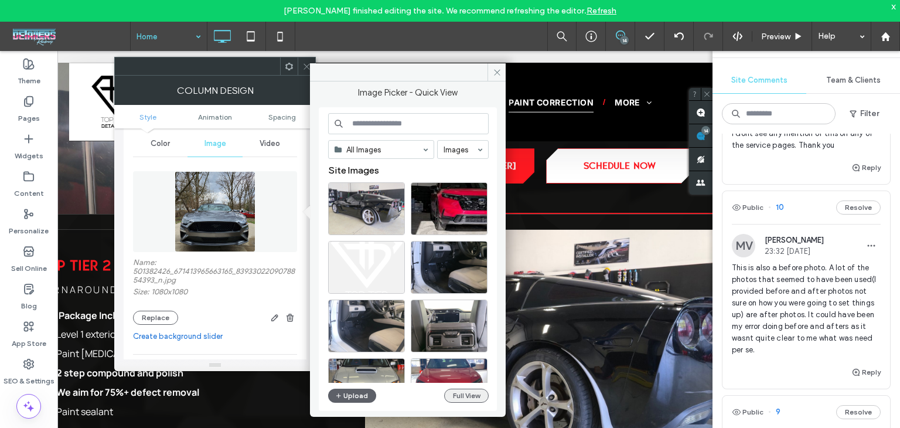
click at [453, 397] on button "Full View" at bounding box center [466, 396] width 45 height 14
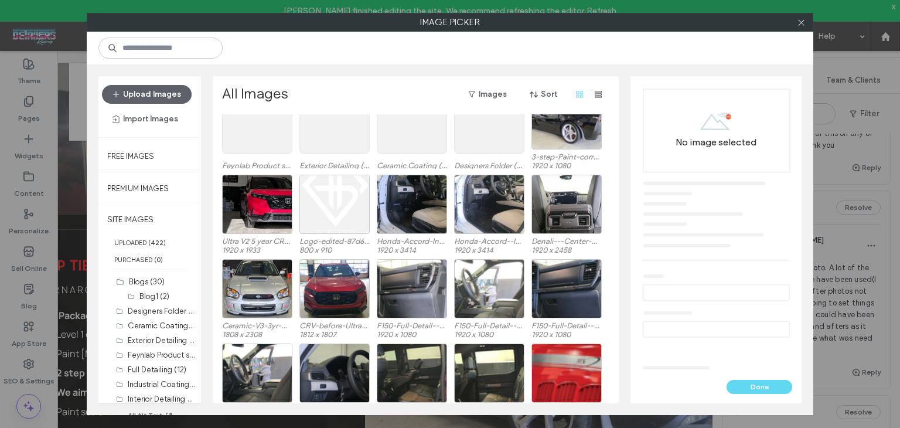
scroll to position [318, 0]
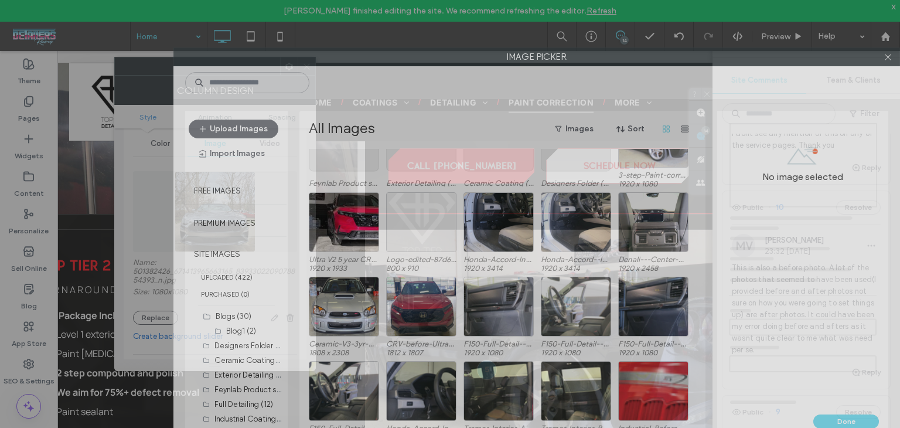
drag, startPoint x: 511, startPoint y: 26, endPoint x: 786, endPoint y: 178, distance: 313.8
click at [786, 178] on div "Image Picker Upload Images Import Images Free Images Premium Images SITE IMAGES…" at bounding box center [537, 248] width 727 height 402
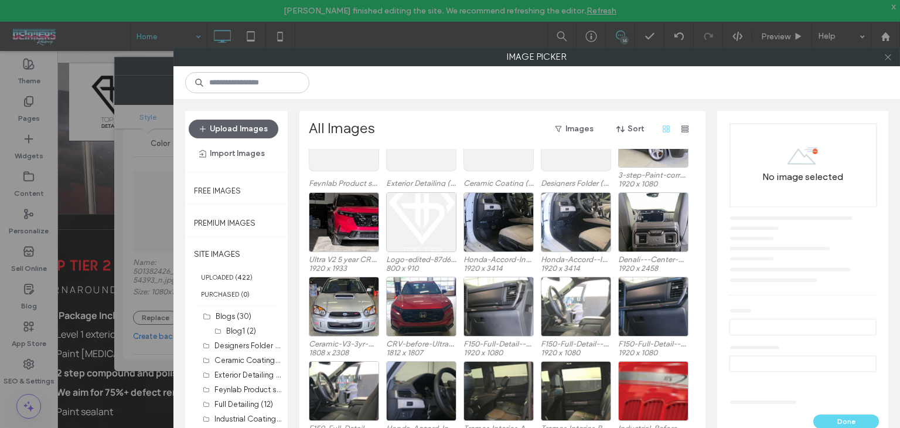
click at [889, 64] on span at bounding box center [888, 57] width 9 height 18
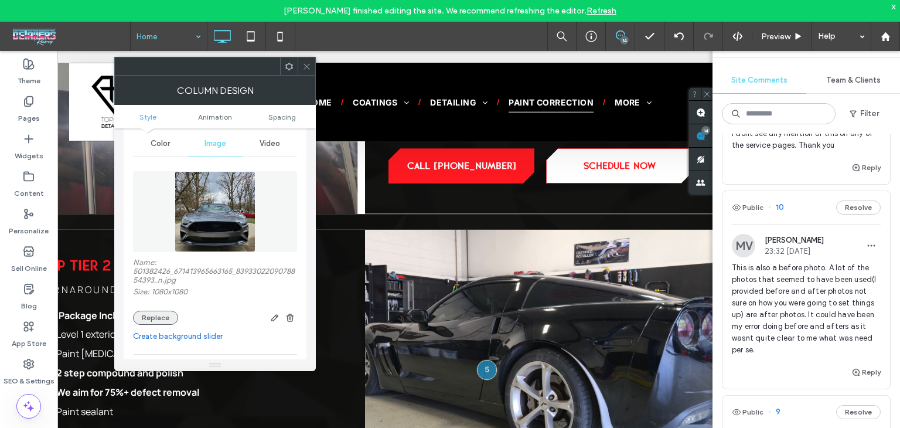
click at [158, 321] on button "Replace" at bounding box center [155, 318] width 45 height 14
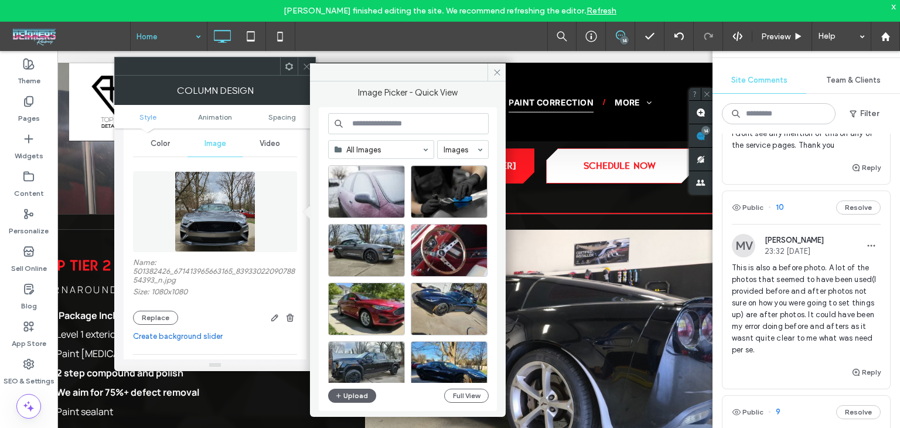
scroll to position [839, 0]
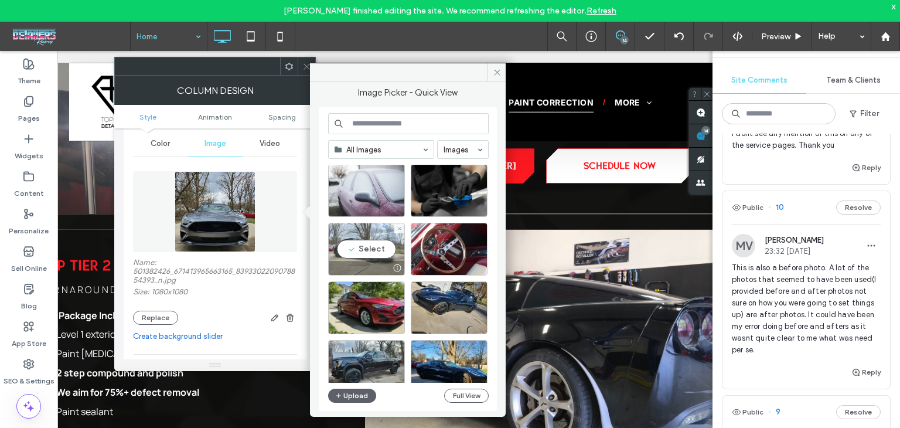
click at [380, 253] on div "Select" at bounding box center [366, 249] width 77 height 53
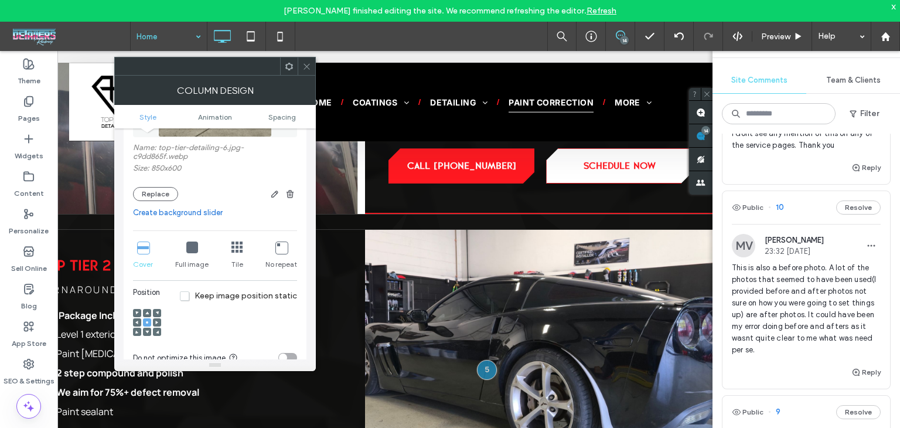
scroll to position [164, 0]
click at [156, 321] on use at bounding box center [157, 321] width 3 height 4
click at [138, 319] on span at bounding box center [137, 321] width 4 height 8
click at [145, 320] on icon at bounding box center [147, 321] width 4 height 4
click at [159, 310] on div at bounding box center [157, 311] width 8 height 8
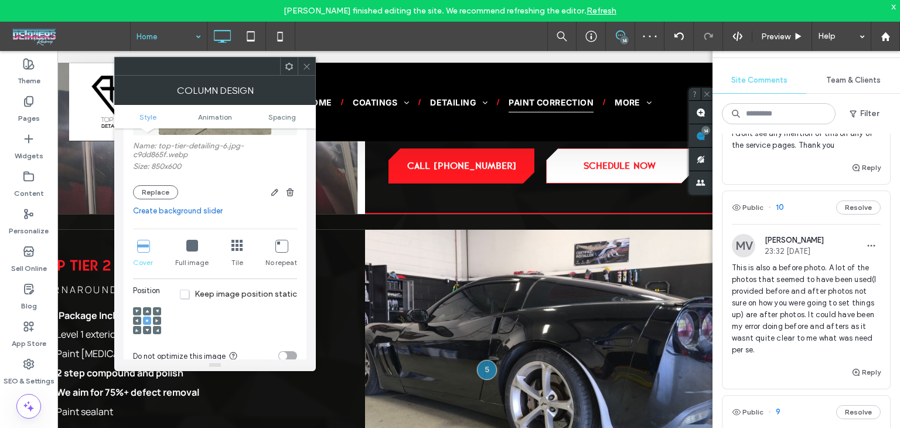
click at [148, 325] on span at bounding box center [147, 321] width 4 height 8
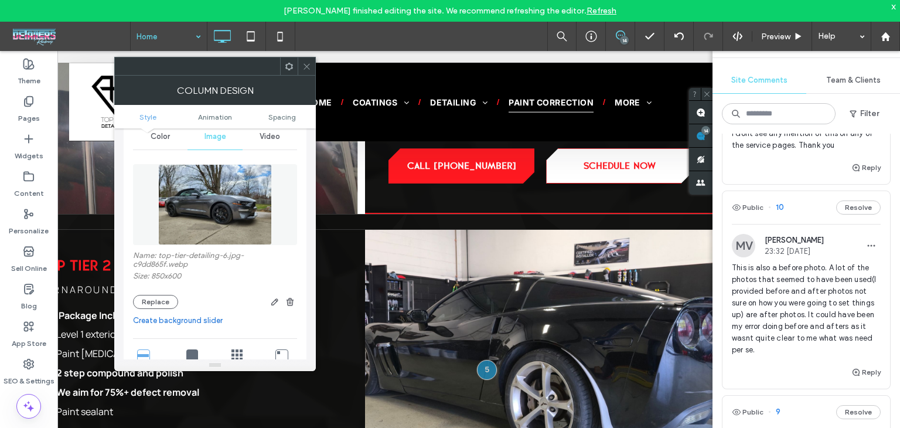
scroll to position [53, 0]
drag, startPoint x: 309, startPoint y: 67, endPoint x: 900, endPoint y: 108, distance: 592.3
click at [308, 67] on icon at bounding box center [306, 66] width 9 height 9
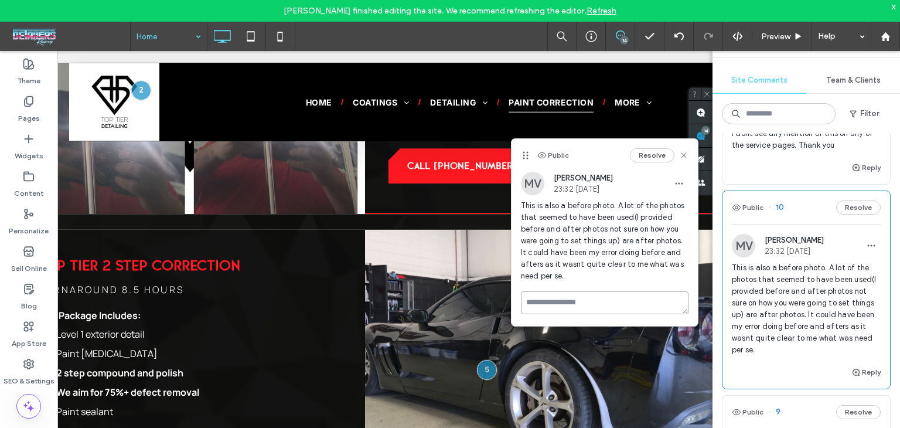
click at [587, 311] on textarea at bounding box center [605, 302] width 168 height 23
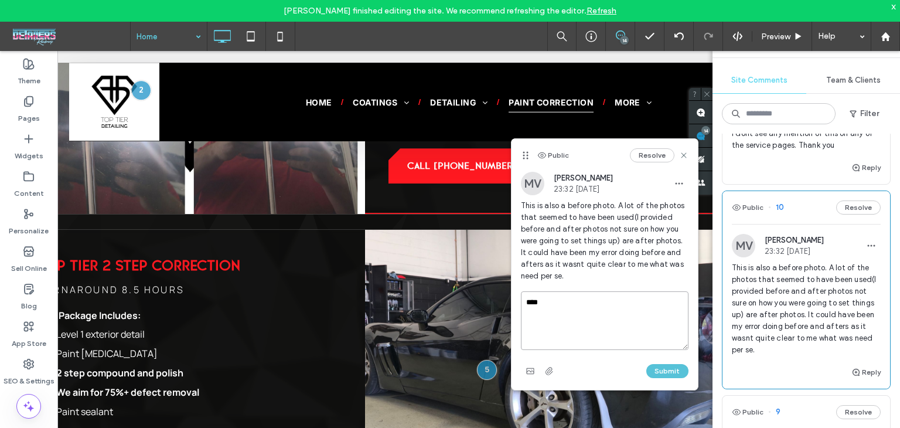
type textarea "****"
click at [655, 366] on button "Submit" at bounding box center [668, 371] width 42 height 14
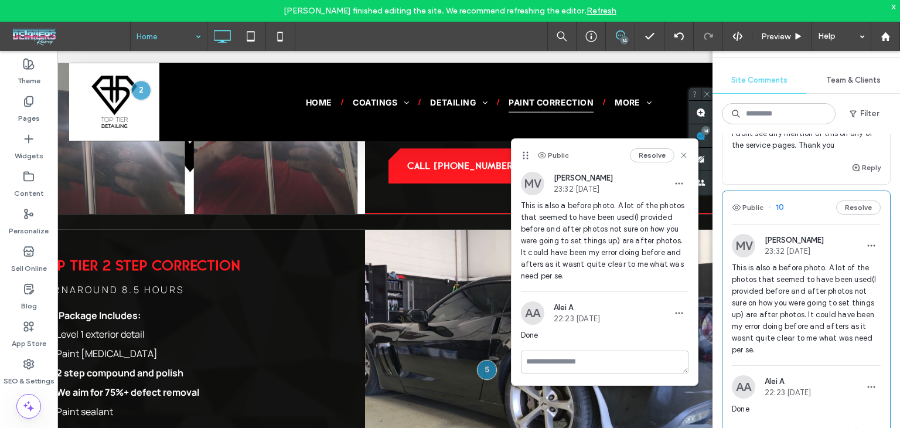
drag, startPoint x: 682, startPoint y: 148, endPoint x: 680, endPoint y: 172, distance: 24.1
click at [683, 150] on div "Resolve" at bounding box center [659, 155] width 59 height 14
click at [689, 160] on div "Public Resolve" at bounding box center [605, 155] width 186 height 33
click at [686, 158] on icon at bounding box center [683, 155] width 9 height 9
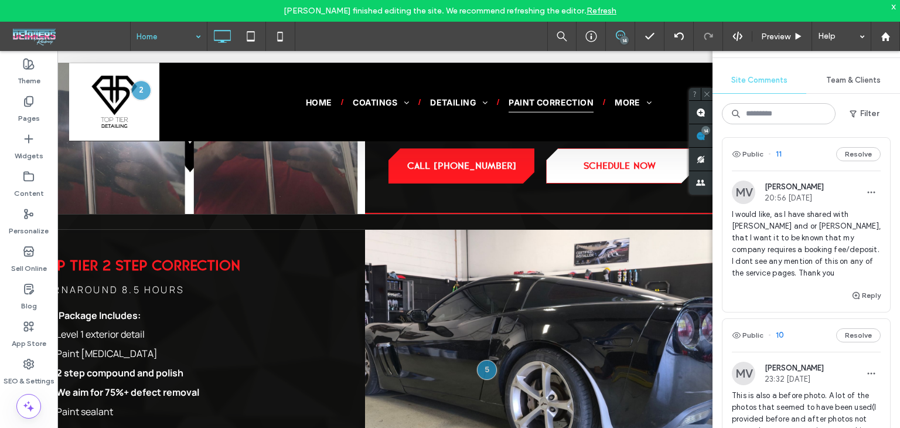
scroll to position [0, 0]
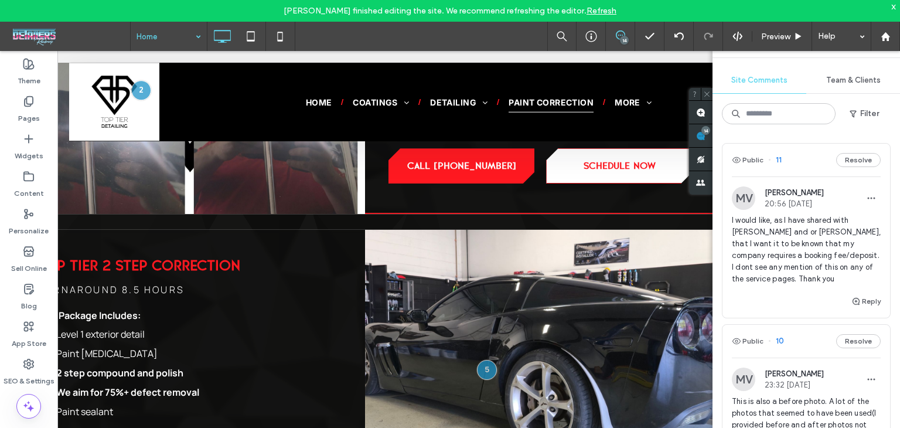
click at [817, 174] on div "Public 11 Resolve" at bounding box center [807, 160] width 168 height 33
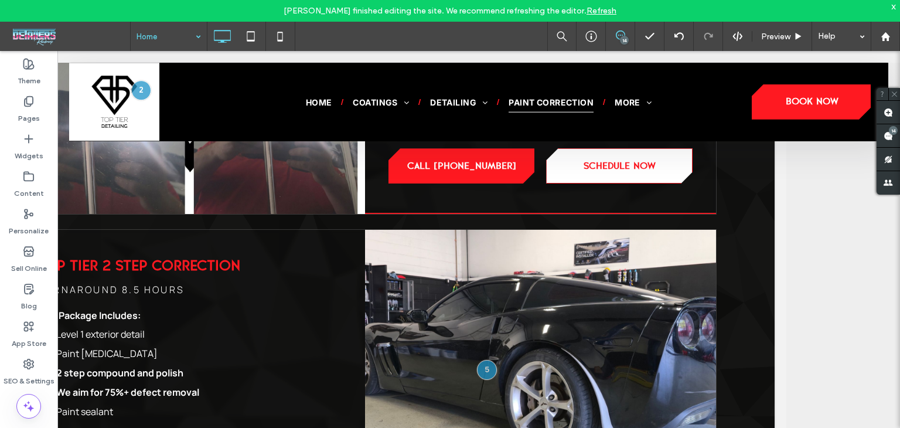
drag, startPoint x: 165, startPoint y: 36, endPoint x: 171, endPoint y: 40, distance: 7.1
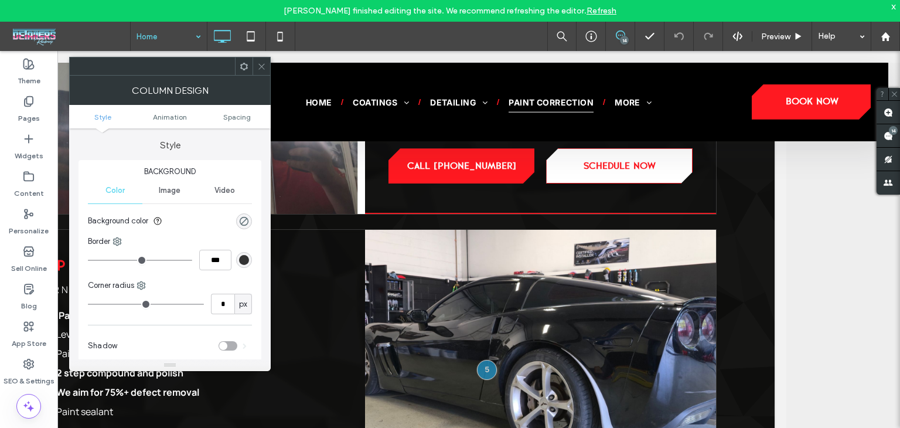
click at [264, 66] on icon at bounding box center [261, 66] width 9 height 9
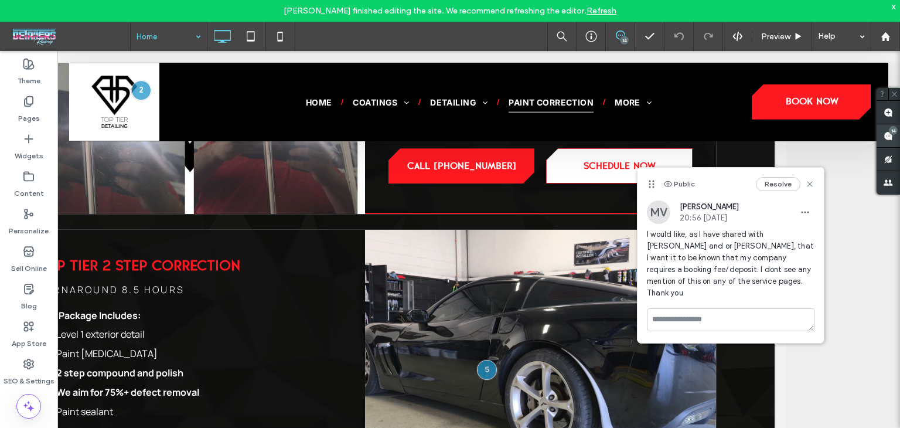
click at [889, 133] on use at bounding box center [888, 135] width 9 height 9
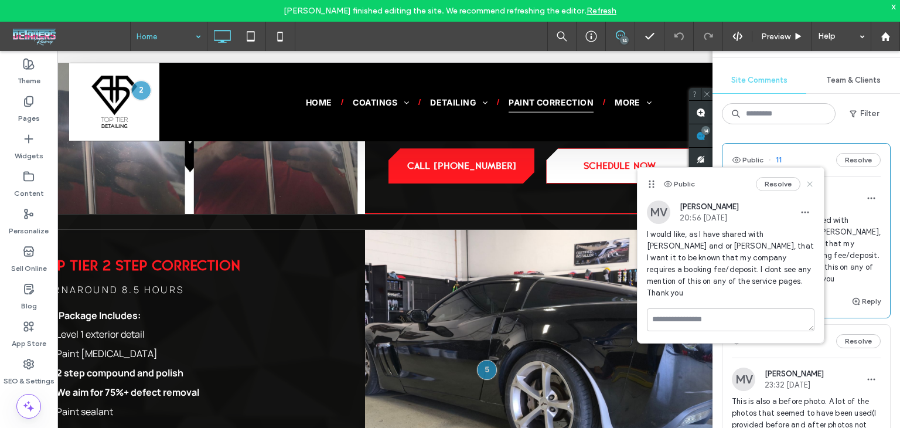
click at [813, 183] on icon at bounding box center [809, 183] width 9 height 9
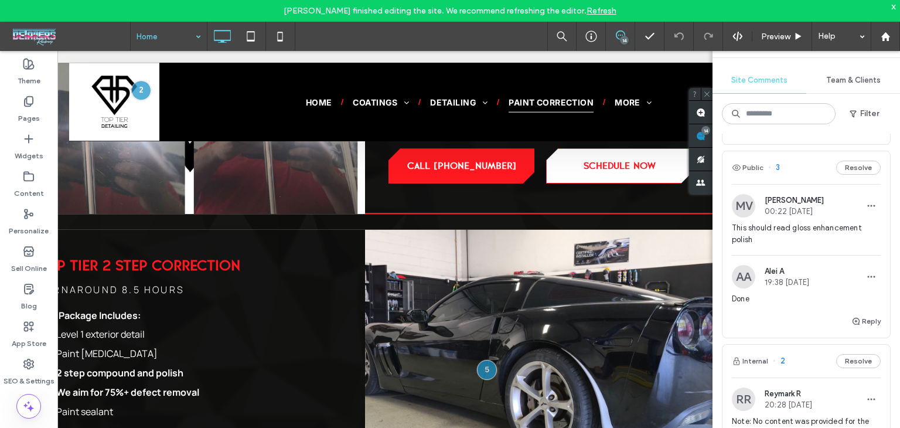
scroll to position [2142, 0]
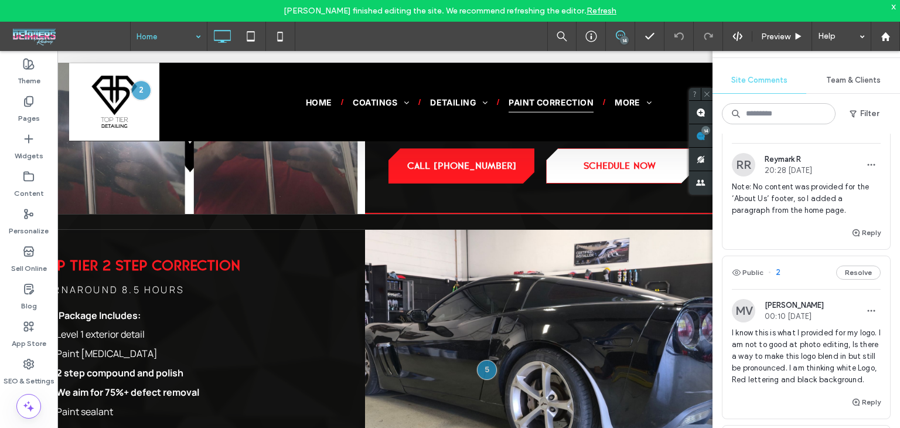
click at [452, 43] on div "Home 14 Preview Help" at bounding box center [515, 36] width 770 height 29
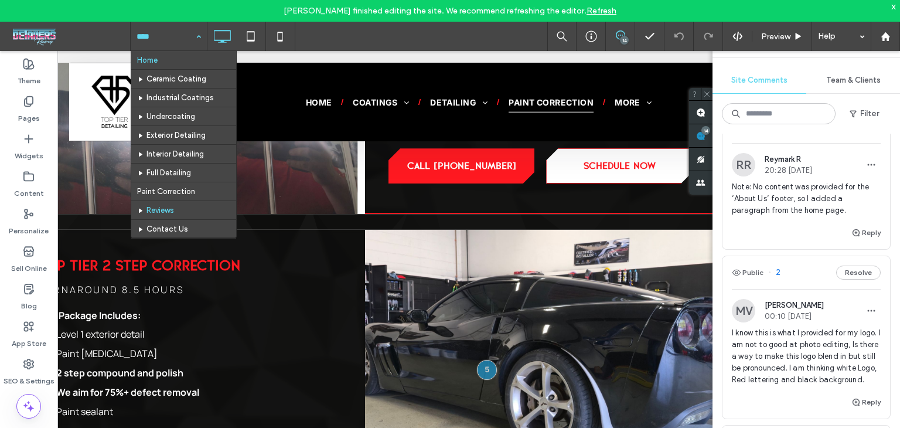
scroll to position [117, 0]
click at [170, 42] on input at bounding box center [166, 36] width 59 height 29
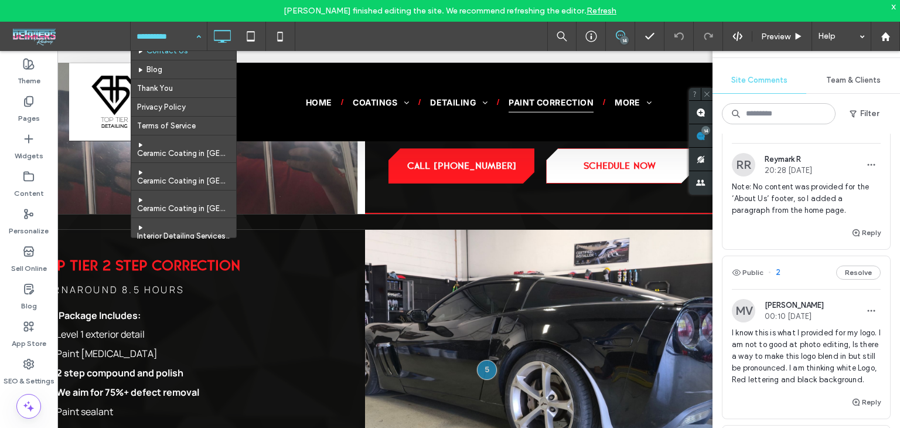
scroll to position [162, 0]
